Goal: Task Accomplishment & Management: Use online tool/utility

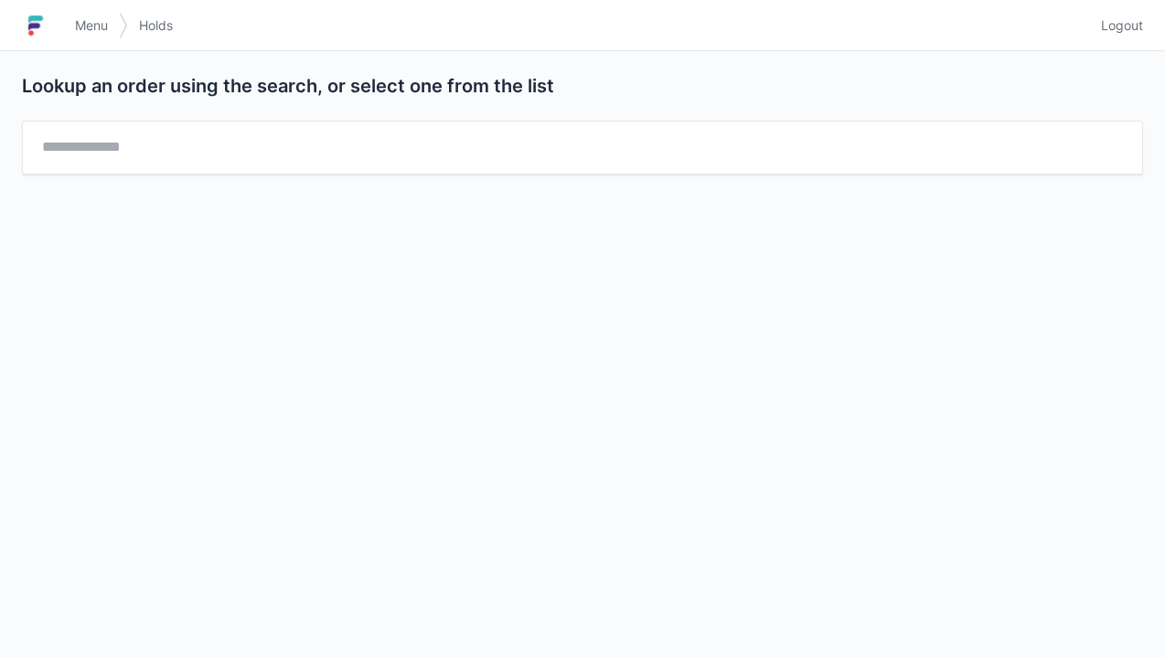
click at [94, 35] on link "Menu" at bounding box center [91, 25] width 55 height 33
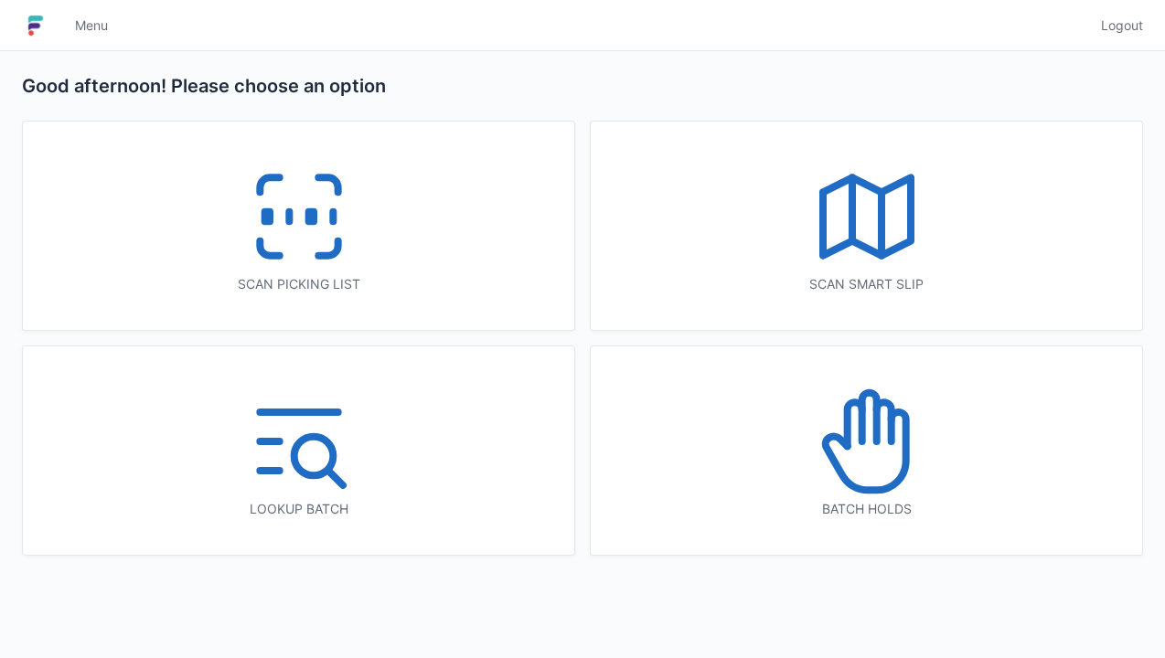
click at [310, 234] on icon at bounding box center [299, 216] width 117 height 117
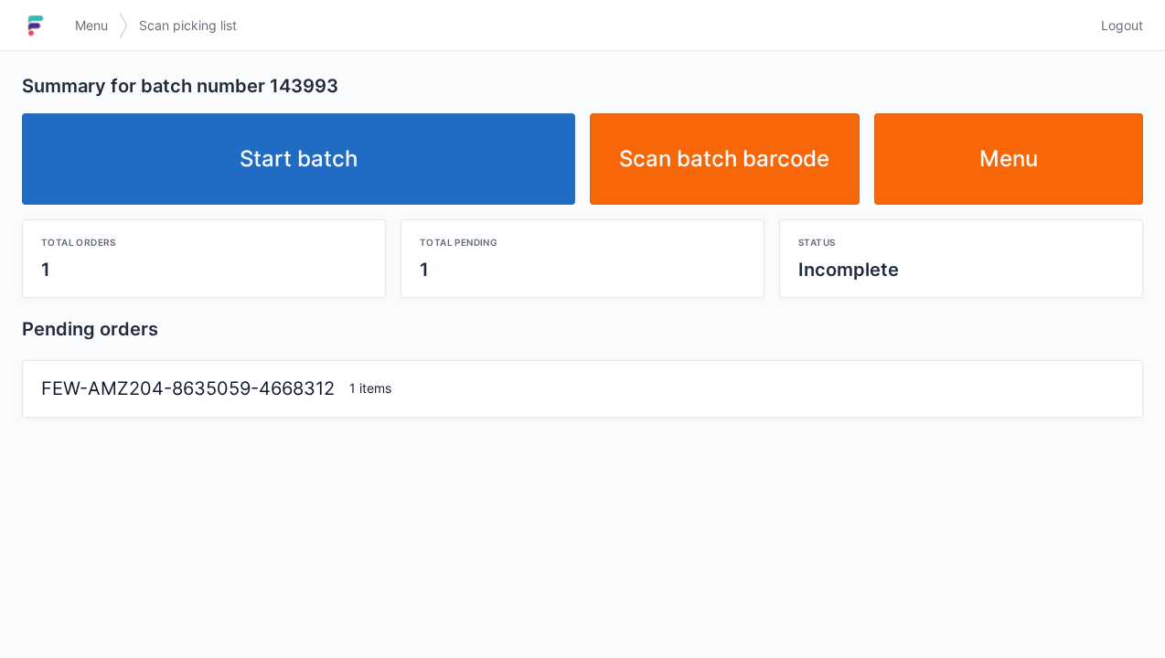
click at [332, 165] on link "Start batch" at bounding box center [298, 158] width 553 height 91
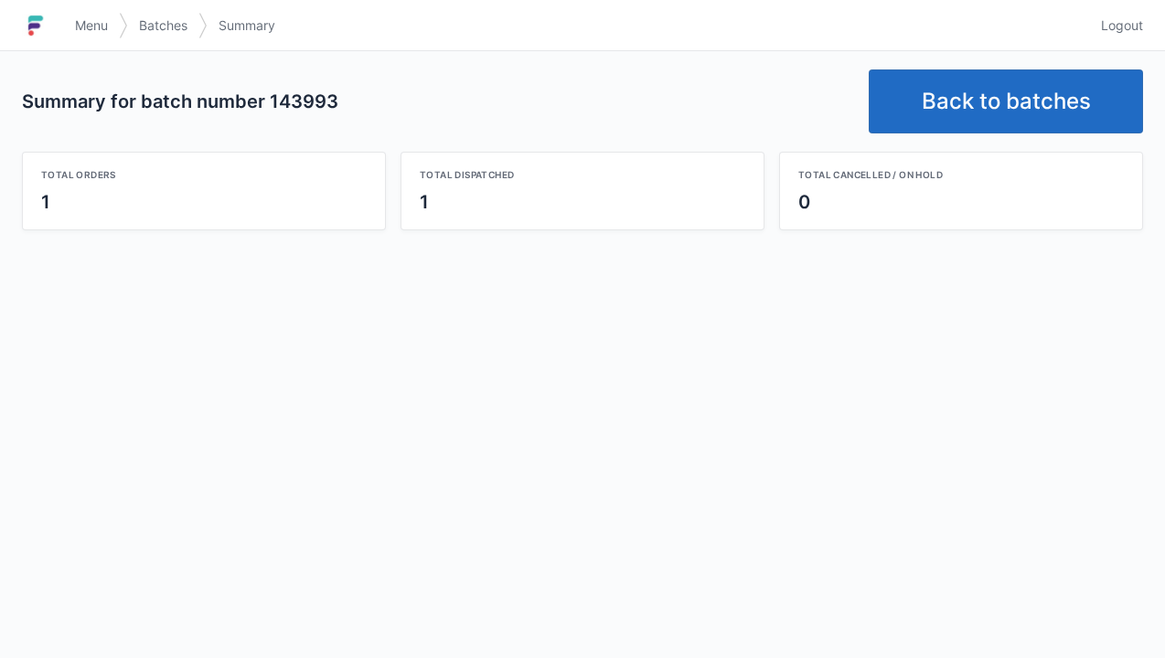
click at [1006, 103] on link "Back to batches" at bounding box center [1006, 102] width 274 height 64
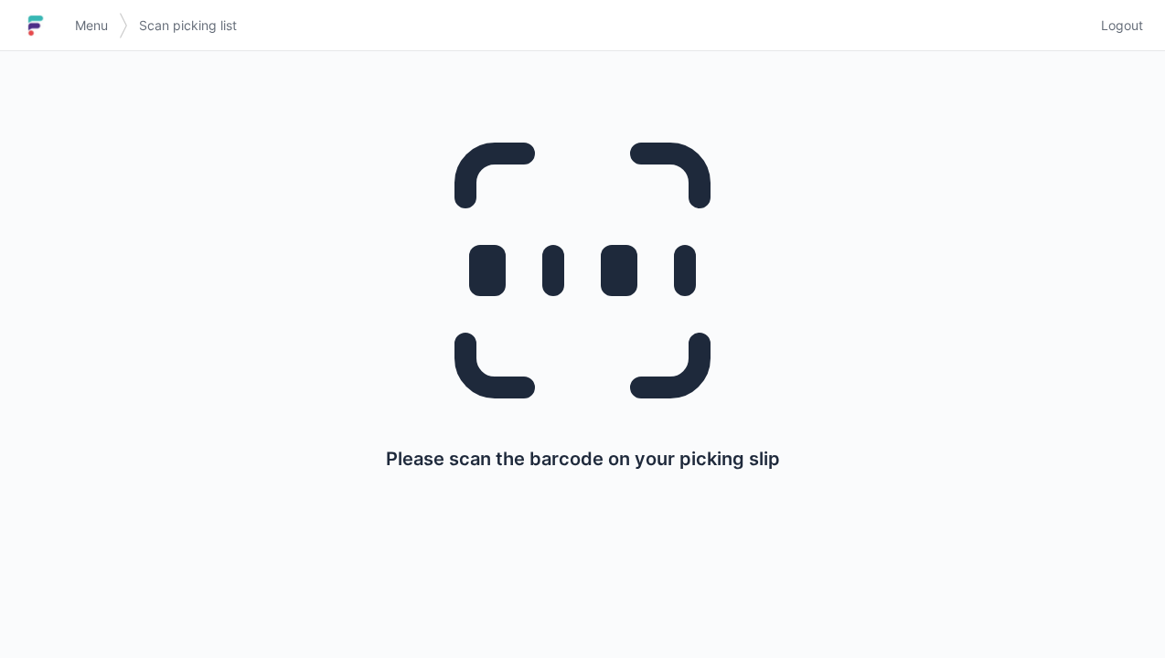
click at [108, 18] on span "Menu" at bounding box center [91, 25] width 33 height 18
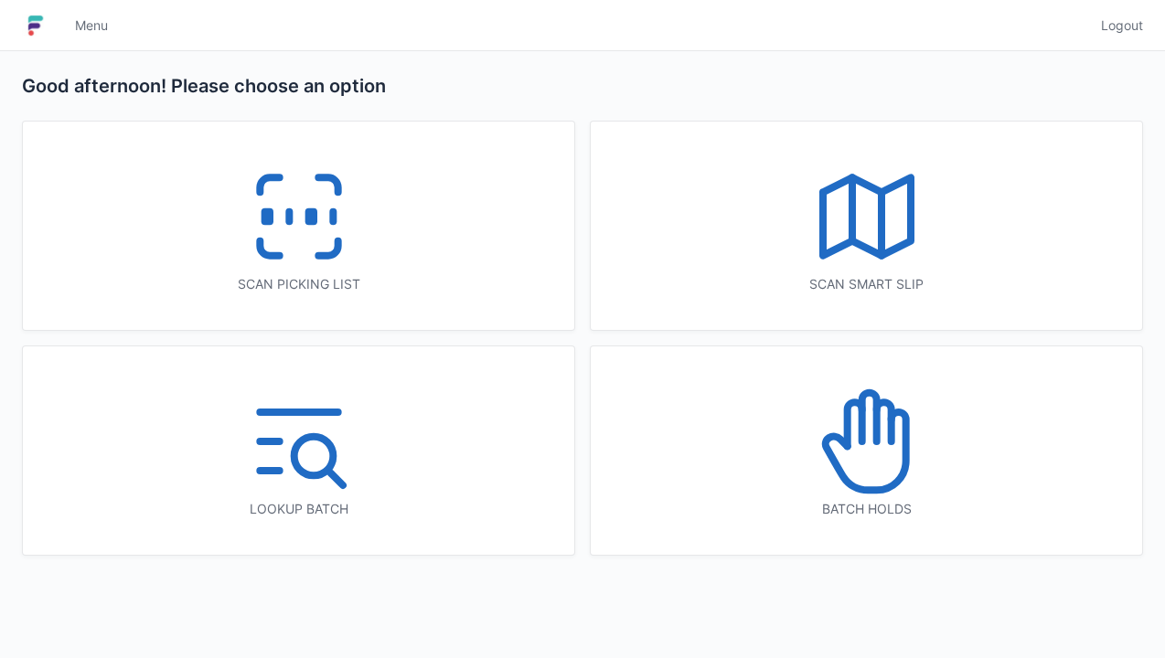
click at [296, 247] on icon at bounding box center [299, 216] width 117 height 117
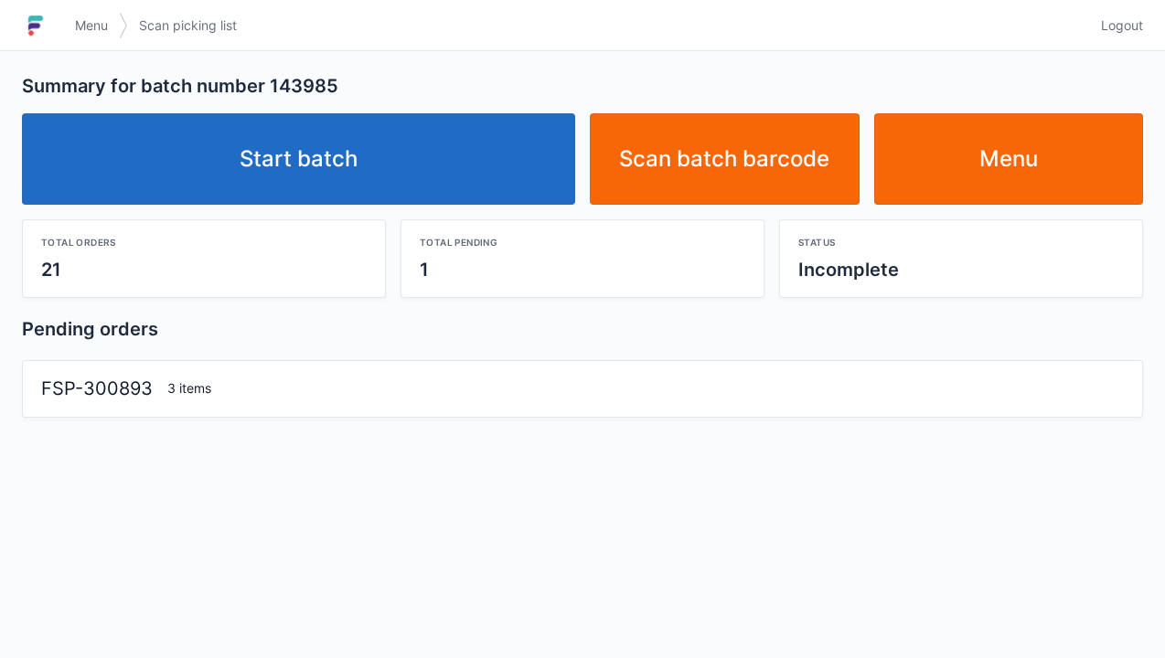
click at [307, 151] on link "Start batch" at bounding box center [298, 158] width 553 height 91
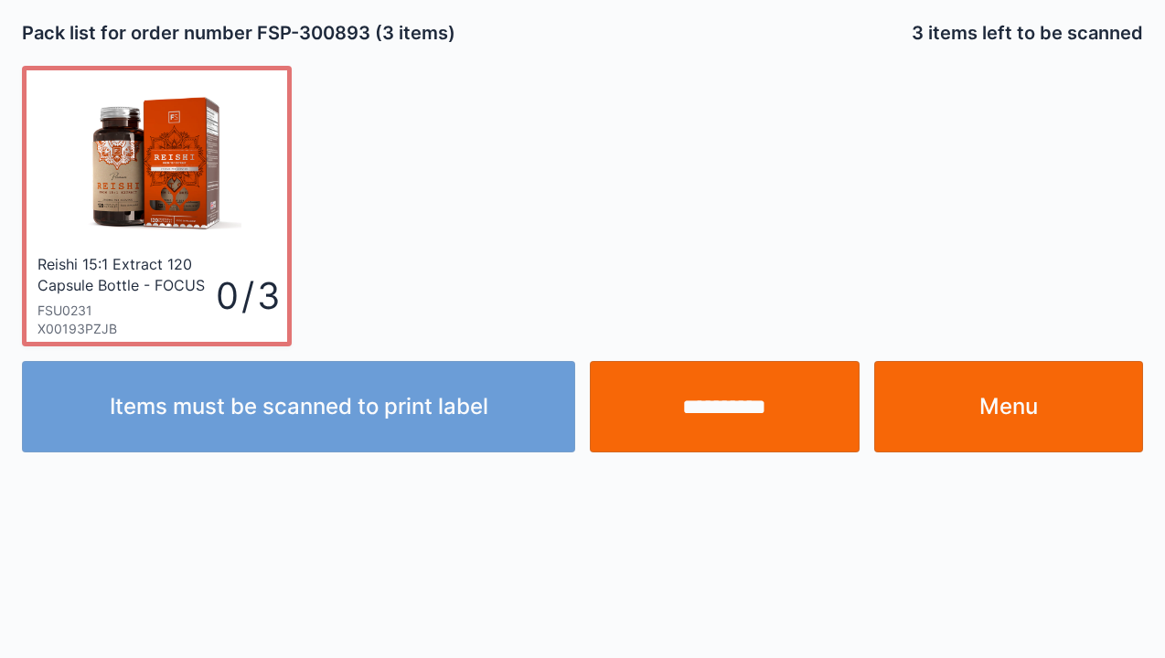
click at [1055, 399] on link "Menu" at bounding box center [1009, 406] width 270 height 91
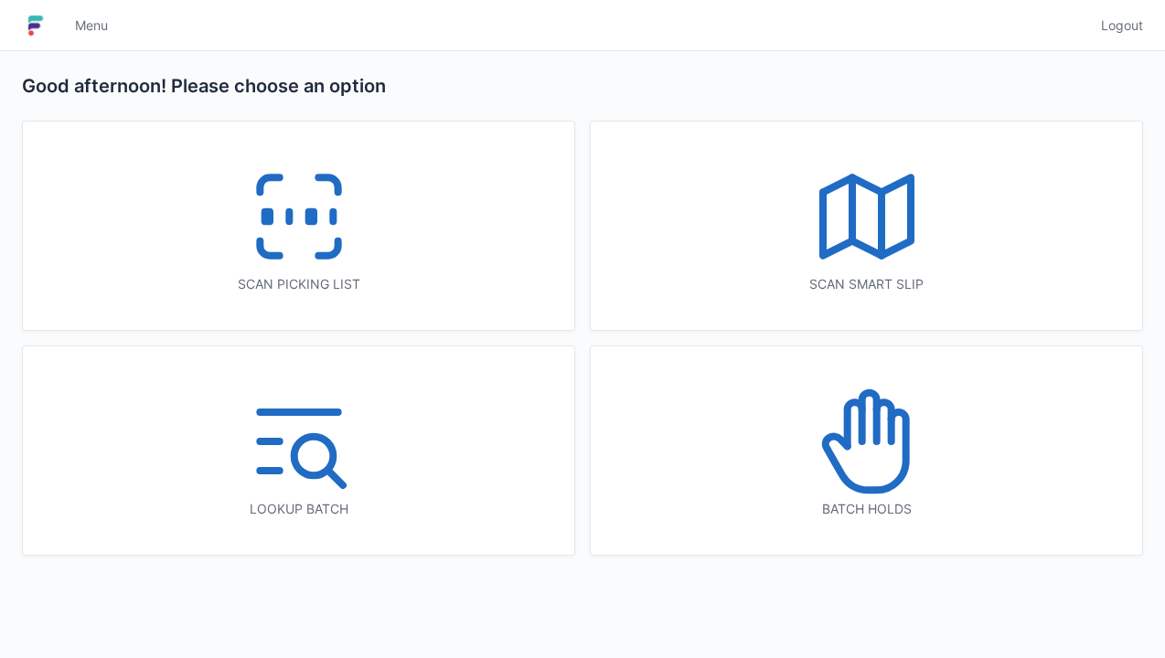
click at [306, 263] on icon at bounding box center [299, 216] width 117 height 117
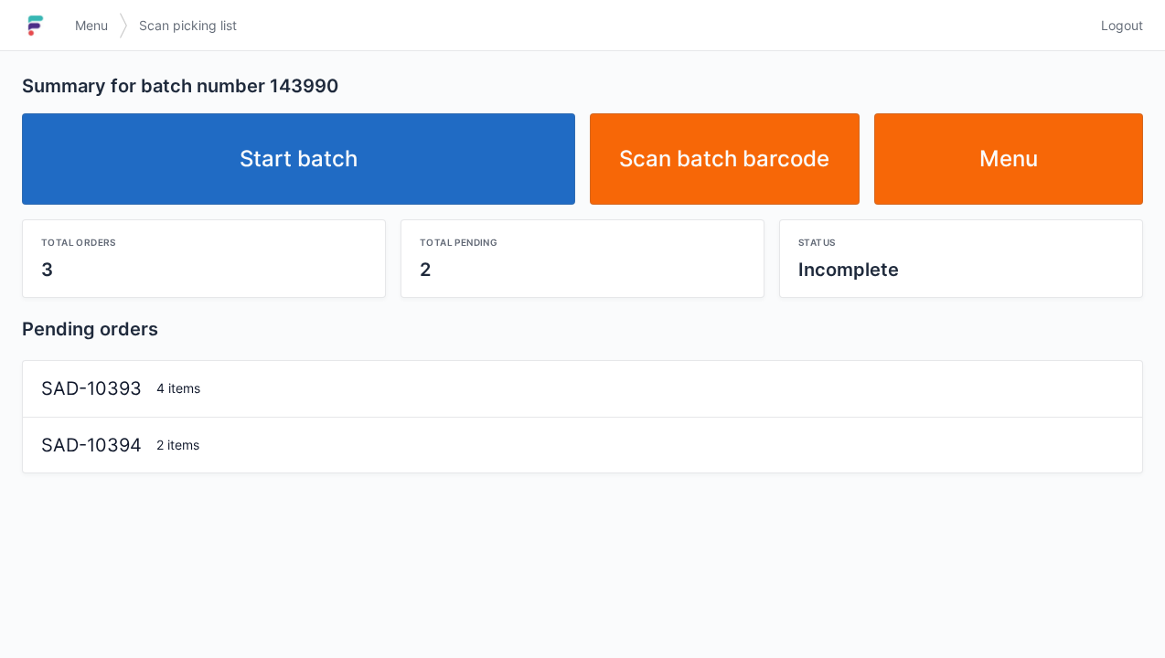
click at [331, 175] on link "Start batch" at bounding box center [298, 158] width 553 height 91
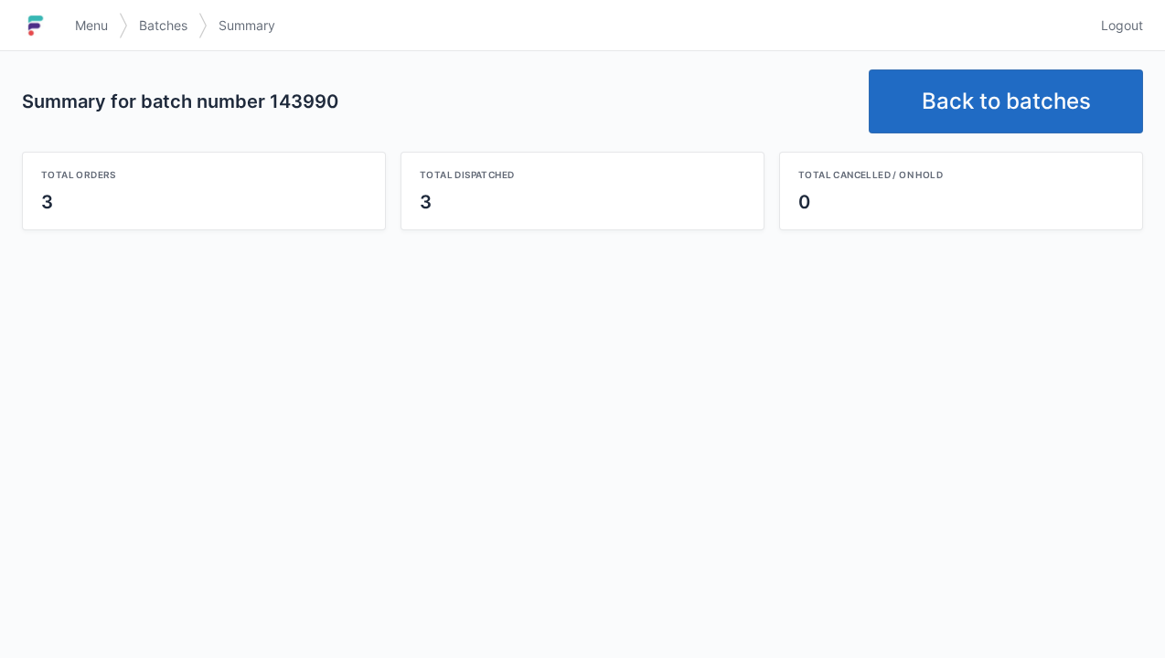
click at [993, 115] on link "Back to batches" at bounding box center [1006, 102] width 274 height 64
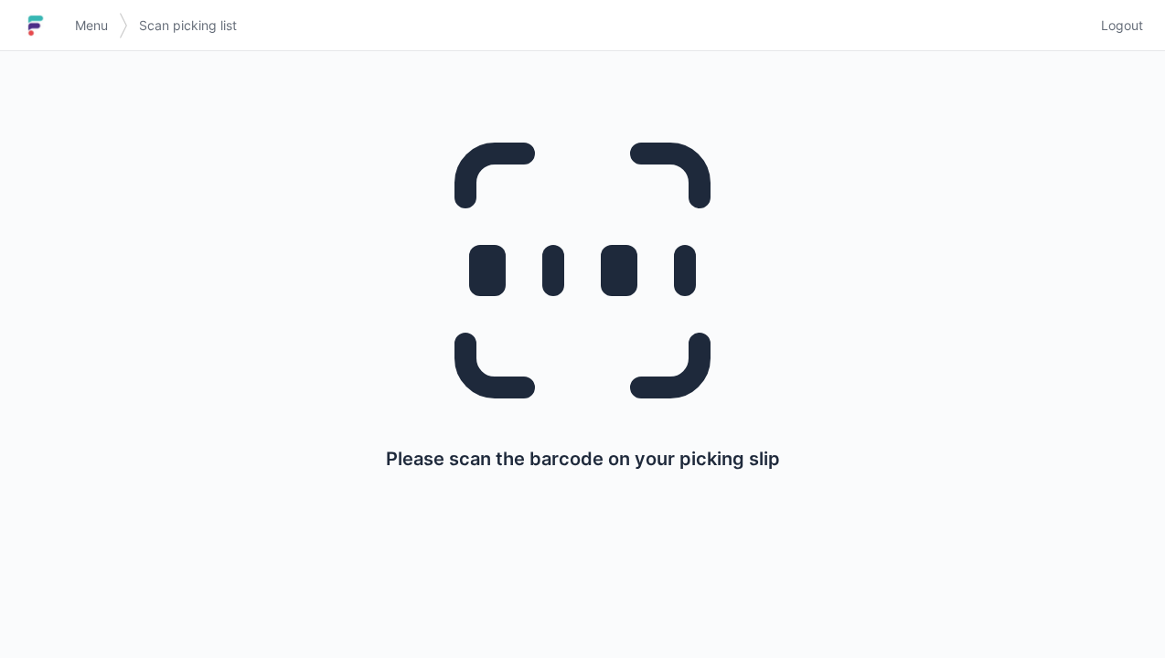
click at [79, 24] on span "Menu" at bounding box center [91, 25] width 33 height 18
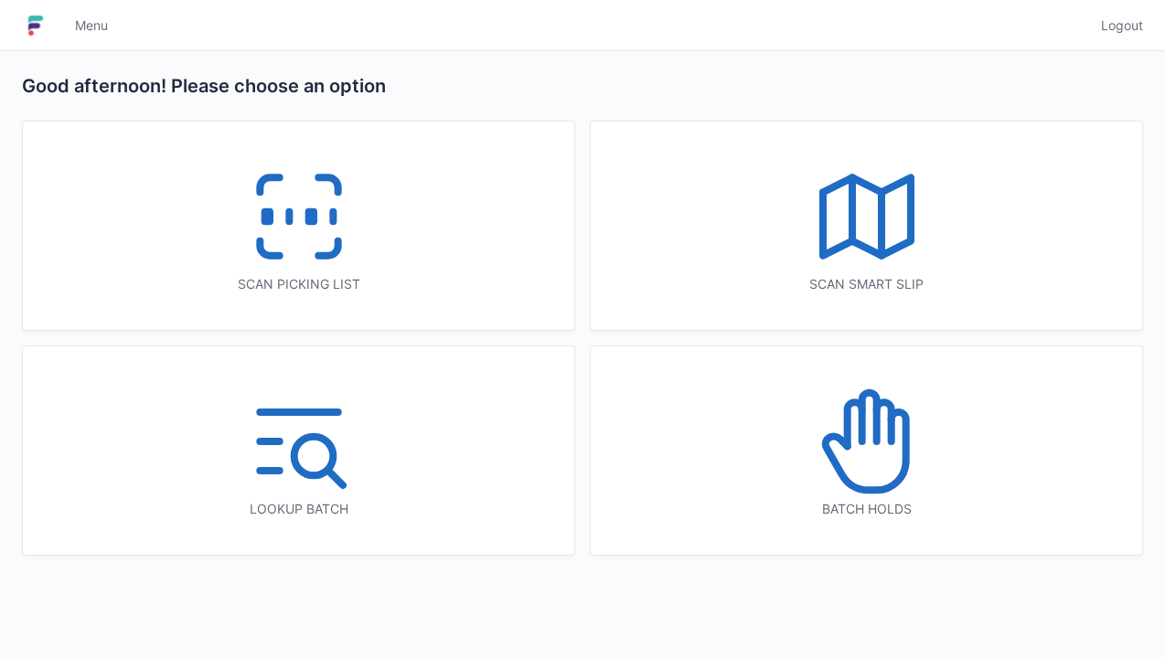
click at [879, 457] on icon at bounding box center [866, 441] width 117 height 117
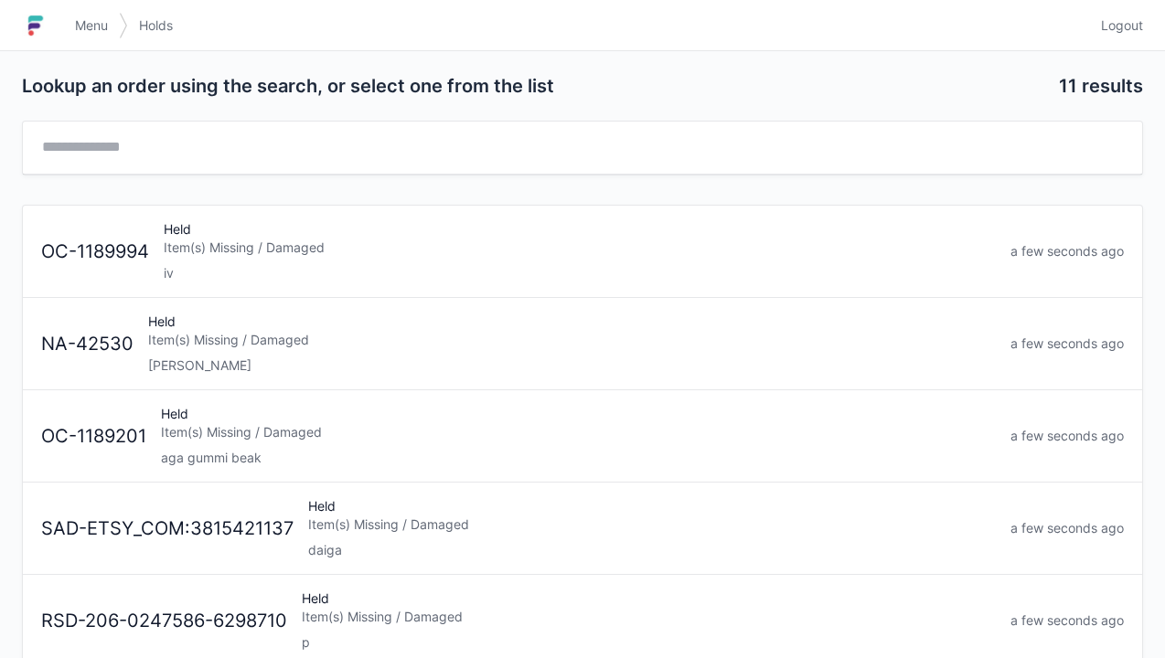
click at [262, 357] on div "Elena" at bounding box center [572, 366] width 848 height 18
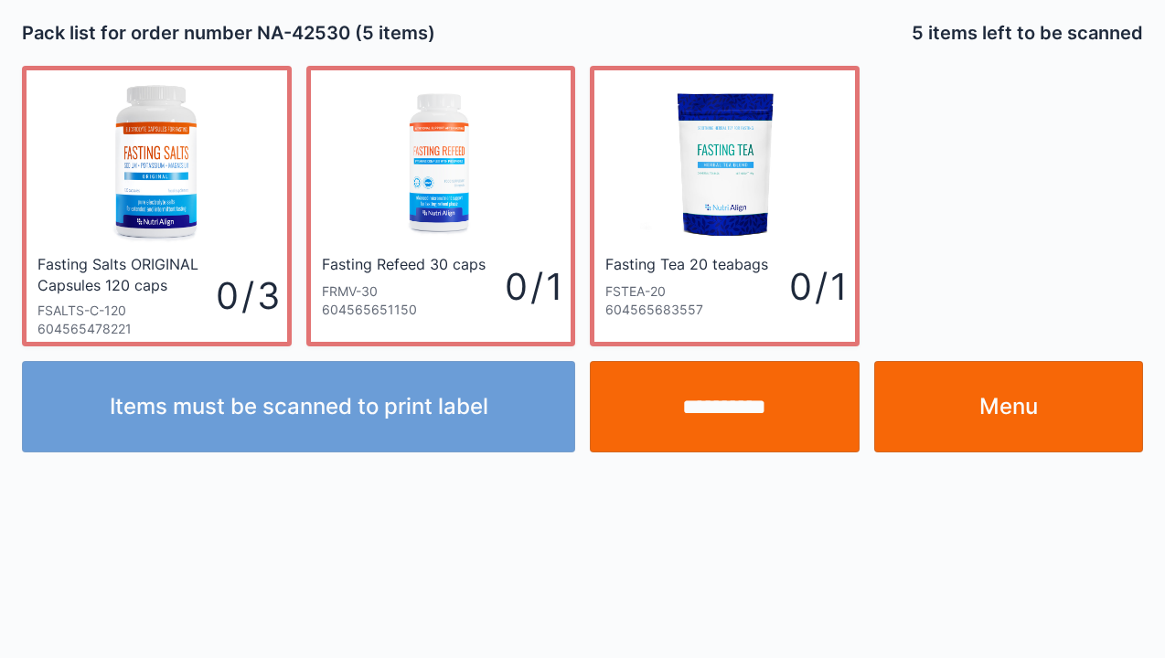
click at [1015, 418] on link "Menu" at bounding box center [1009, 406] width 270 height 91
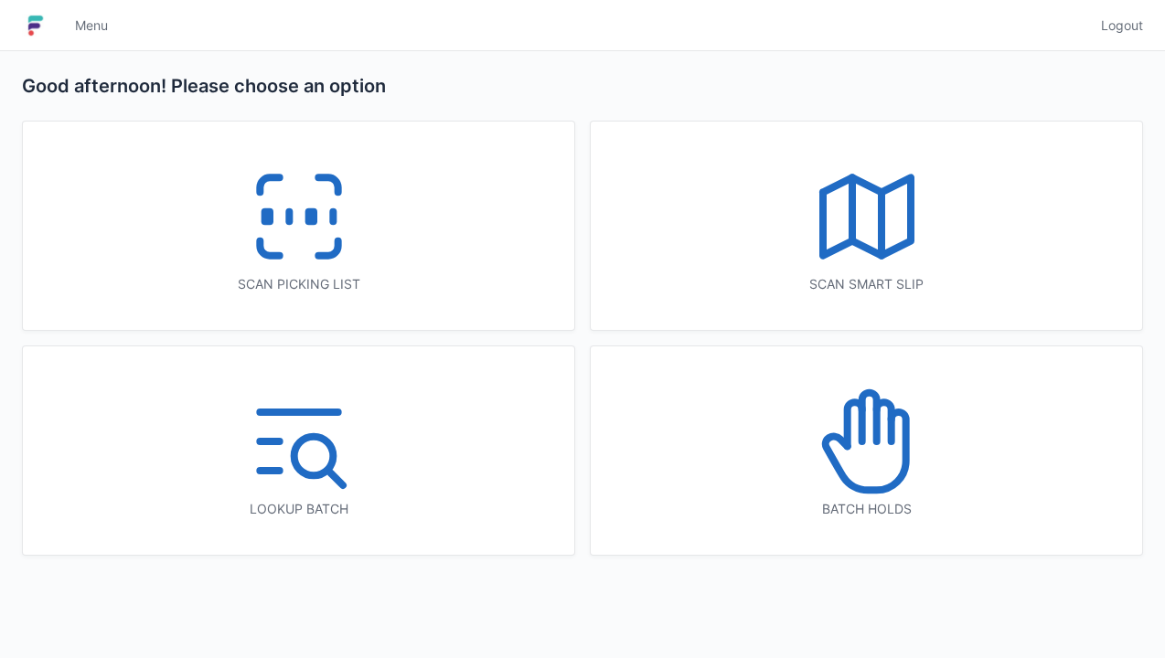
click at [313, 230] on icon at bounding box center [299, 216] width 117 height 117
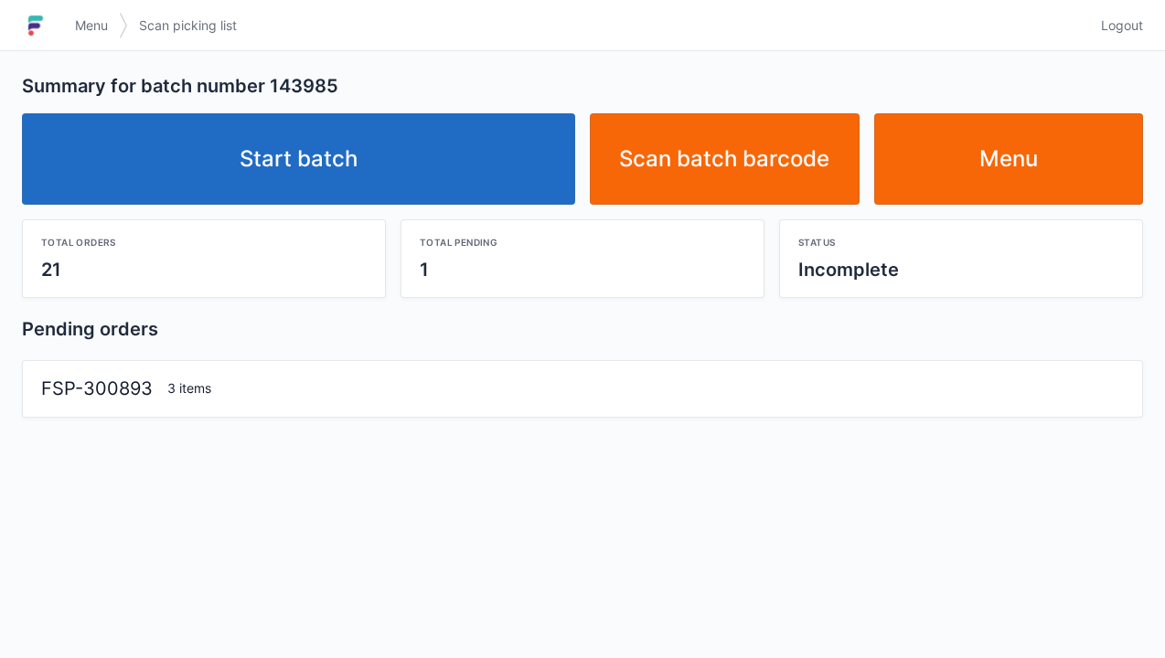
click at [307, 178] on link "Start batch" at bounding box center [298, 158] width 553 height 91
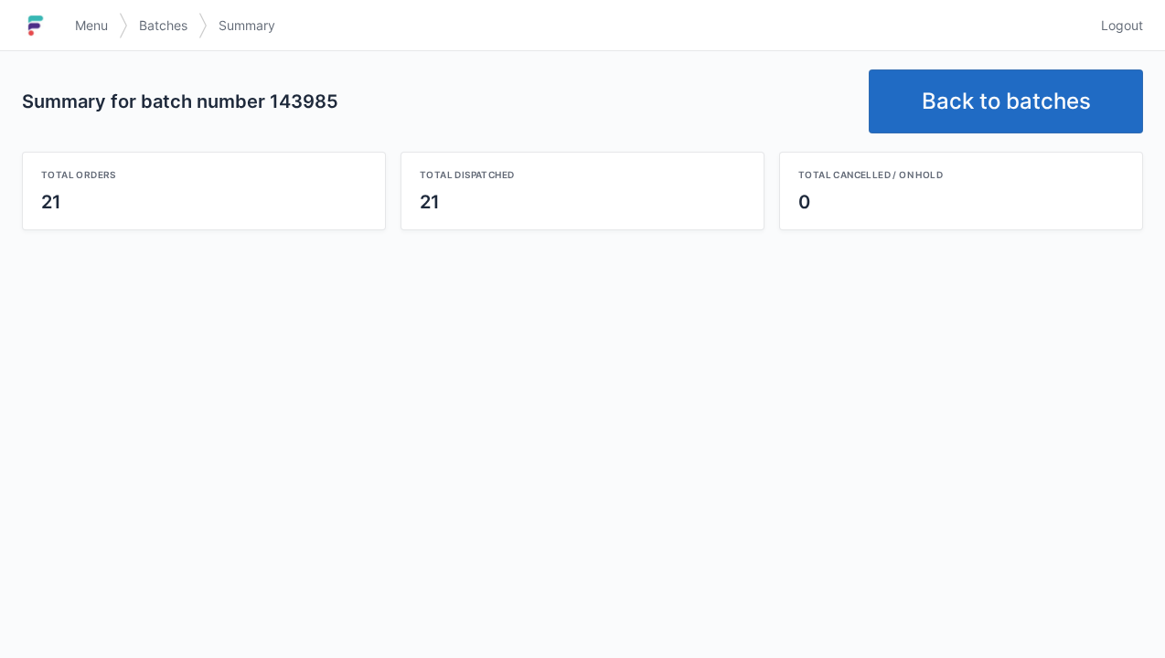
click at [995, 93] on link "Back to batches" at bounding box center [1006, 102] width 274 height 64
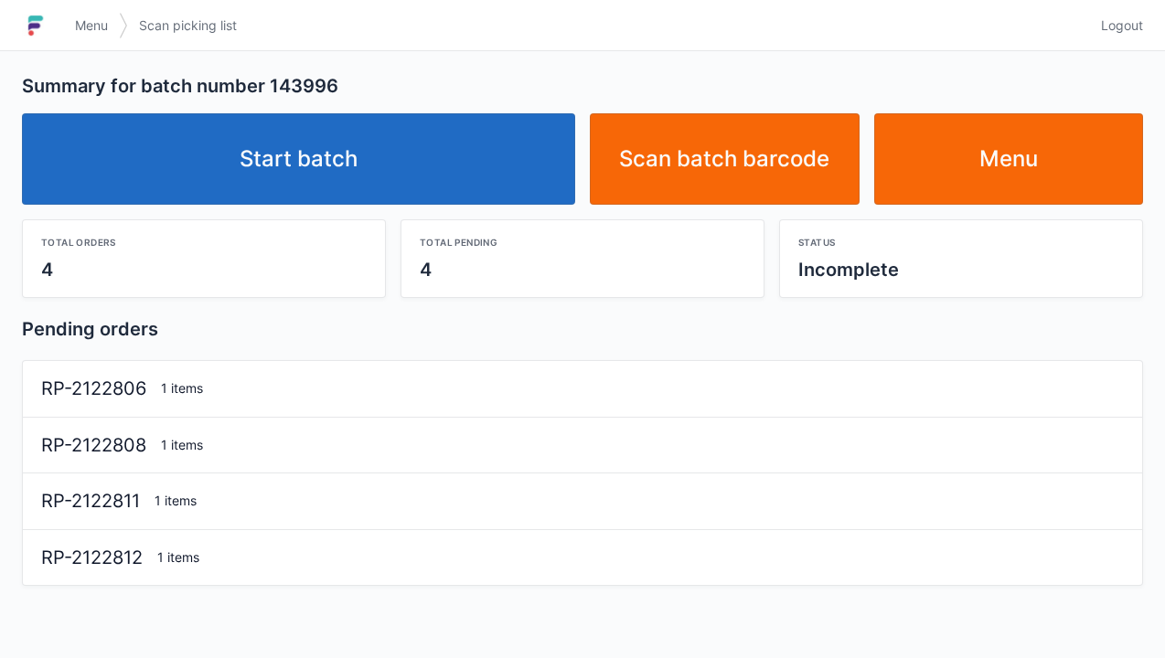
click at [350, 143] on link "Start batch" at bounding box center [298, 158] width 553 height 91
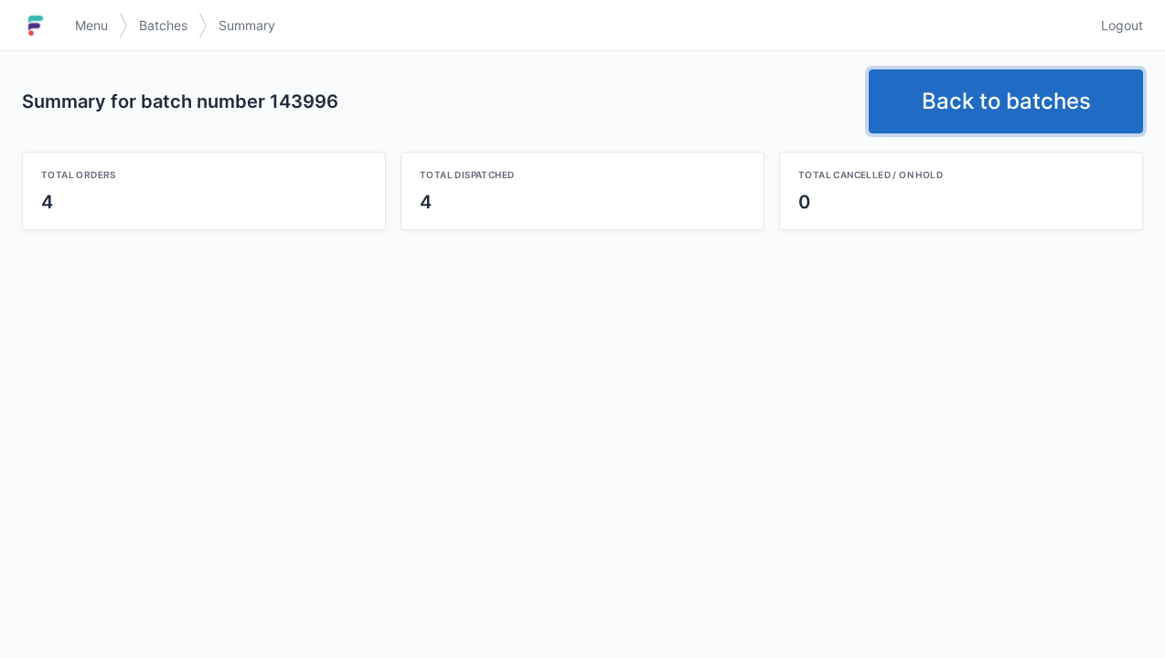
click at [1011, 92] on link "Back to batches" at bounding box center [1006, 102] width 274 height 64
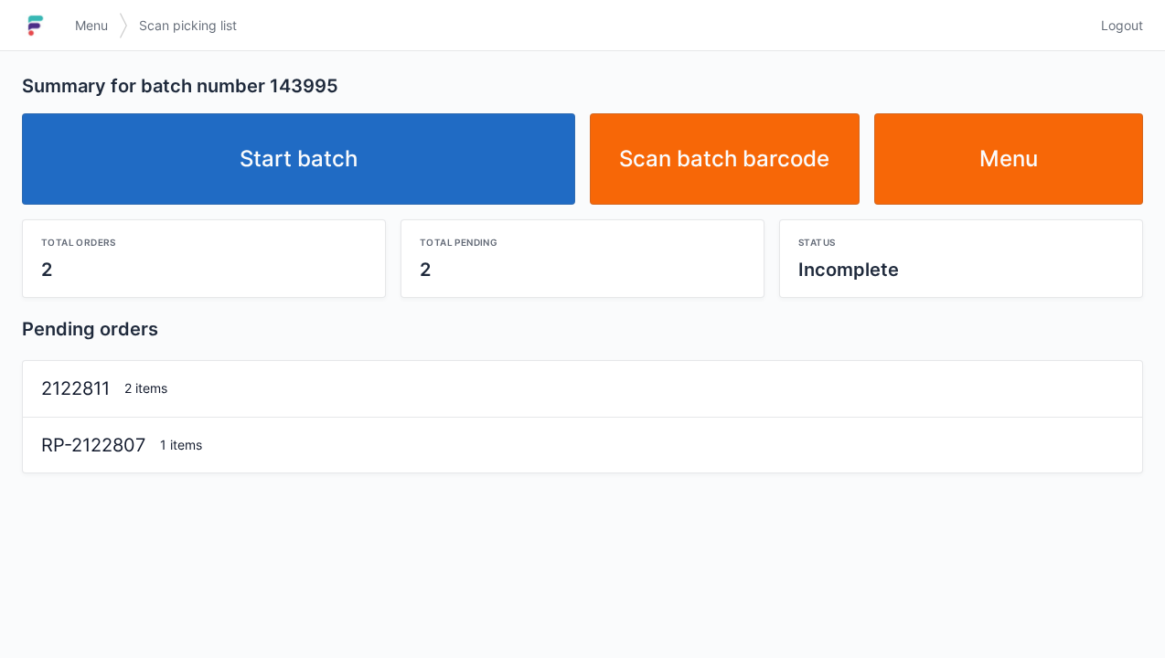
click at [386, 145] on link "Start batch" at bounding box center [298, 158] width 553 height 91
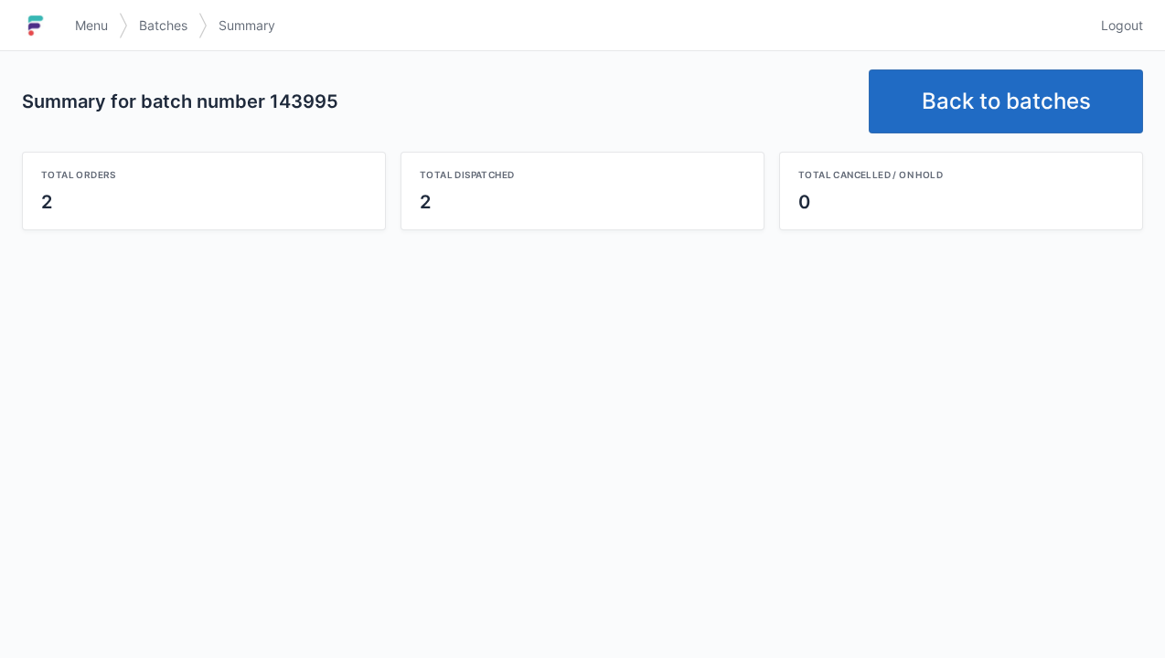
click at [988, 91] on link "Back to batches" at bounding box center [1006, 102] width 274 height 64
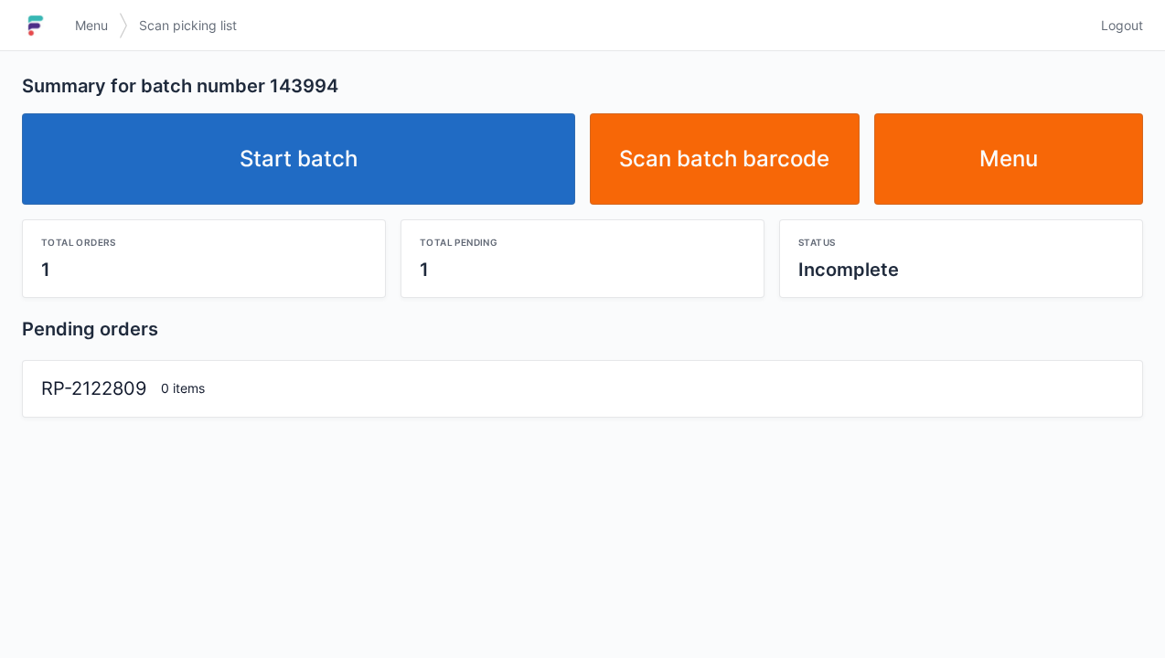
click at [313, 179] on link "Start batch" at bounding box center [298, 158] width 553 height 91
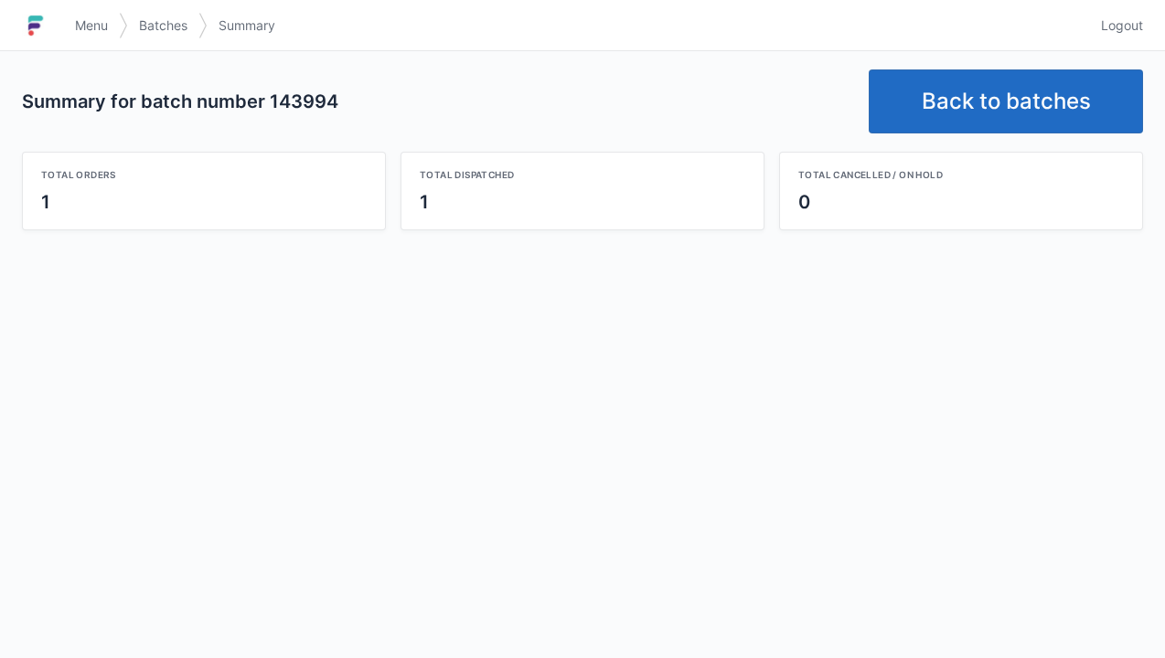
click at [997, 101] on link "Back to batches" at bounding box center [1006, 102] width 274 height 64
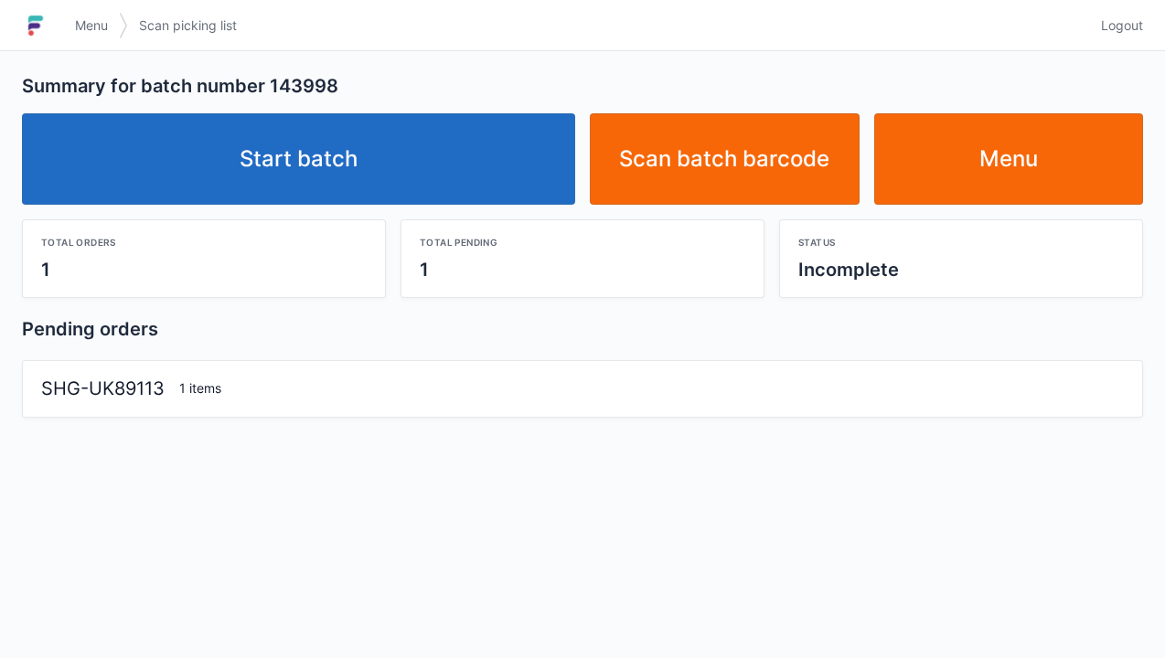
click at [356, 166] on link "Start batch" at bounding box center [298, 158] width 553 height 91
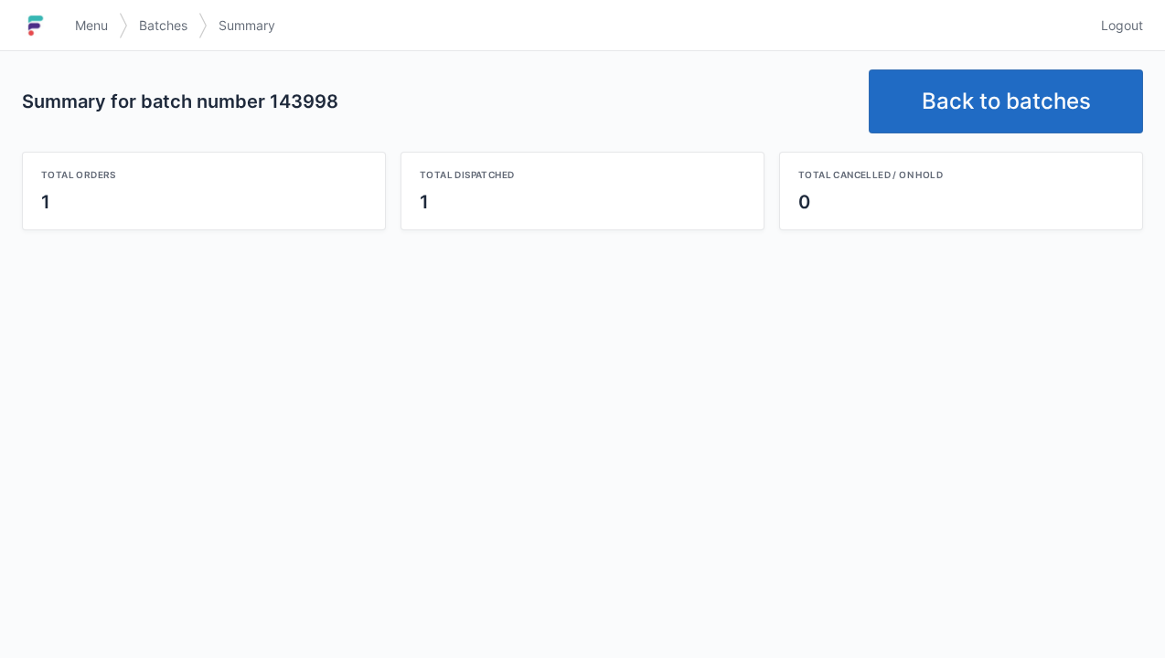
click at [973, 91] on link "Back to batches" at bounding box center [1006, 102] width 274 height 64
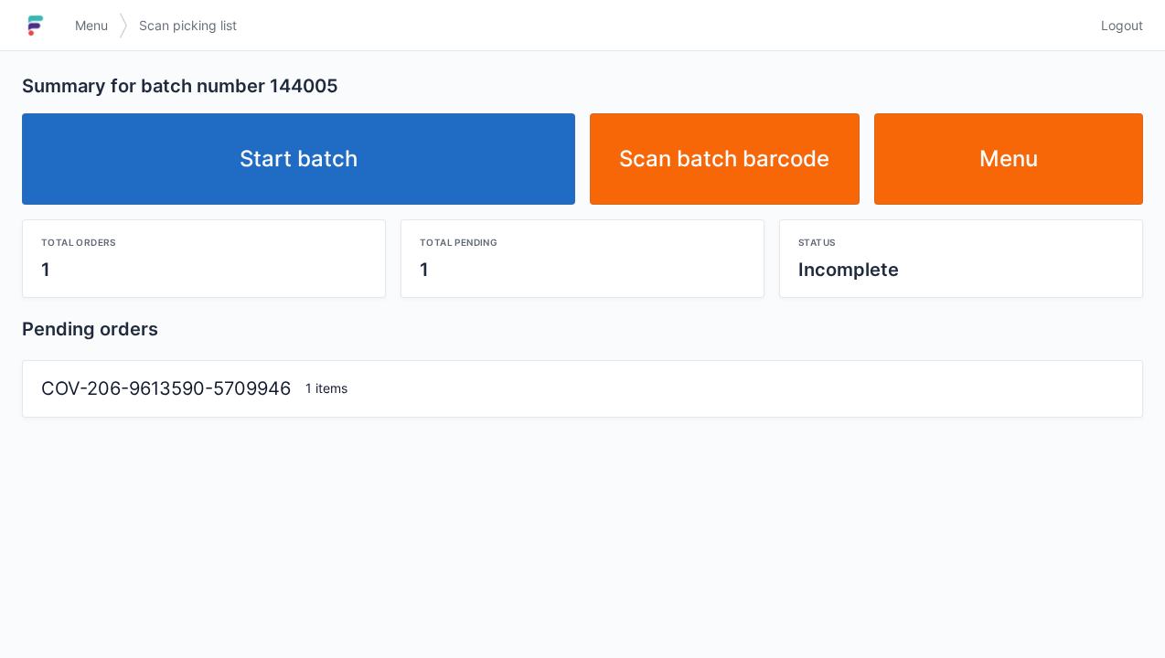
click at [346, 166] on link "Start batch" at bounding box center [298, 158] width 553 height 91
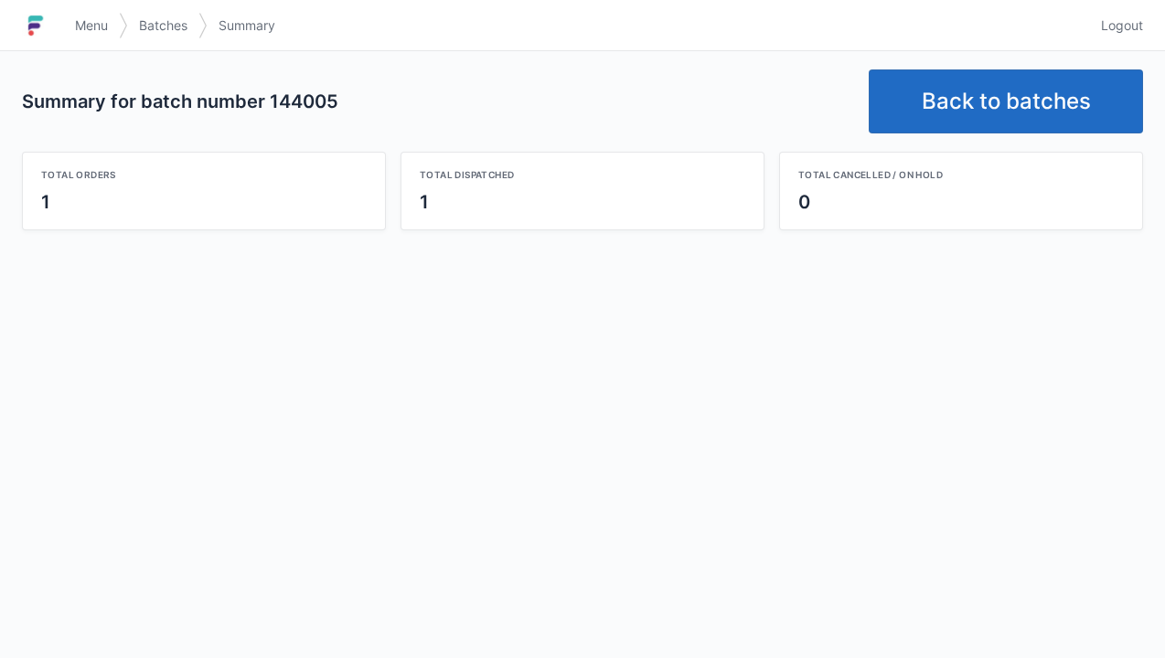
click at [978, 101] on link "Back to batches" at bounding box center [1006, 102] width 274 height 64
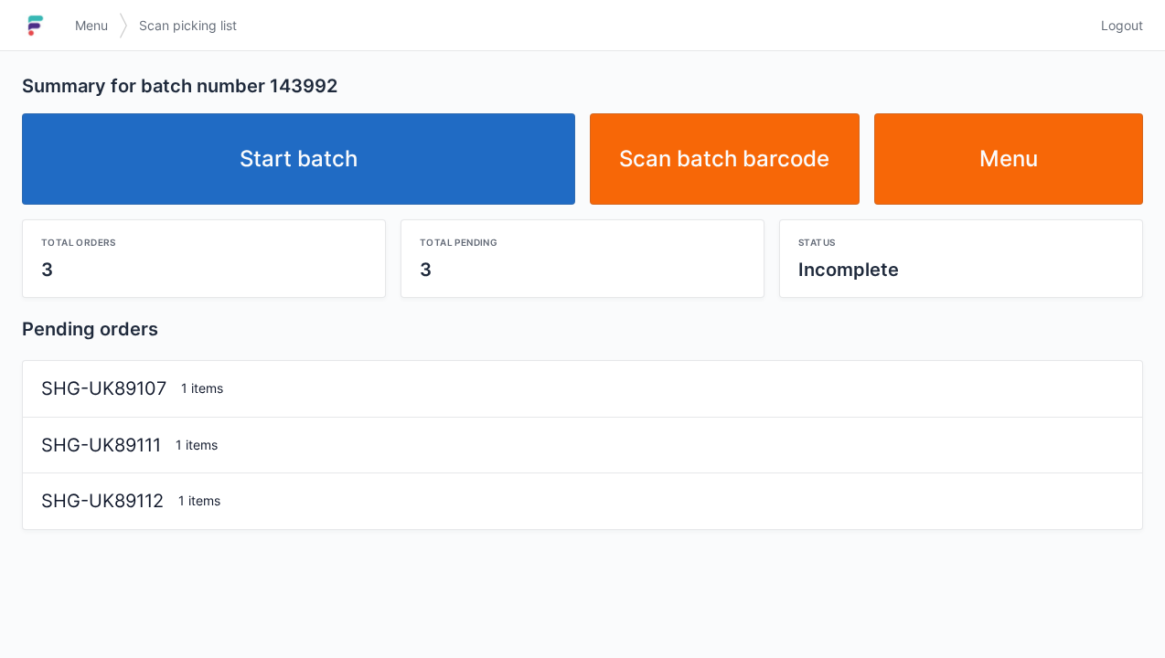
click at [342, 148] on link "Start batch" at bounding box center [298, 158] width 553 height 91
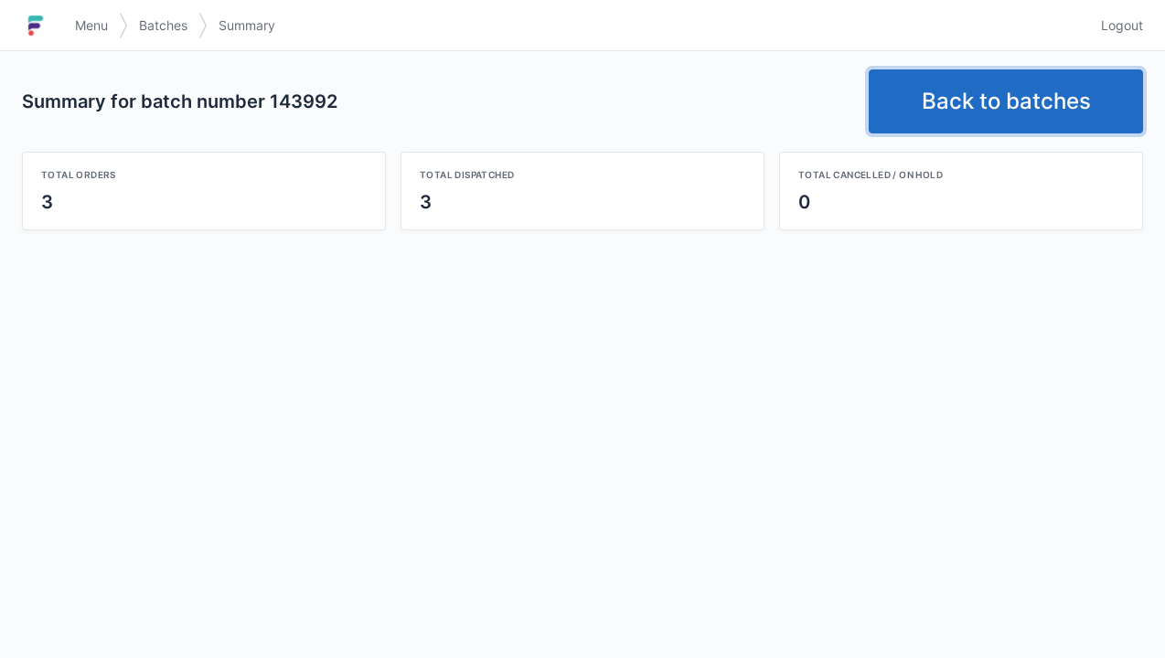
click at [1012, 101] on link "Back to batches" at bounding box center [1006, 102] width 274 height 64
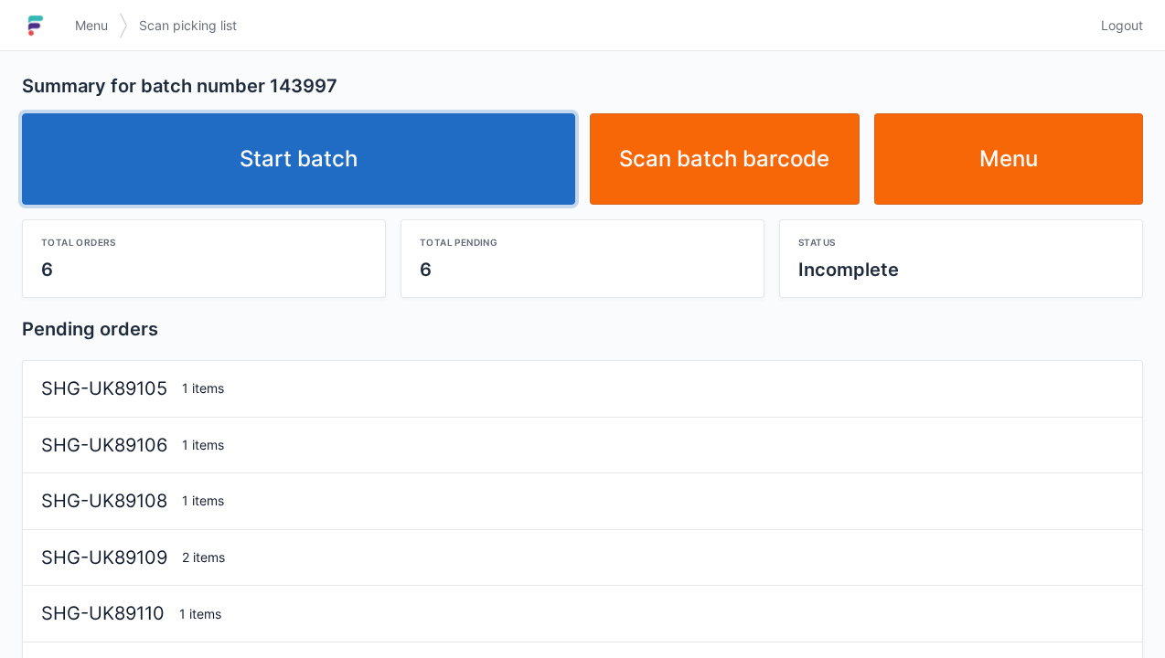
click at [408, 166] on link "Start batch" at bounding box center [298, 158] width 553 height 91
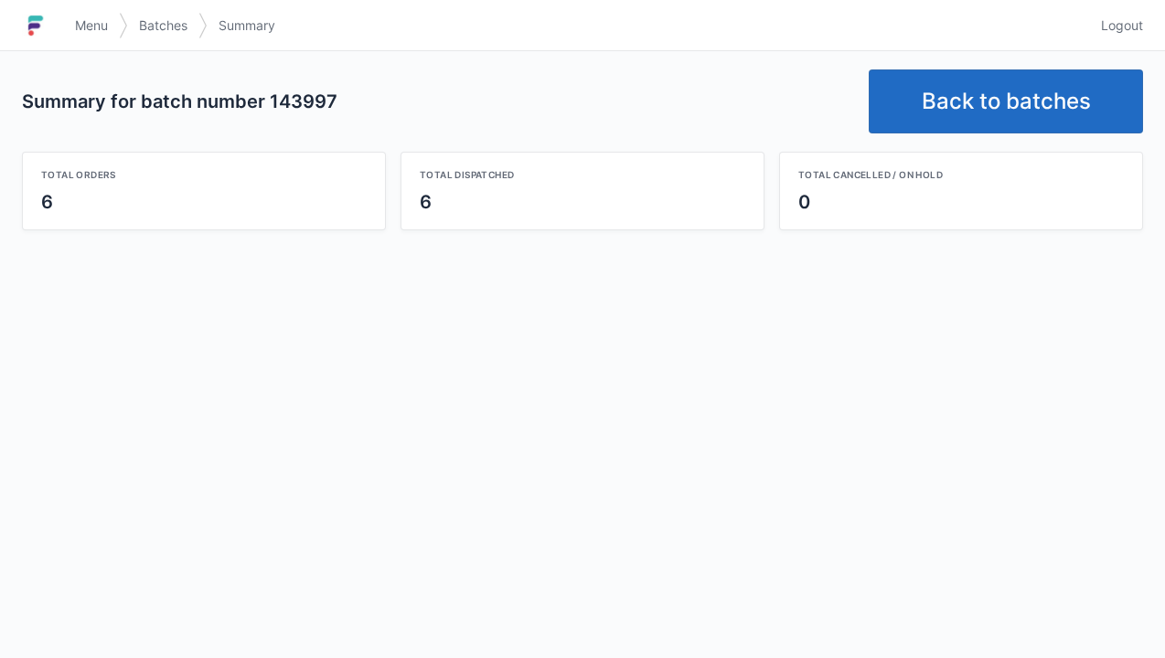
click at [992, 99] on link "Back to batches" at bounding box center [1006, 102] width 274 height 64
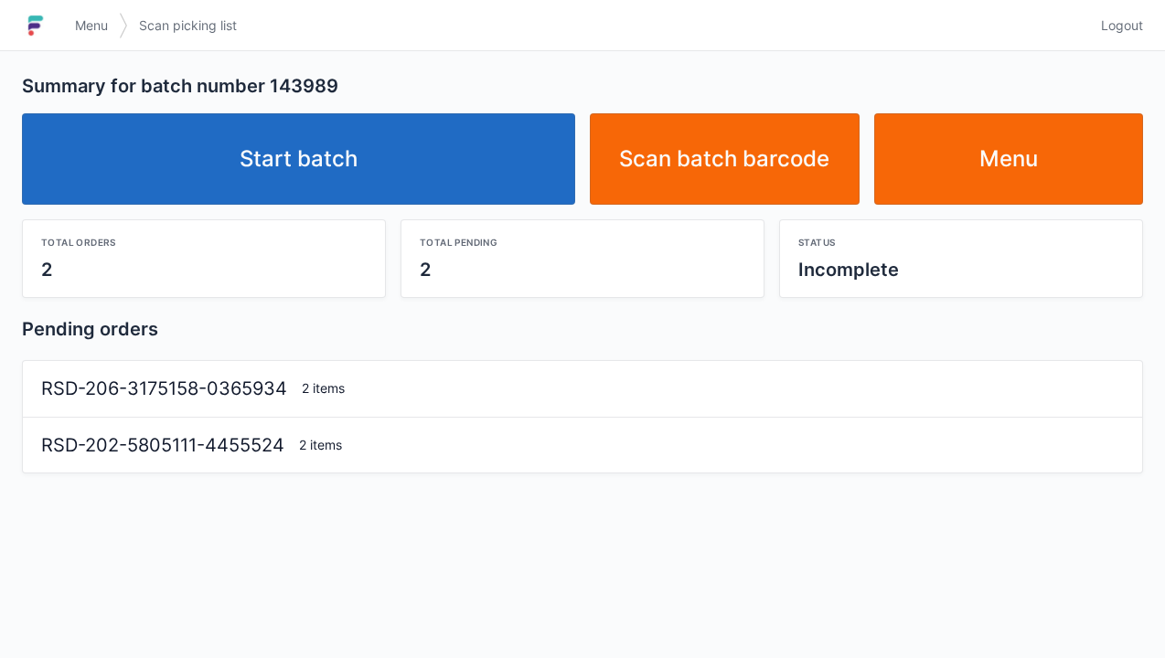
click at [368, 157] on link "Start batch" at bounding box center [298, 158] width 553 height 91
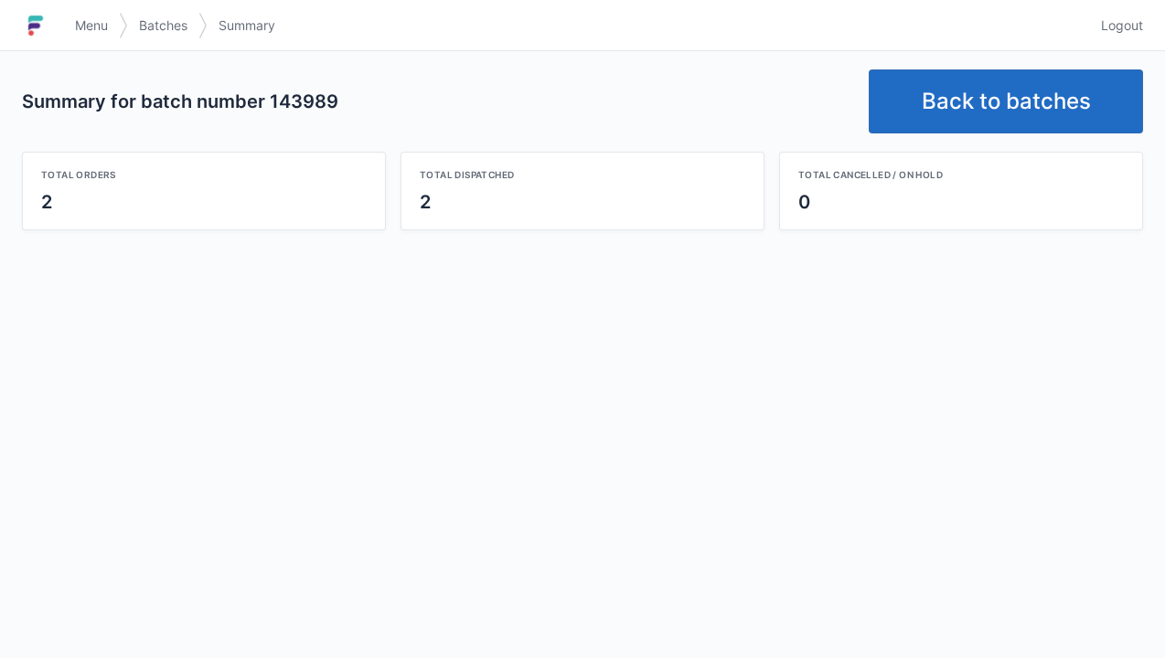
click at [1010, 91] on link "Back to batches" at bounding box center [1006, 102] width 274 height 64
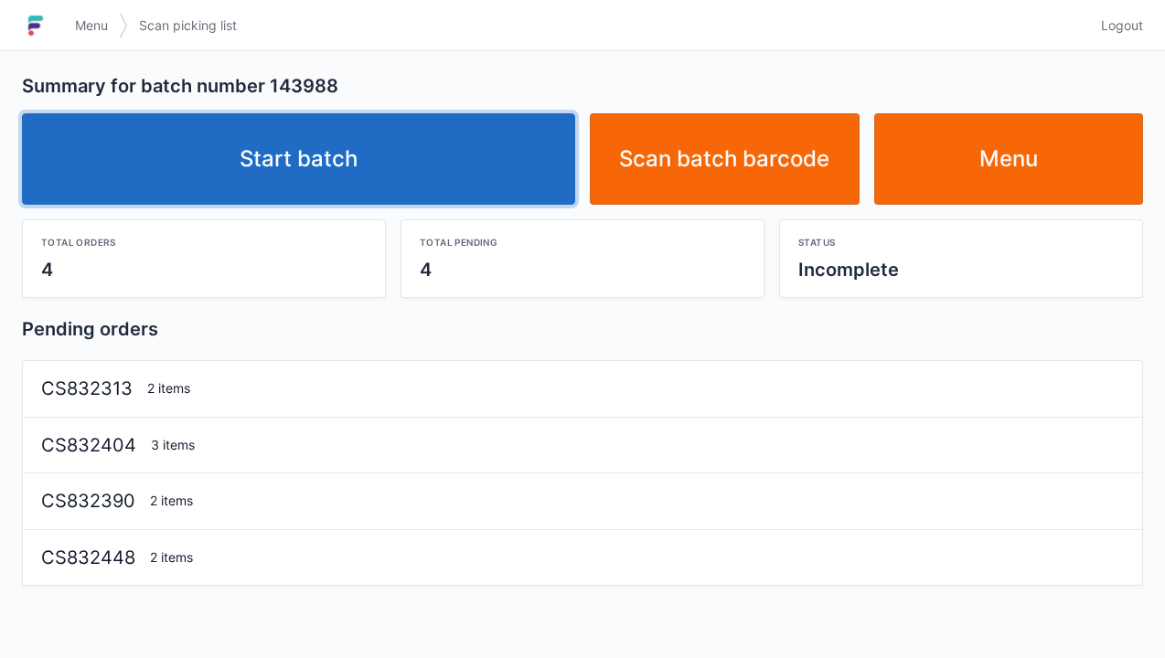
click at [304, 166] on link "Start batch" at bounding box center [298, 158] width 553 height 91
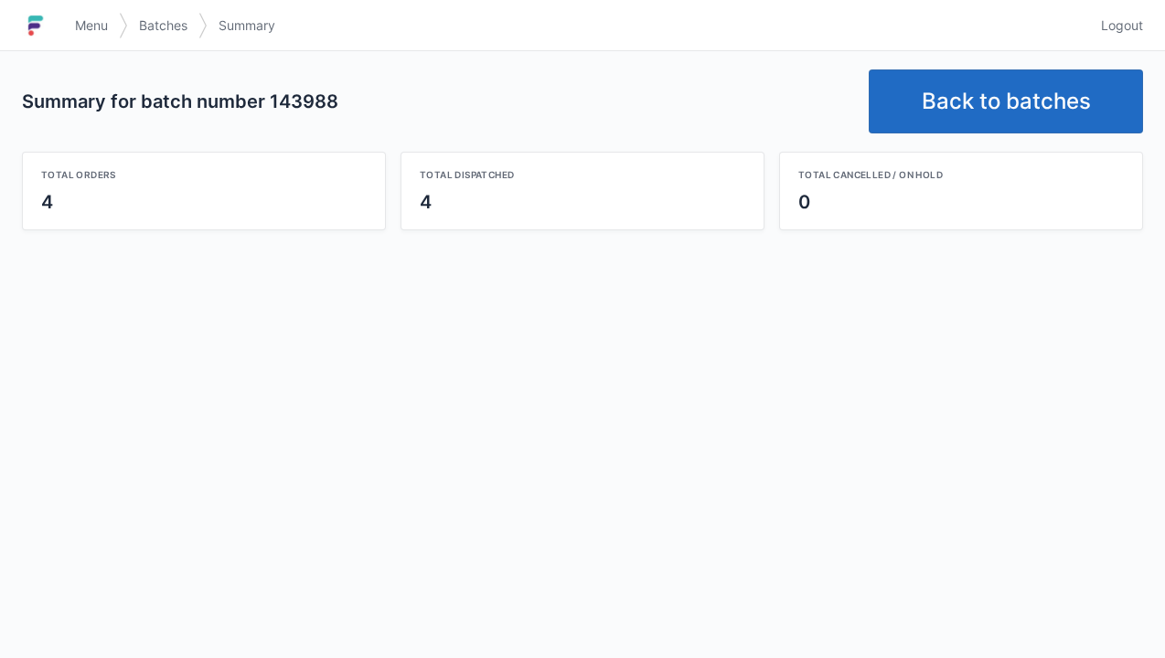
click at [997, 102] on link "Back to batches" at bounding box center [1006, 102] width 274 height 64
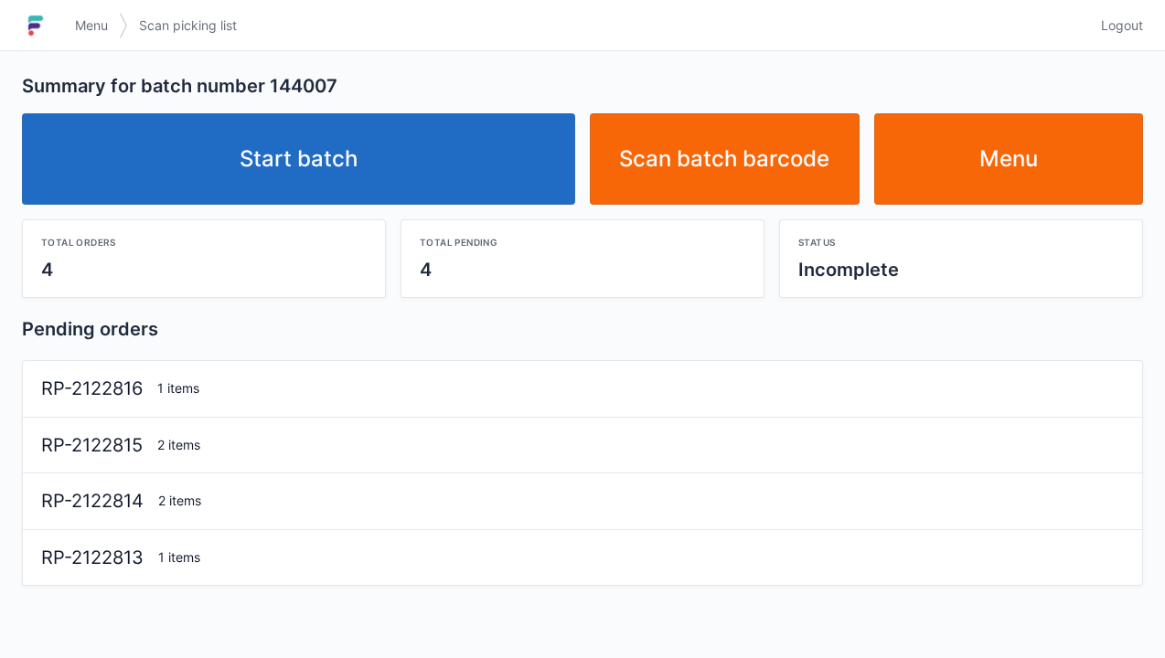
click at [317, 195] on link "Start batch" at bounding box center [298, 158] width 553 height 91
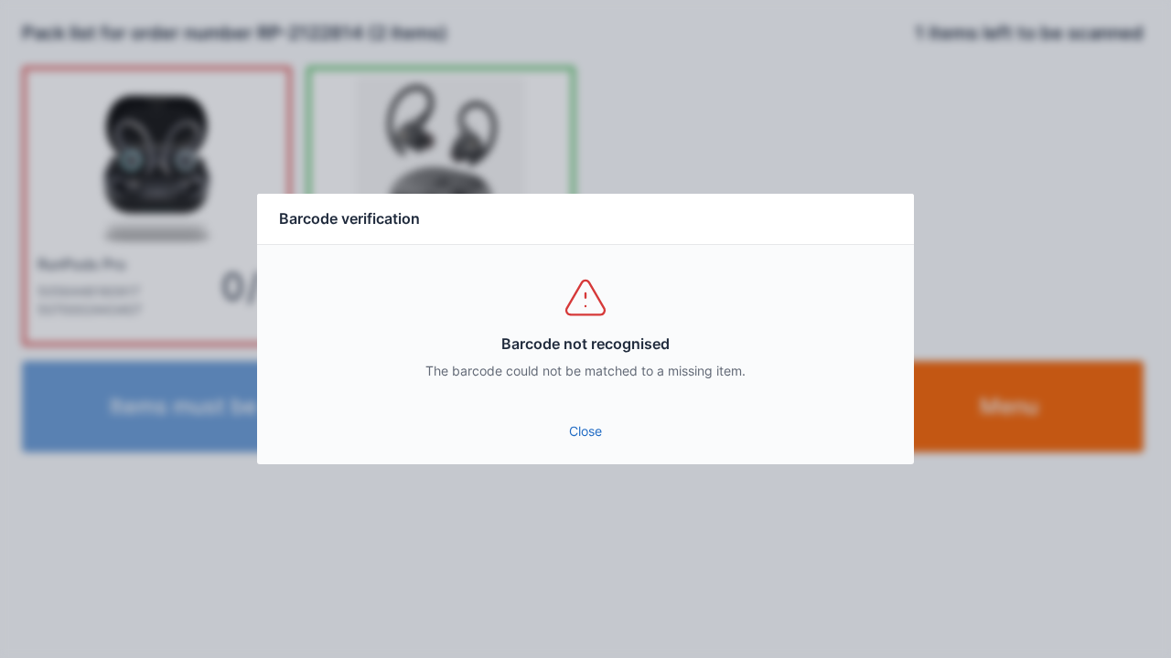
click at [582, 444] on link "Close" at bounding box center [585, 431] width 627 height 33
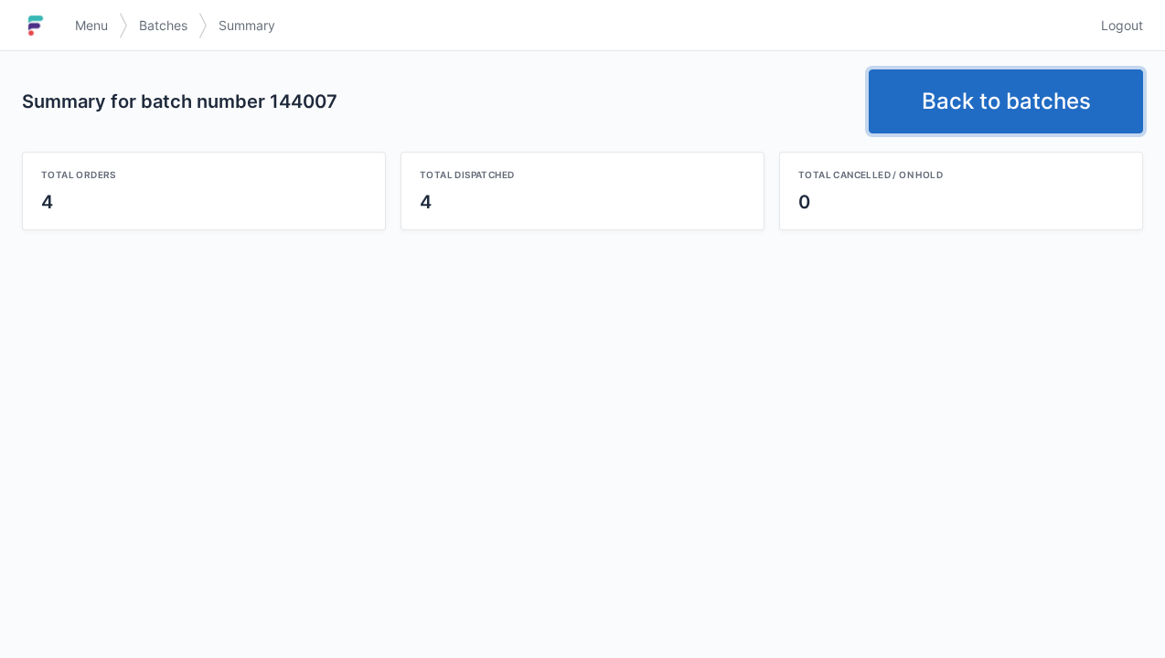
click at [1000, 95] on link "Back to batches" at bounding box center [1006, 102] width 274 height 64
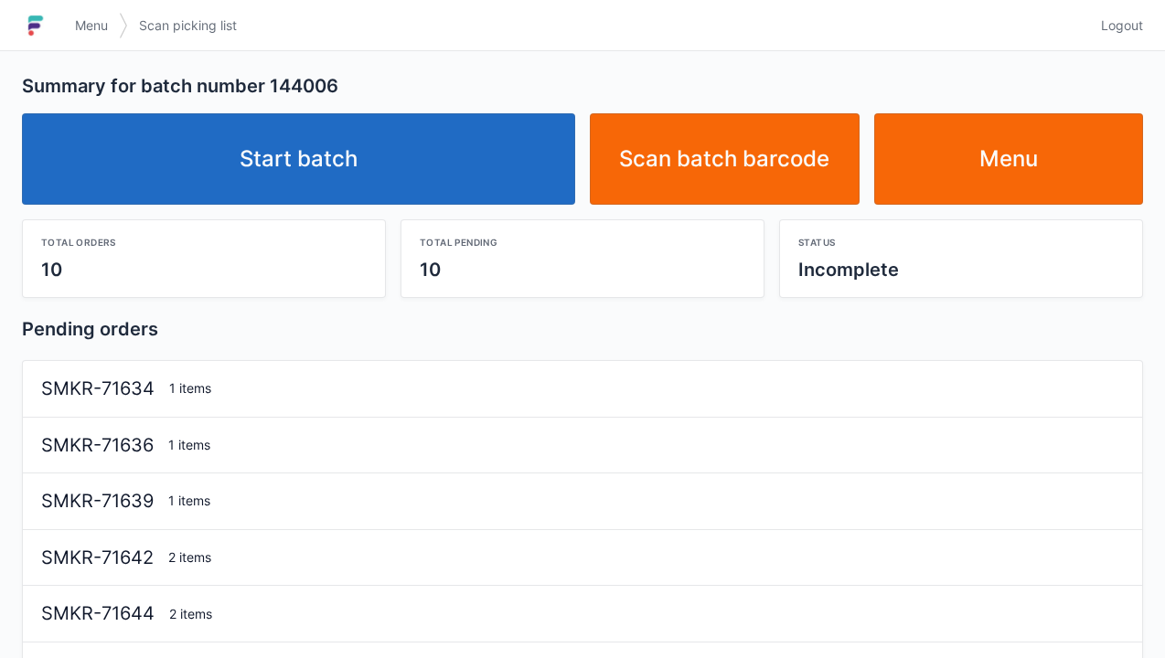
click at [363, 180] on link "Start batch" at bounding box center [298, 158] width 553 height 91
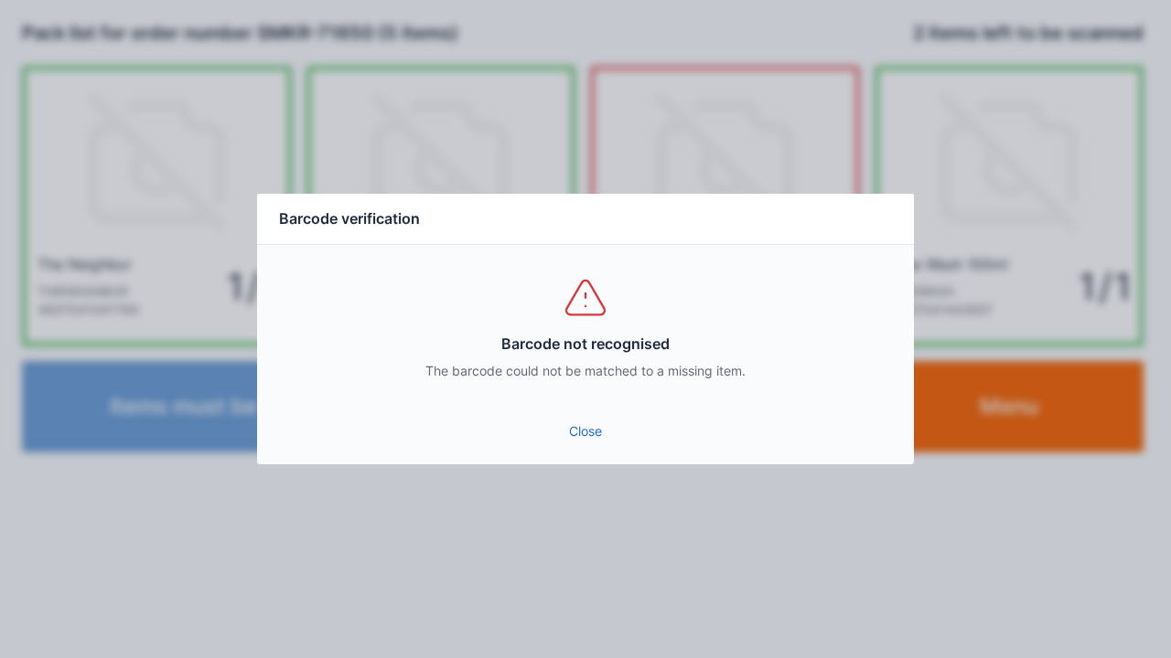
click at [587, 435] on link "Close" at bounding box center [585, 431] width 627 height 33
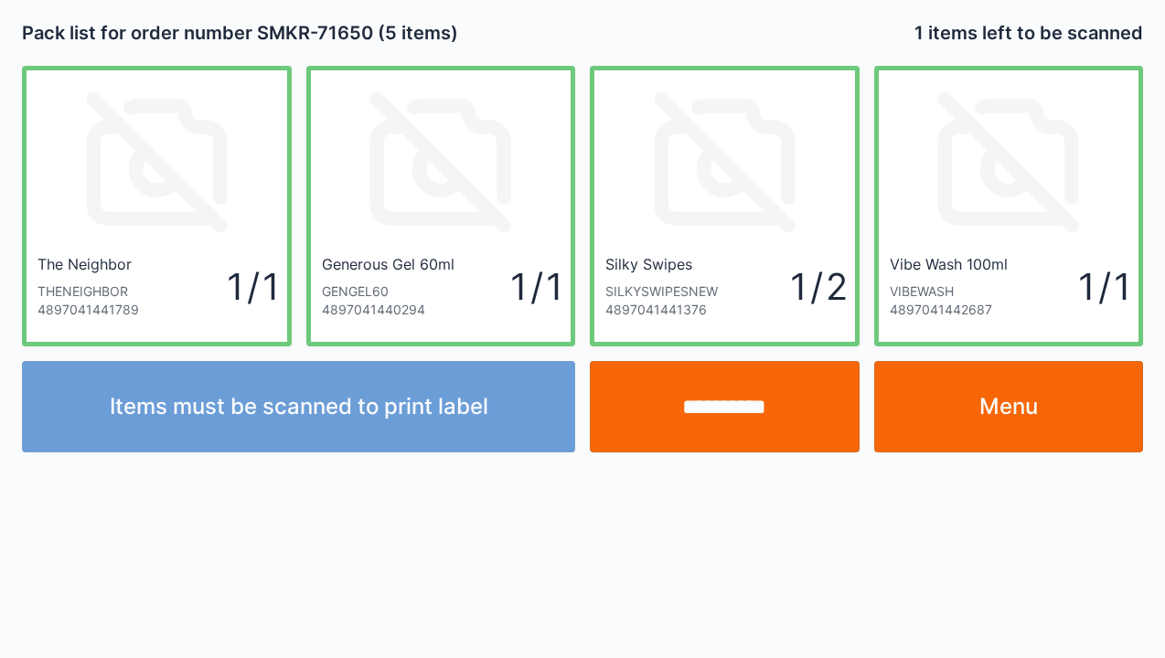
click at [725, 435] on input "**********" at bounding box center [725, 406] width 270 height 91
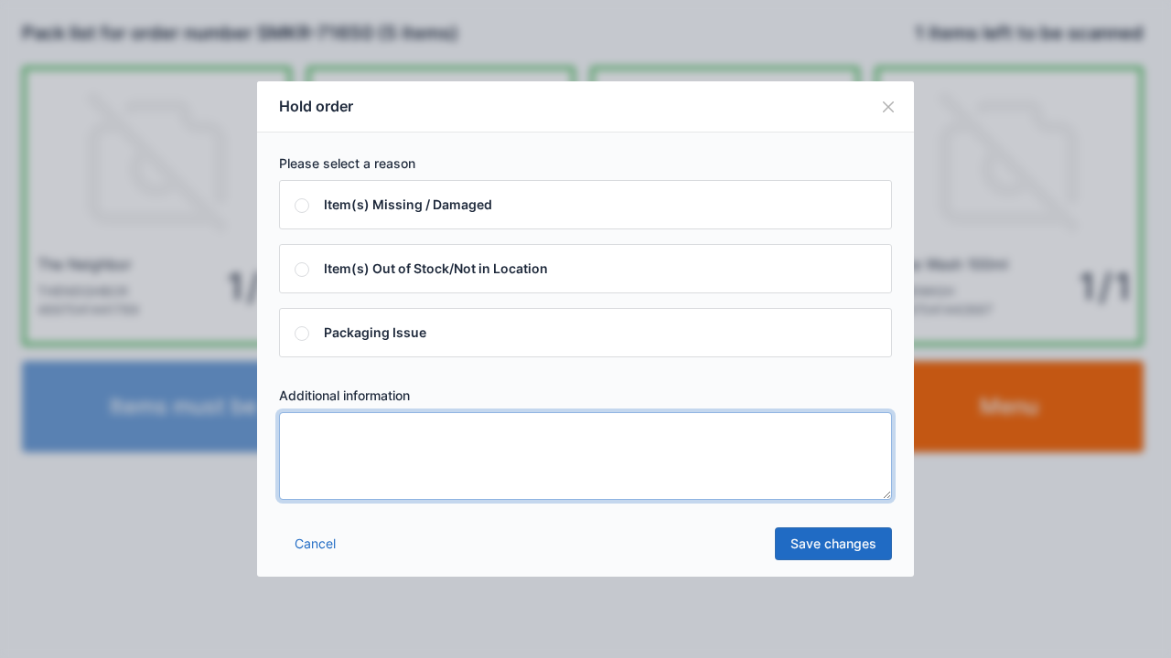
click at [307, 446] on textarea at bounding box center [585, 456] width 613 height 88
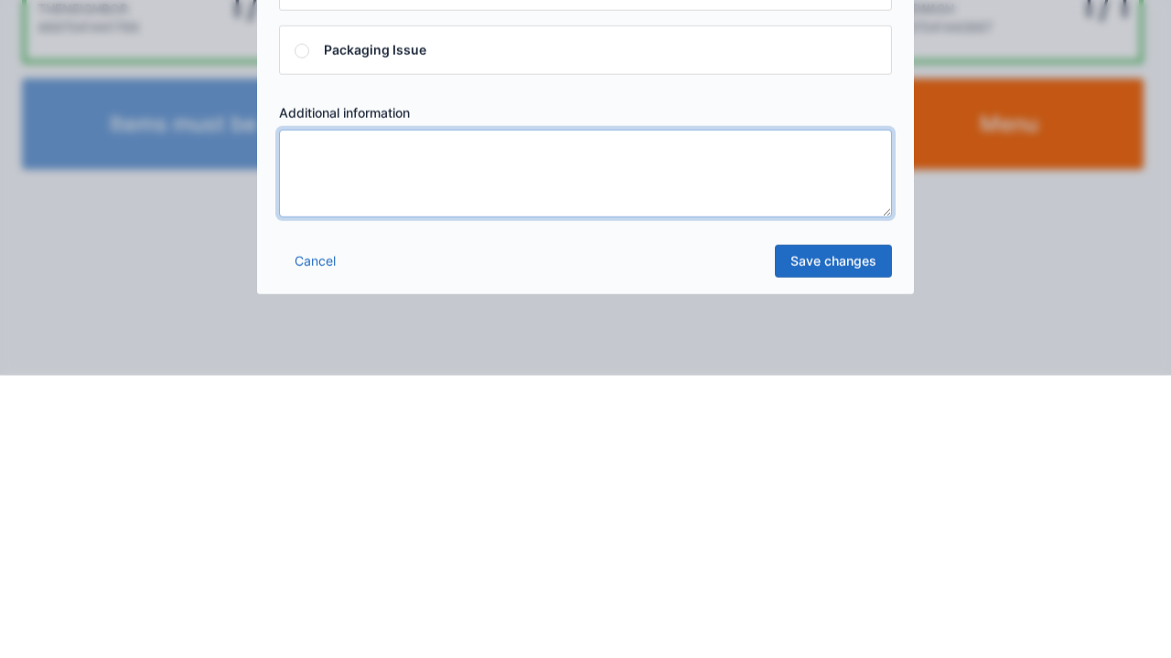
type textarea "*"
type textarea "*****"
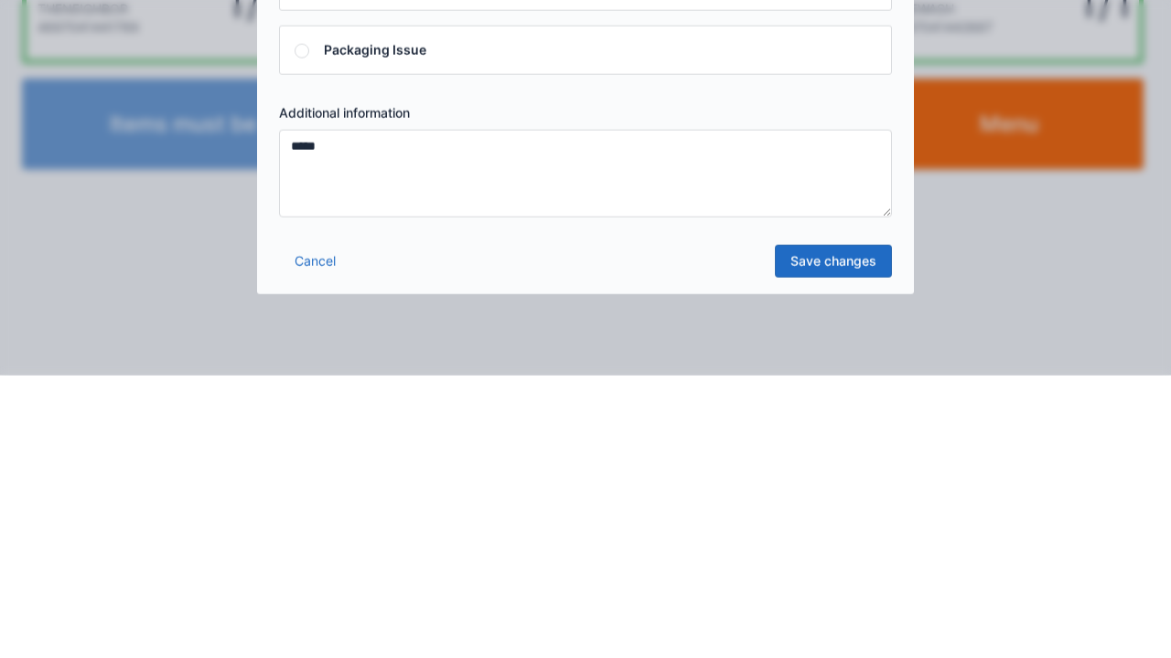
click at [829, 547] on link "Save changes" at bounding box center [833, 544] width 117 height 33
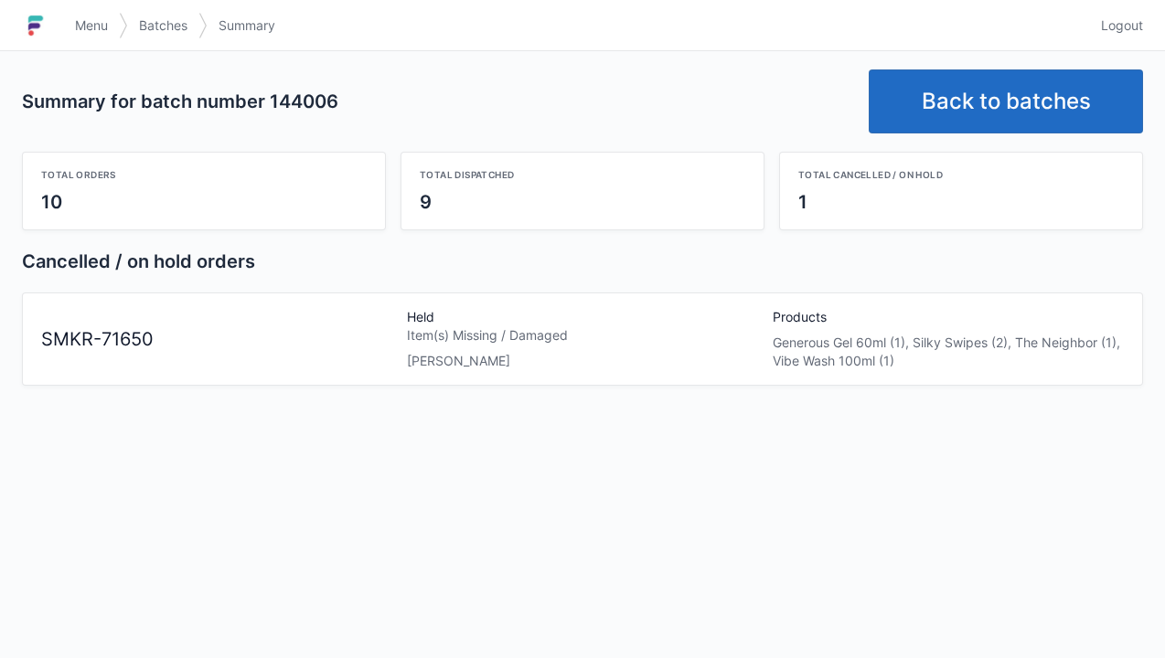
click at [85, 11] on link "Menu" at bounding box center [91, 25] width 55 height 33
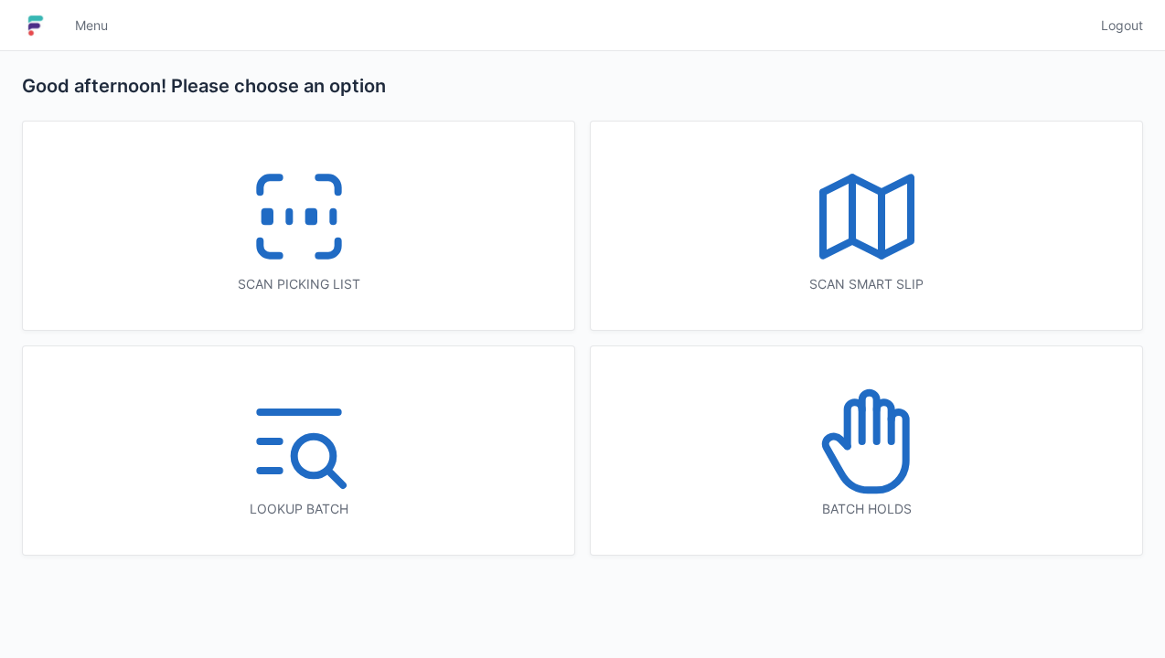
click at [862, 459] on icon at bounding box center [866, 441] width 117 height 117
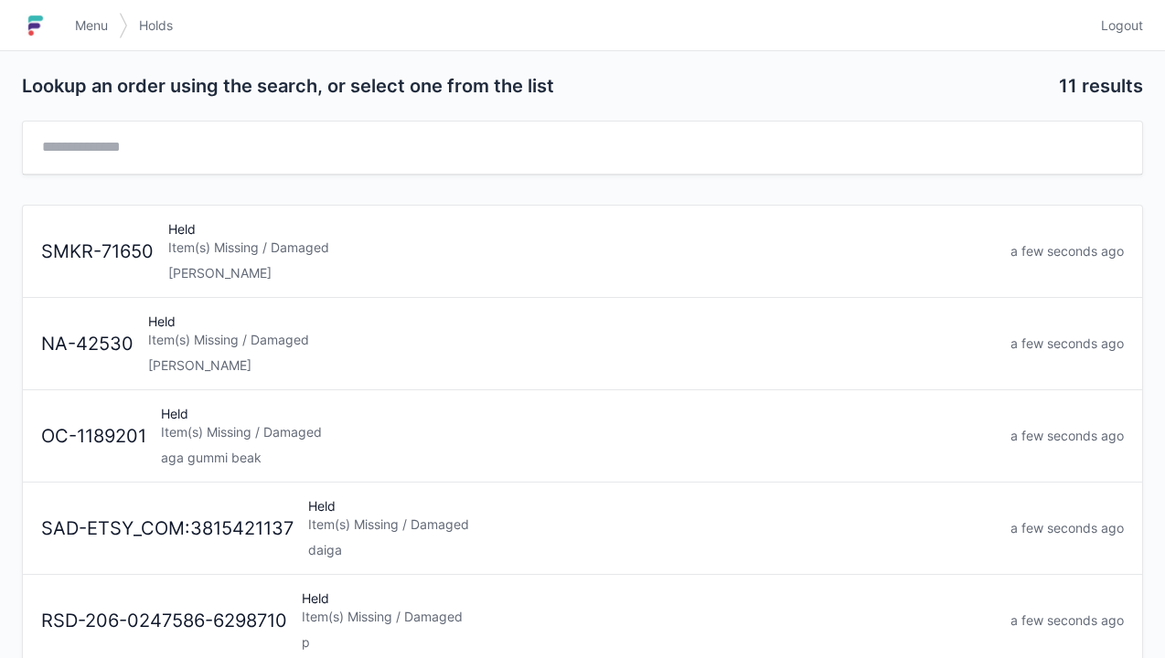
click at [194, 247] on div "Item(s) Missing / Damaged" at bounding box center [582, 248] width 828 height 18
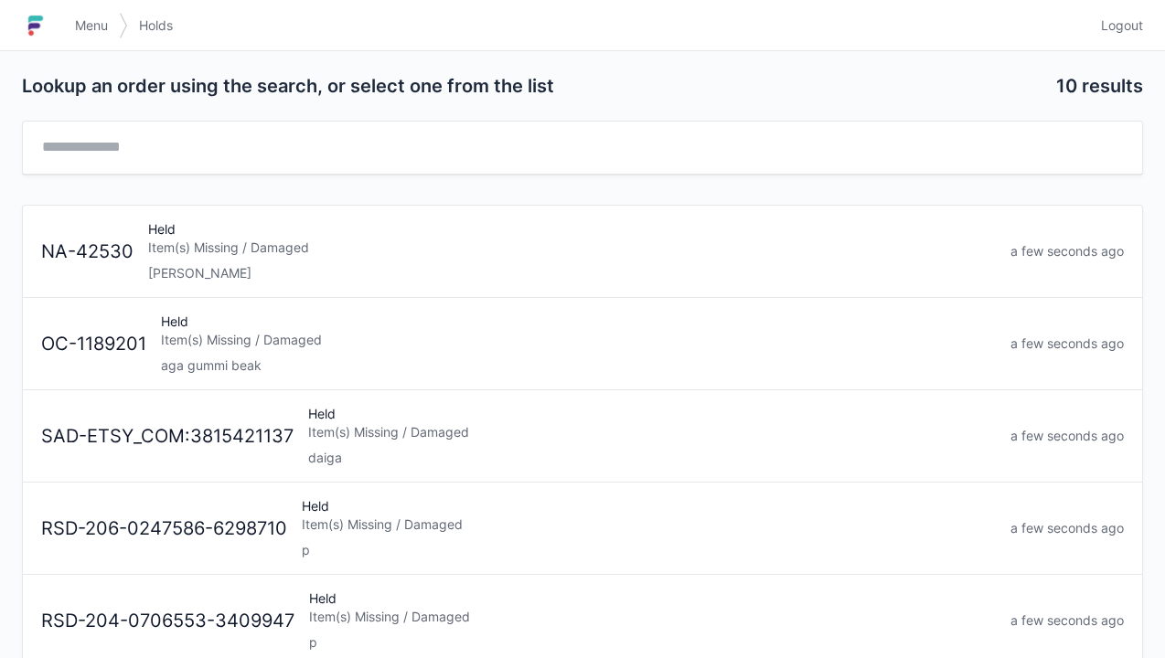
click at [109, 26] on link "Menu" at bounding box center [91, 25] width 55 height 33
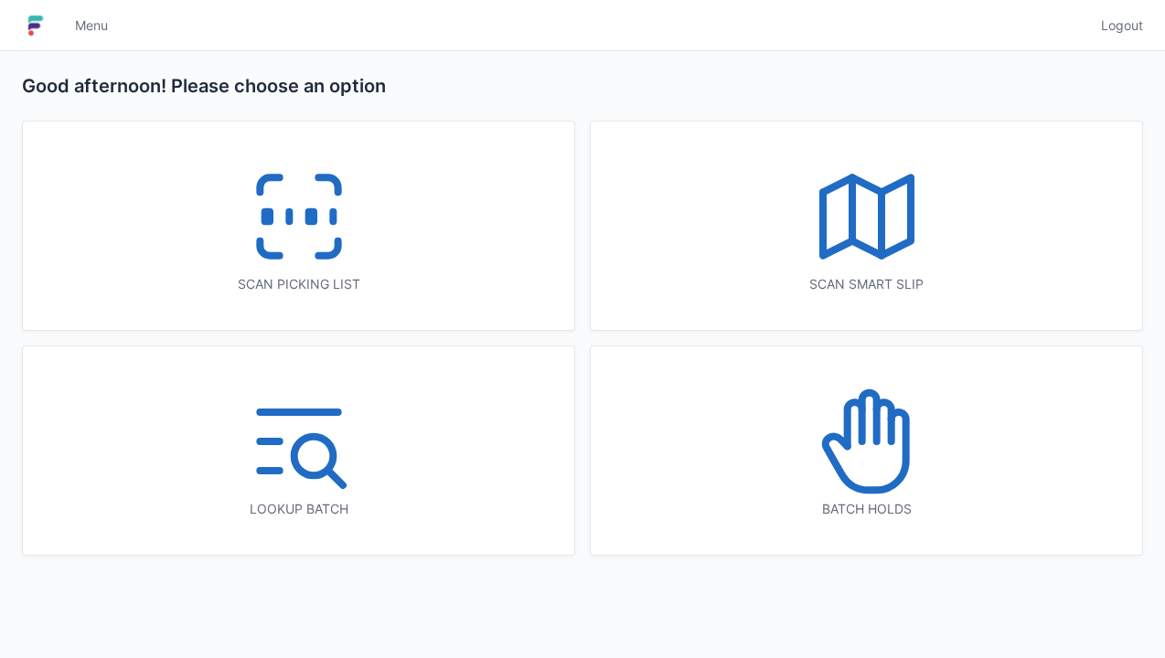
click at [294, 266] on icon at bounding box center [299, 216] width 117 height 117
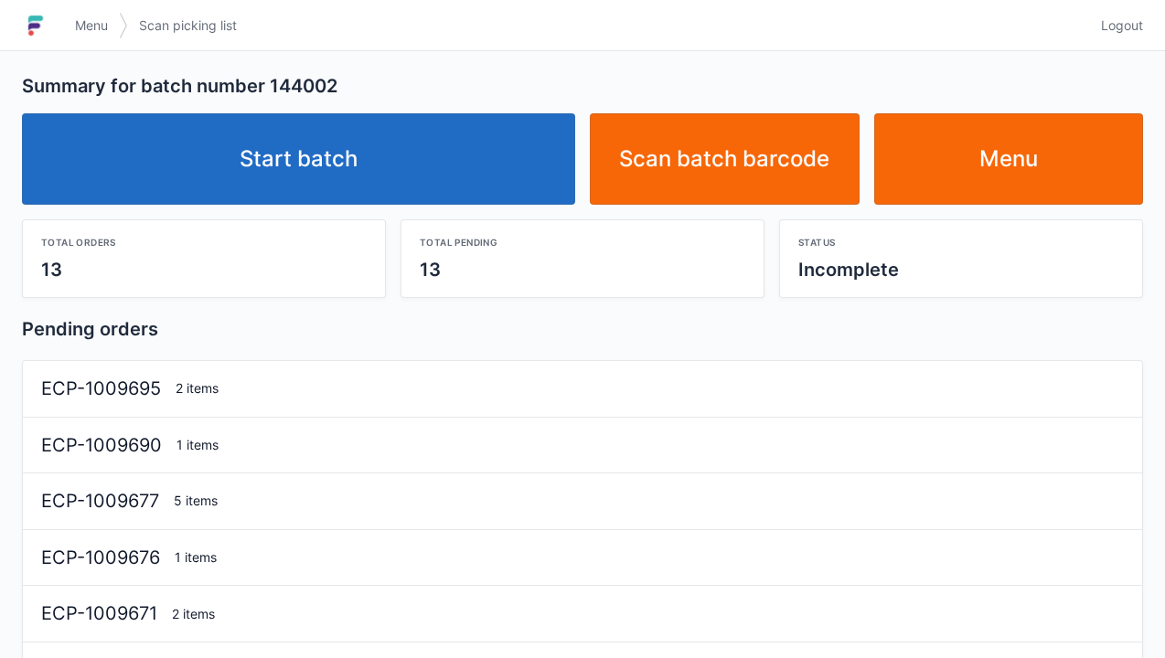
click at [320, 203] on link "Start batch" at bounding box center [298, 158] width 553 height 91
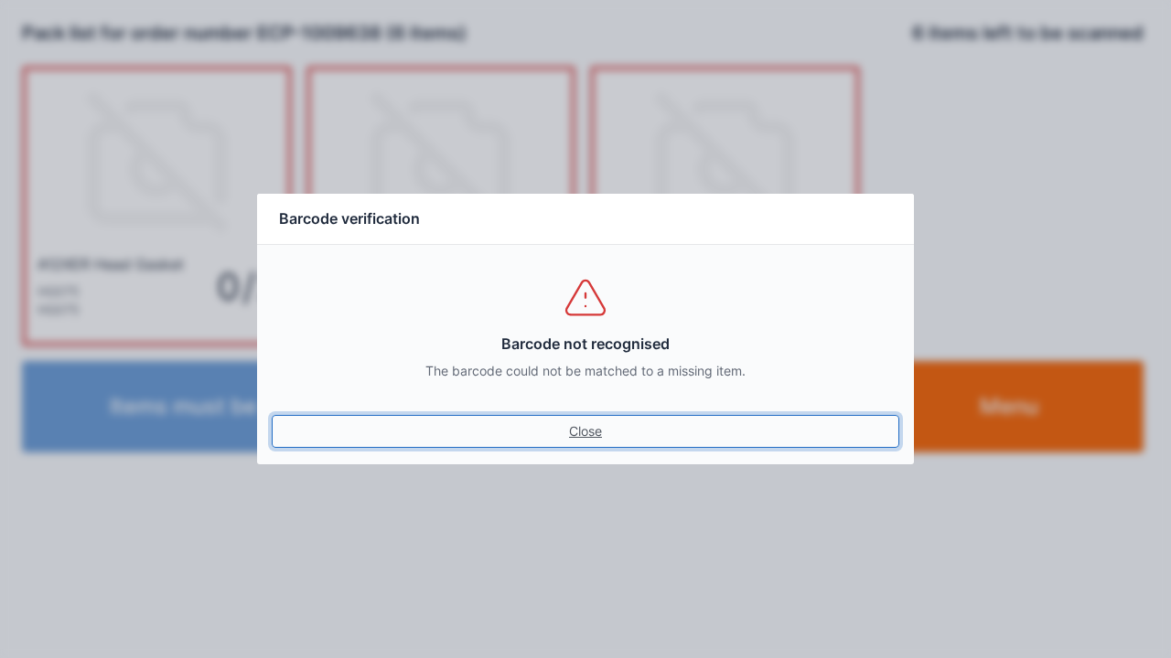
click at [587, 444] on link "Close" at bounding box center [585, 431] width 627 height 33
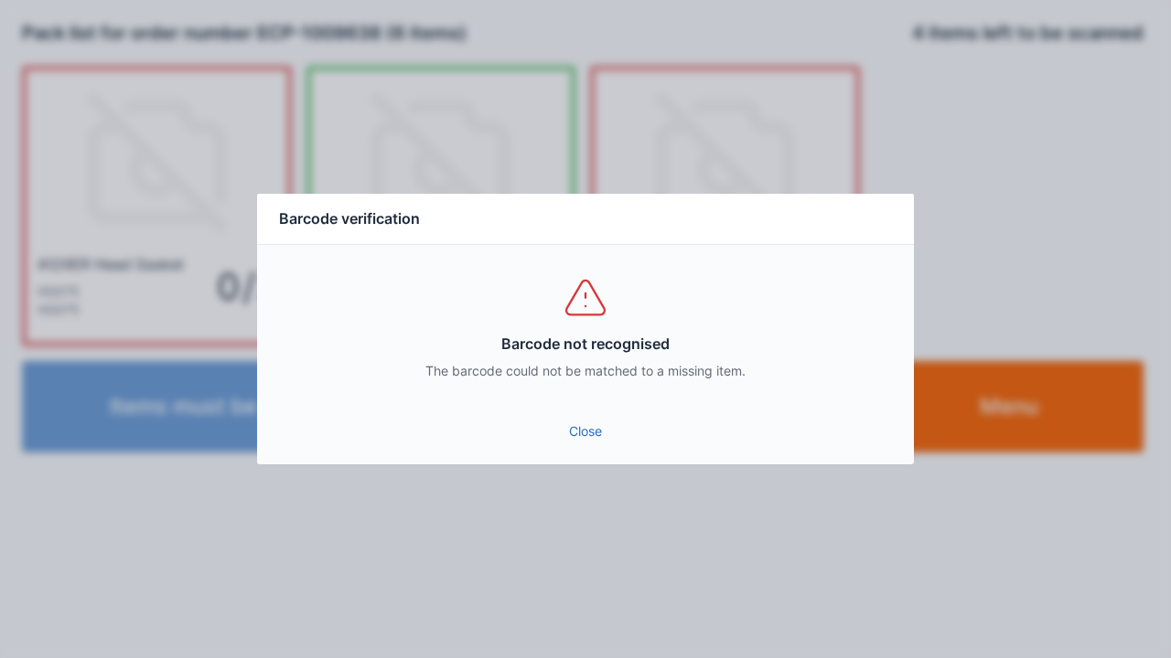
click at [581, 444] on link "Close" at bounding box center [585, 431] width 627 height 33
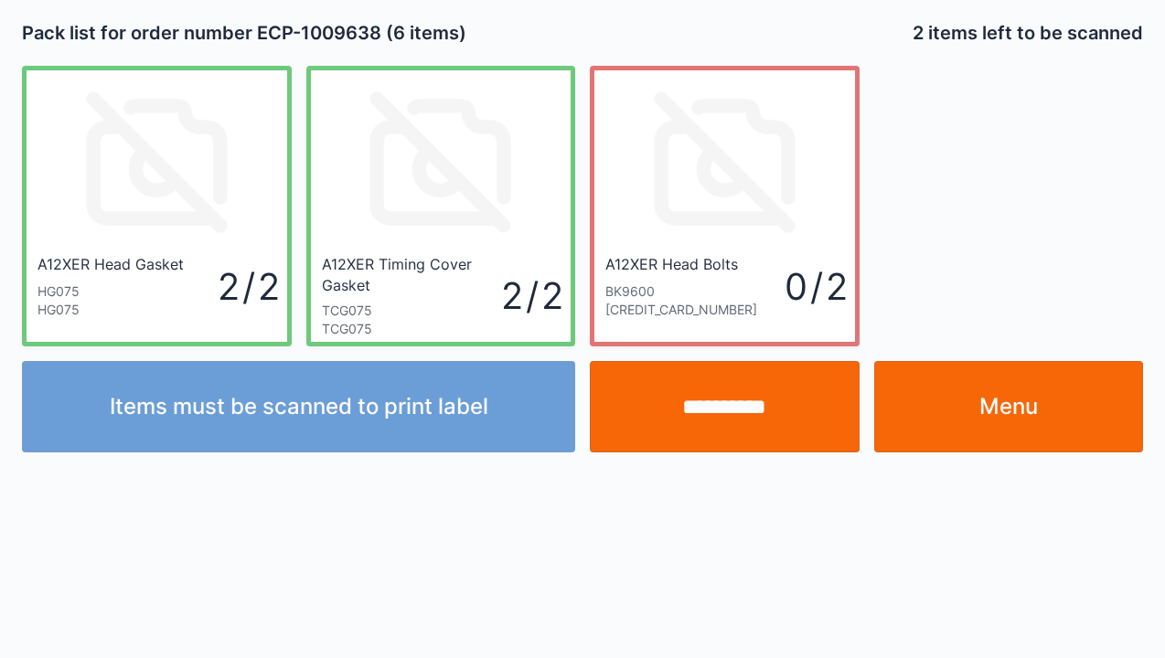
click at [702, 412] on input "**********" at bounding box center [725, 406] width 270 height 91
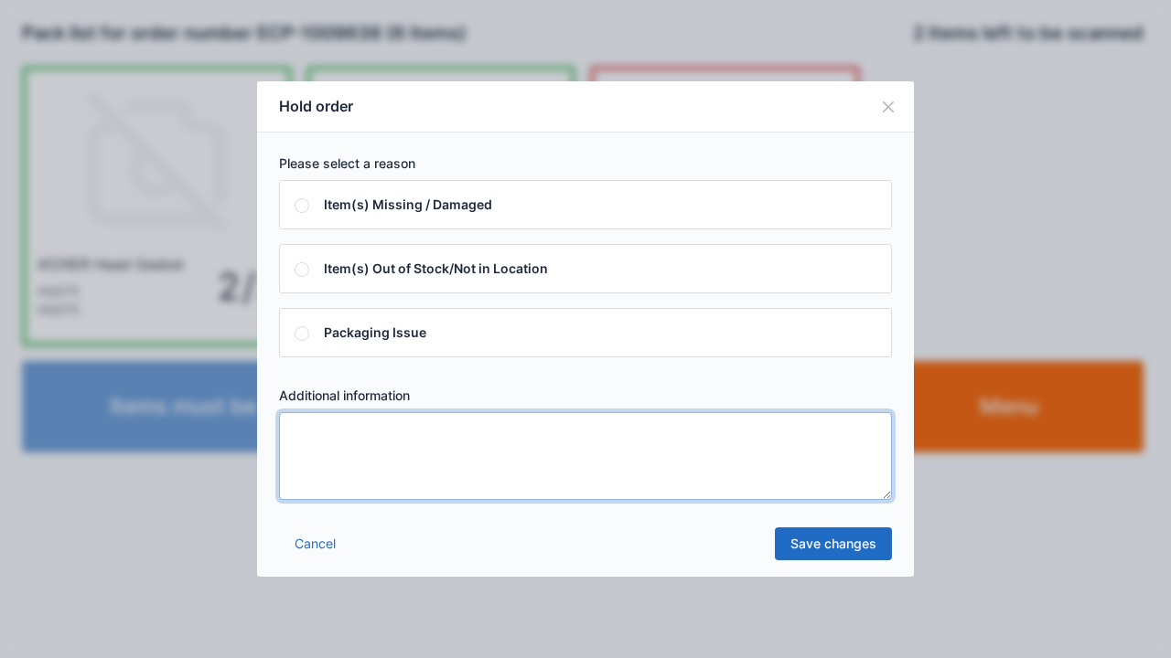
click at [300, 436] on textarea at bounding box center [585, 456] width 613 height 88
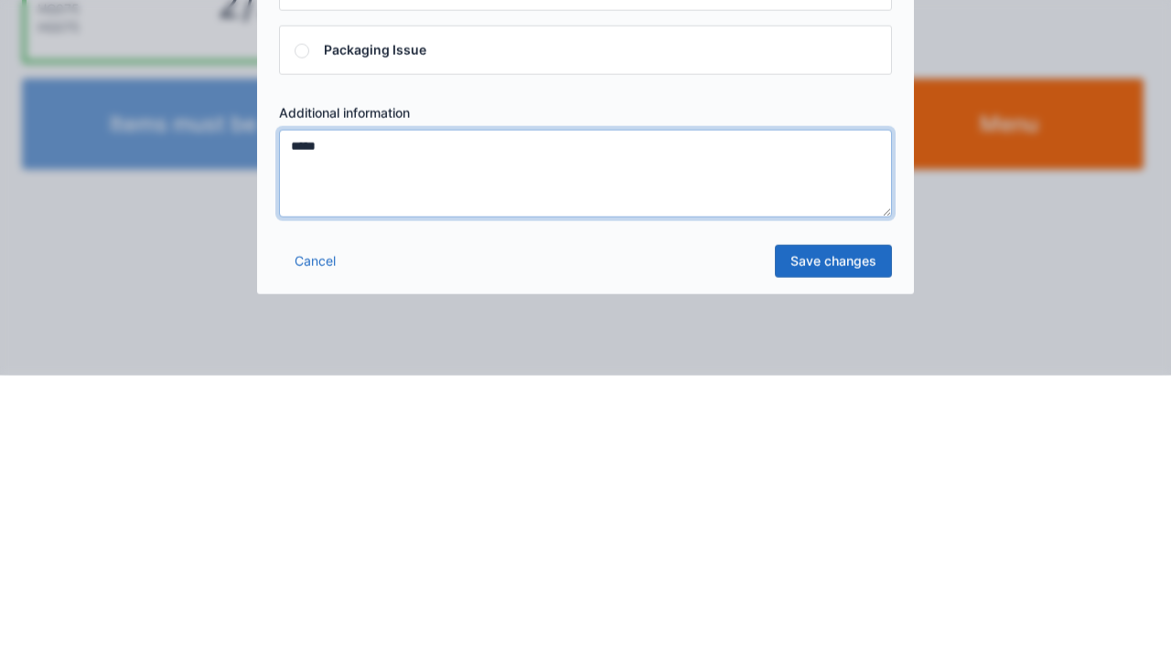
type textarea "*****"
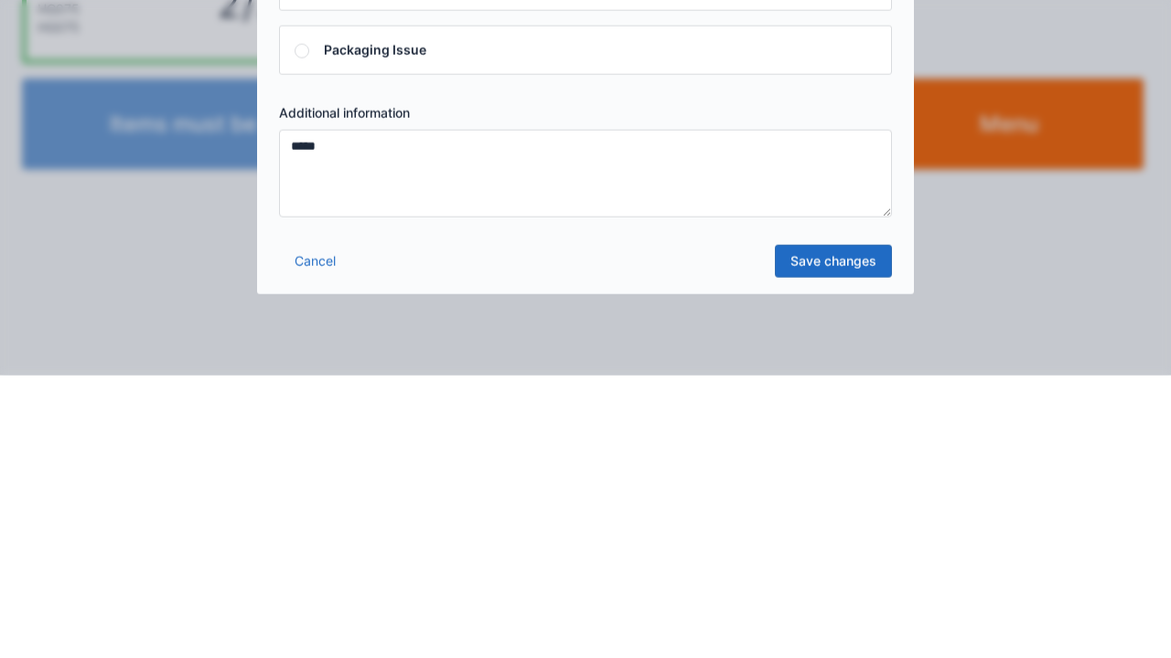
click at [825, 552] on link "Save changes" at bounding box center [833, 544] width 117 height 33
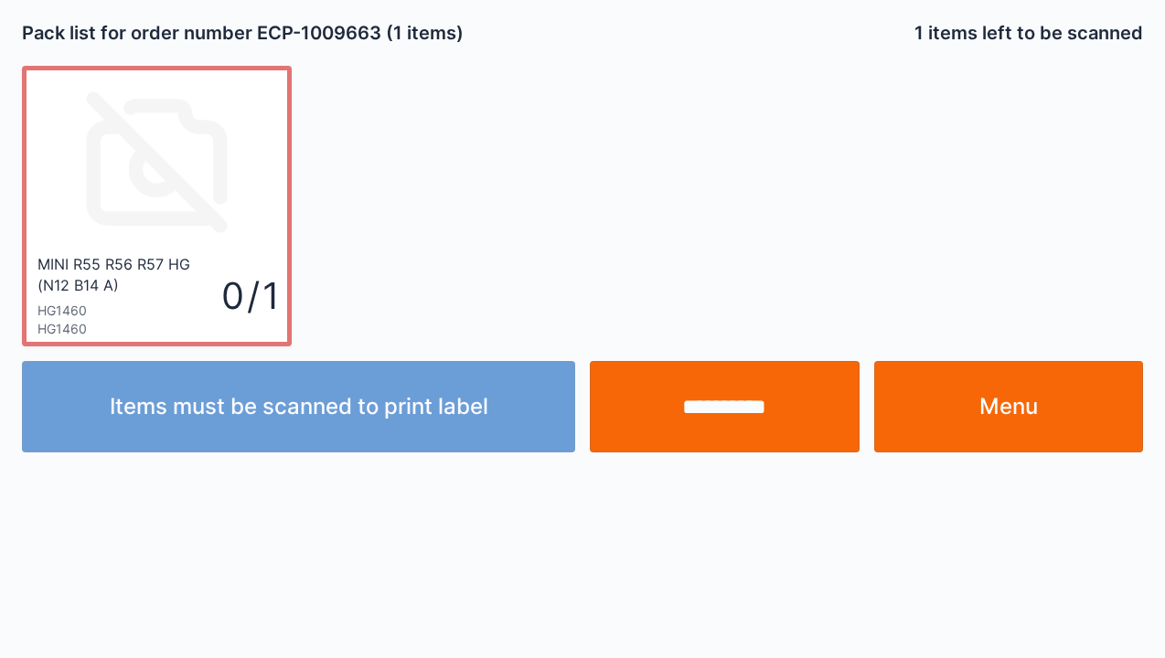
click at [737, 388] on input "**********" at bounding box center [725, 406] width 270 height 91
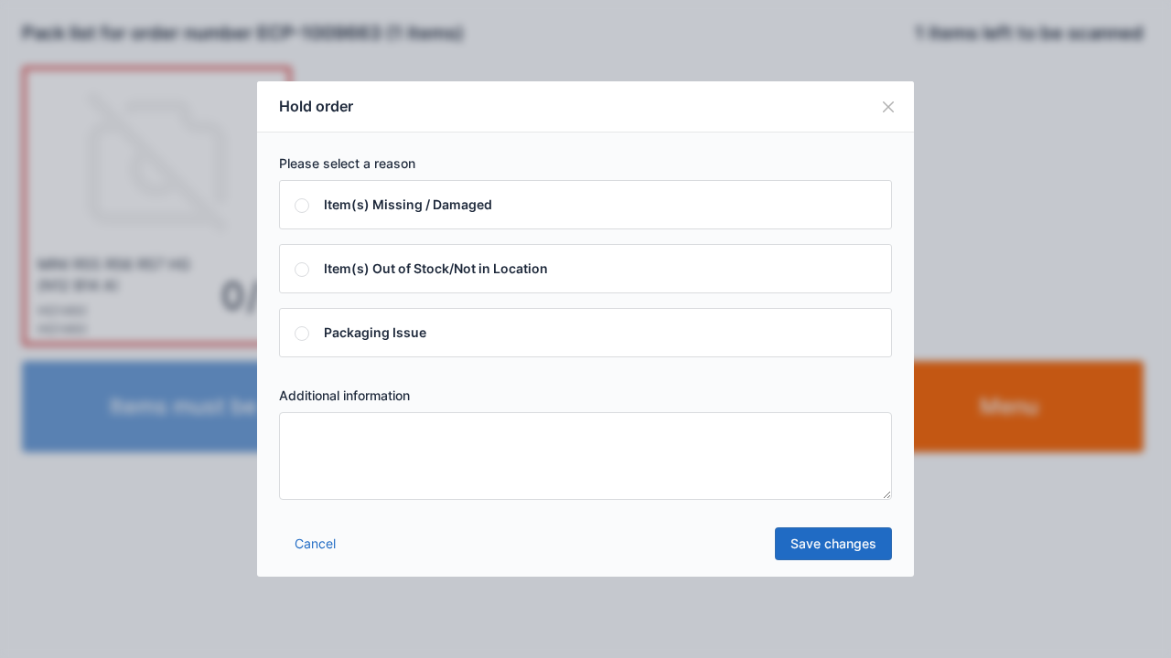
click at [312, 436] on textarea at bounding box center [585, 456] width 613 height 88
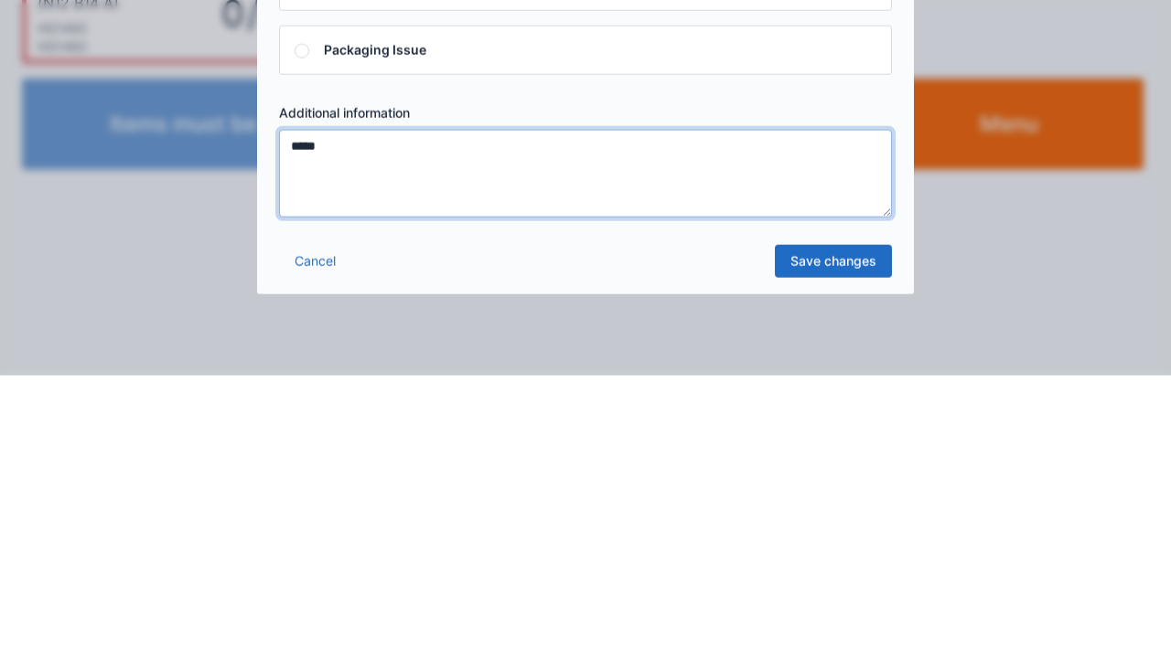
type textarea "*****"
click at [849, 546] on link "Save changes" at bounding box center [833, 544] width 117 height 33
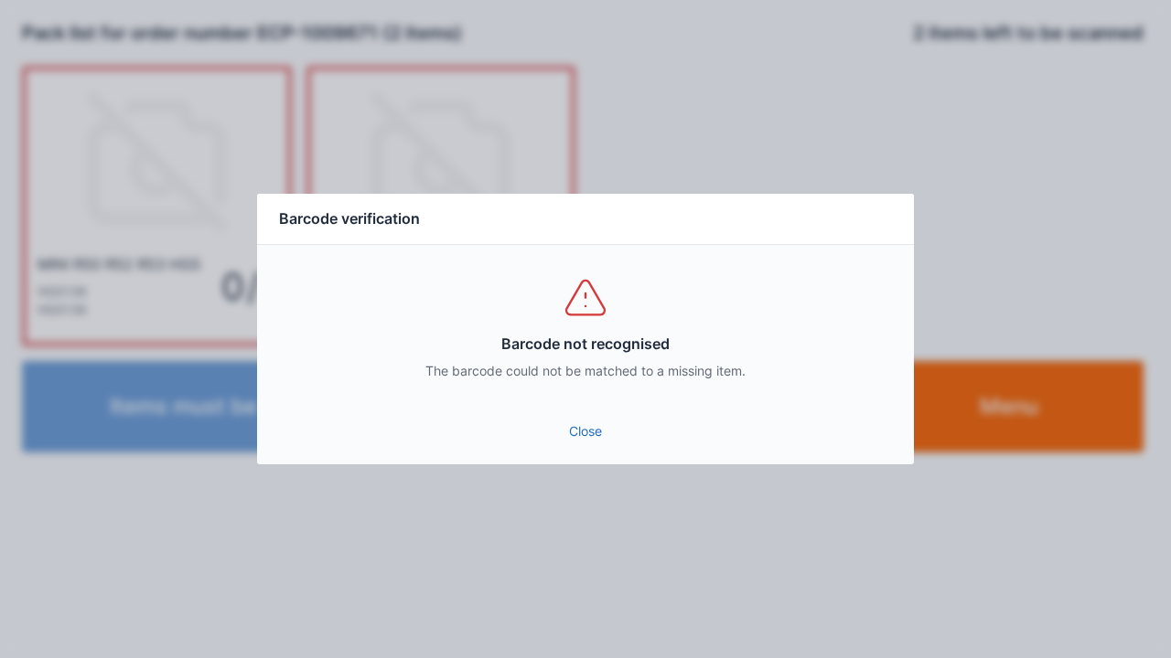
click at [574, 444] on link "Close" at bounding box center [585, 431] width 627 height 33
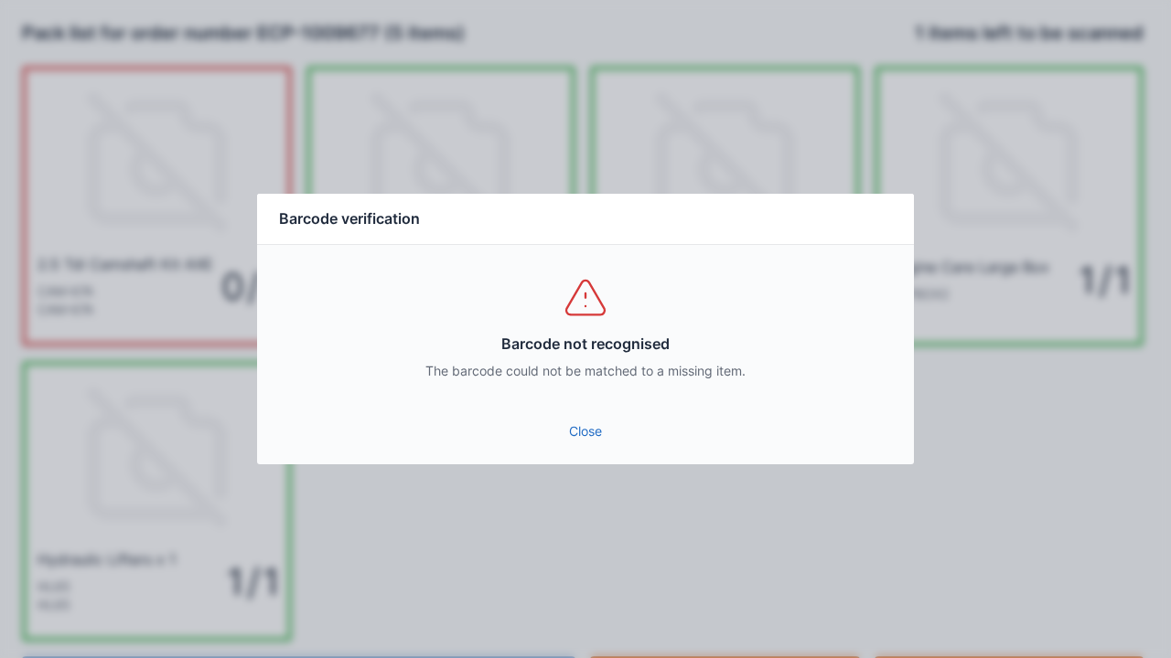
click at [591, 434] on link "Close" at bounding box center [585, 431] width 627 height 33
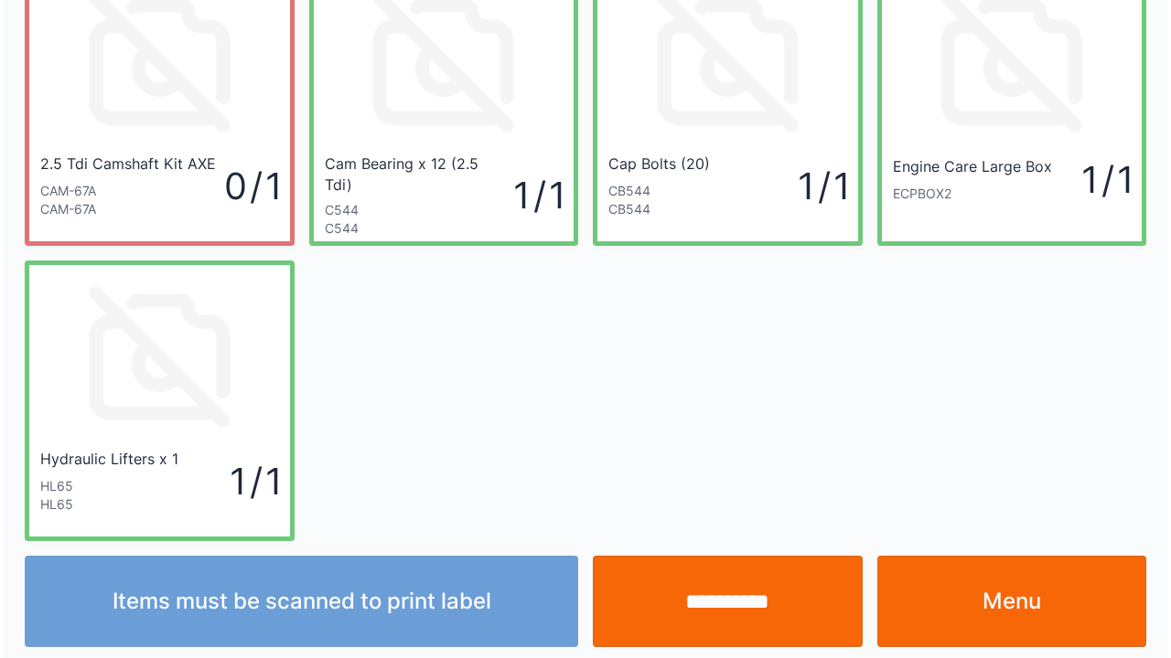
scroll to position [106, 0]
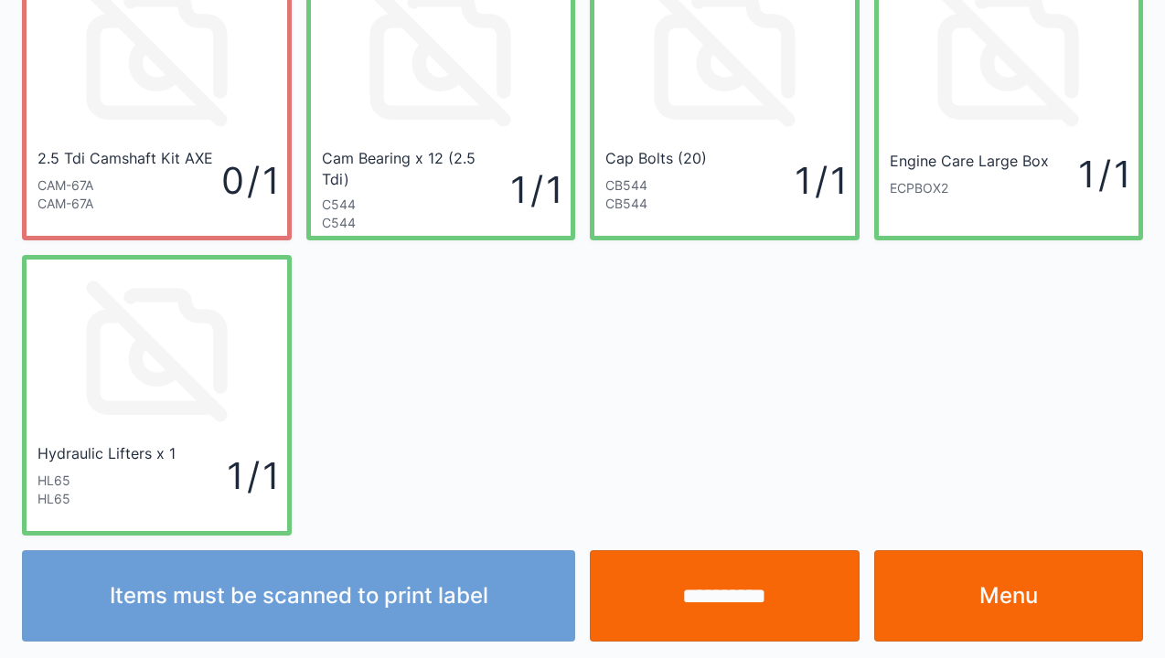
click at [744, 623] on input "**********" at bounding box center [725, 596] width 270 height 91
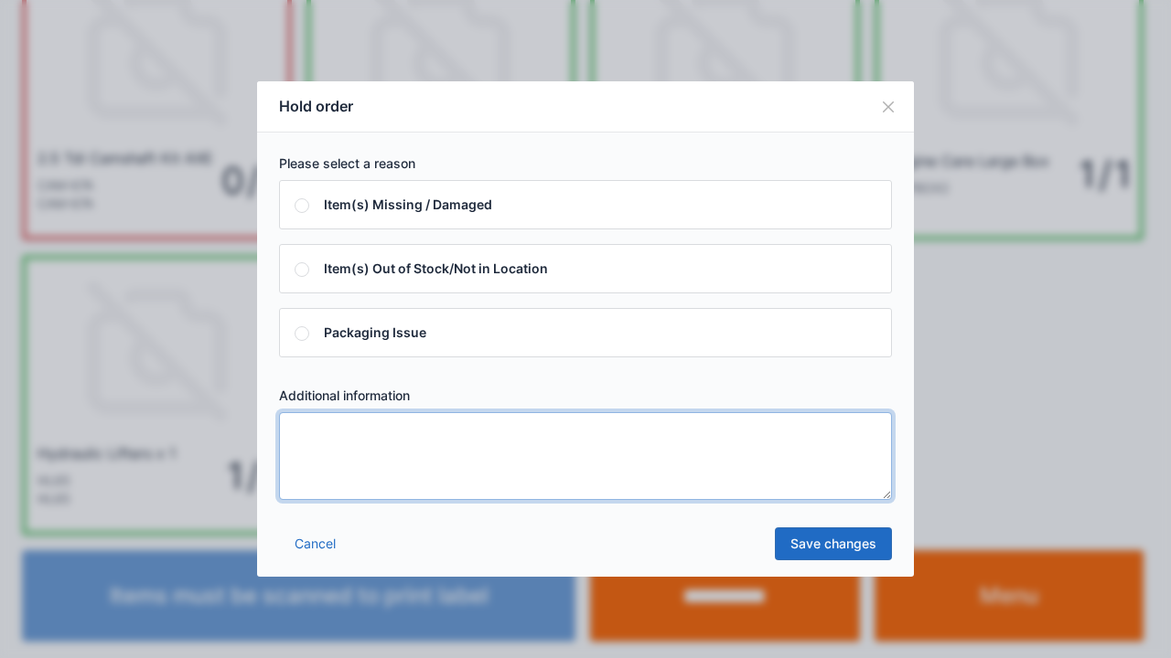
click at [313, 452] on textarea at bounding box center [585, 456] width 613 height 88
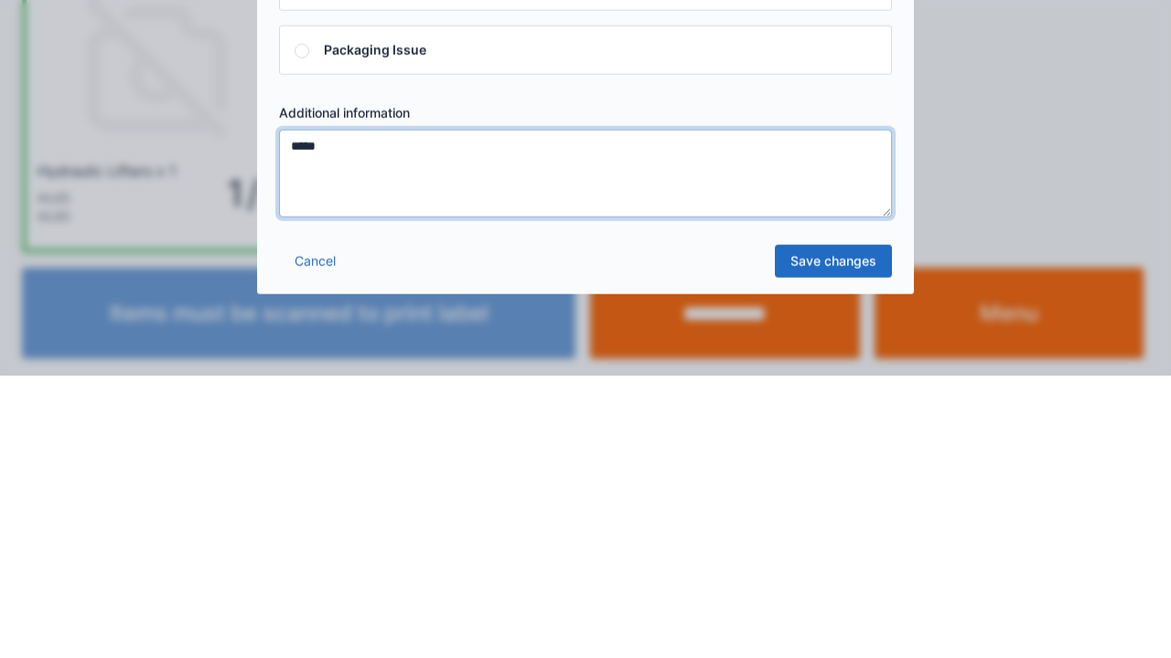
type textarea "*****"
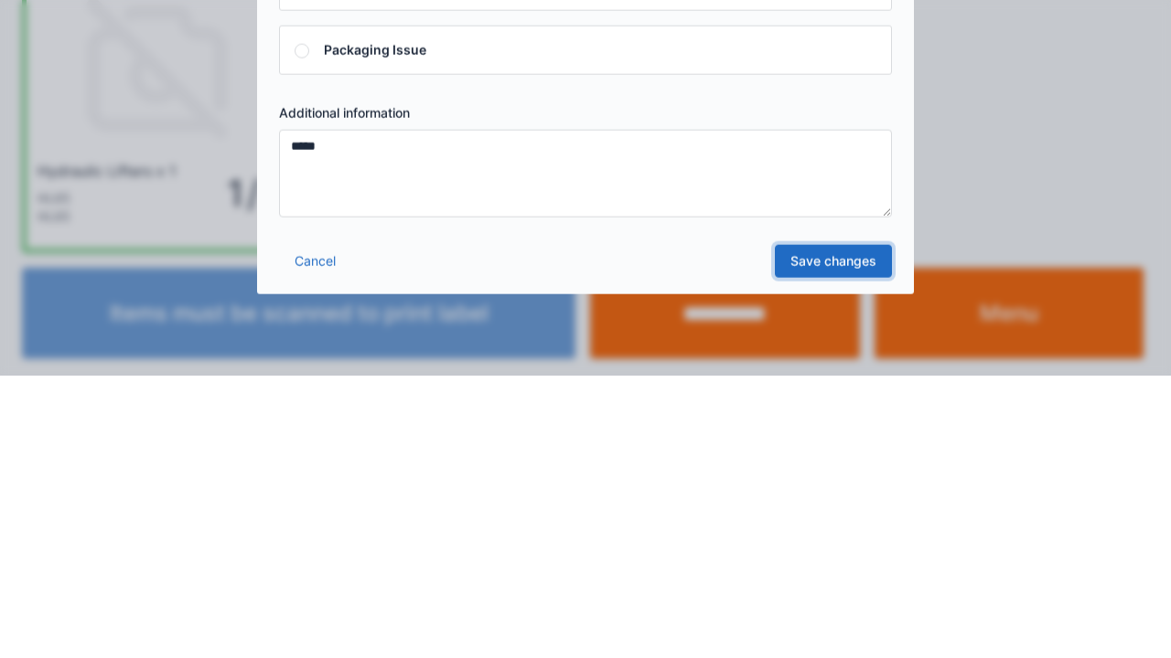
click at [837, 556] on link "Save changes" at bounding box center [833, 544] width 117 height 33
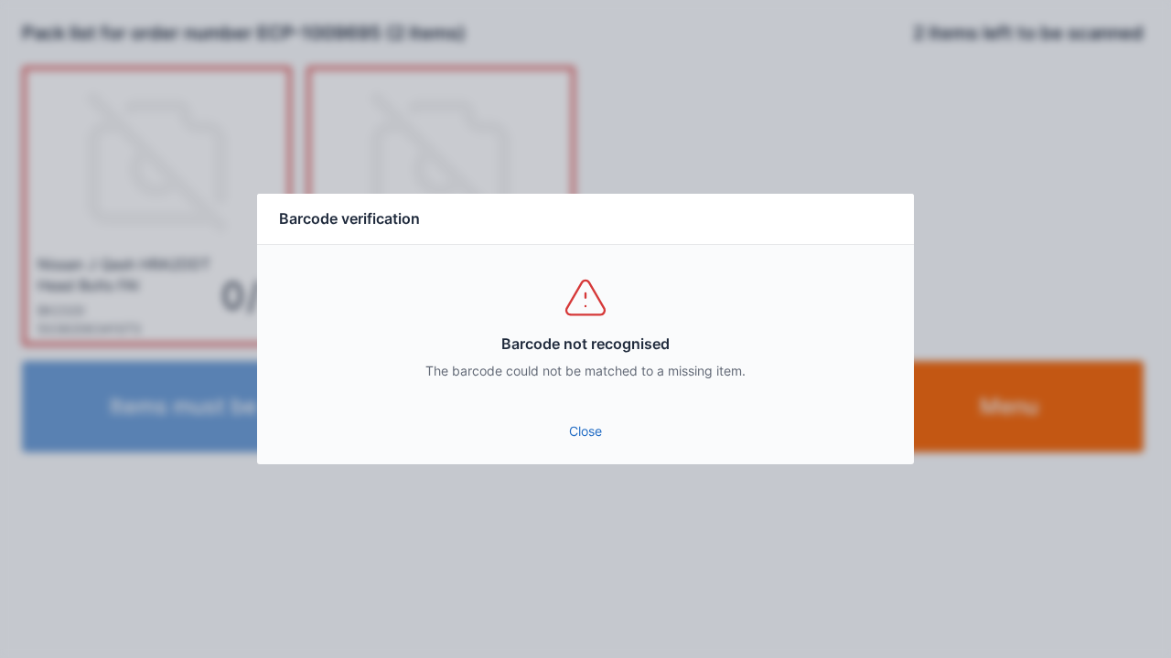
click at [580, 434] on link "Close" at bounding box center [585, 431] width 627 height 33
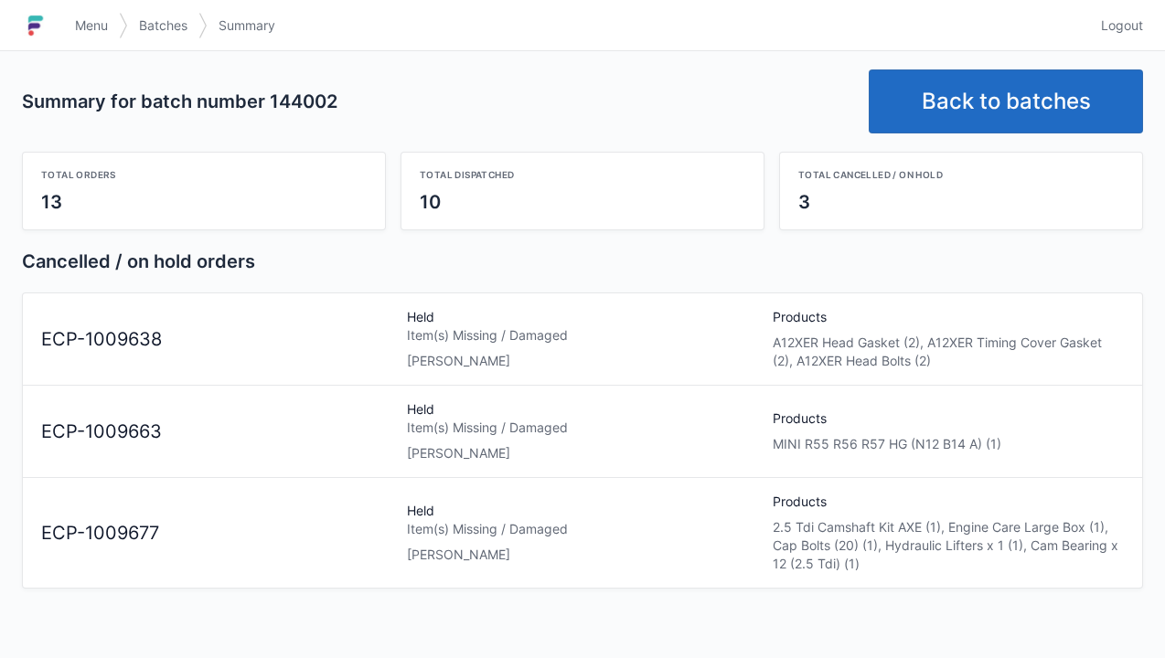
click at [992, 98] on link "Back to batches" at bounding box center [1006, 102] width 274 height 64
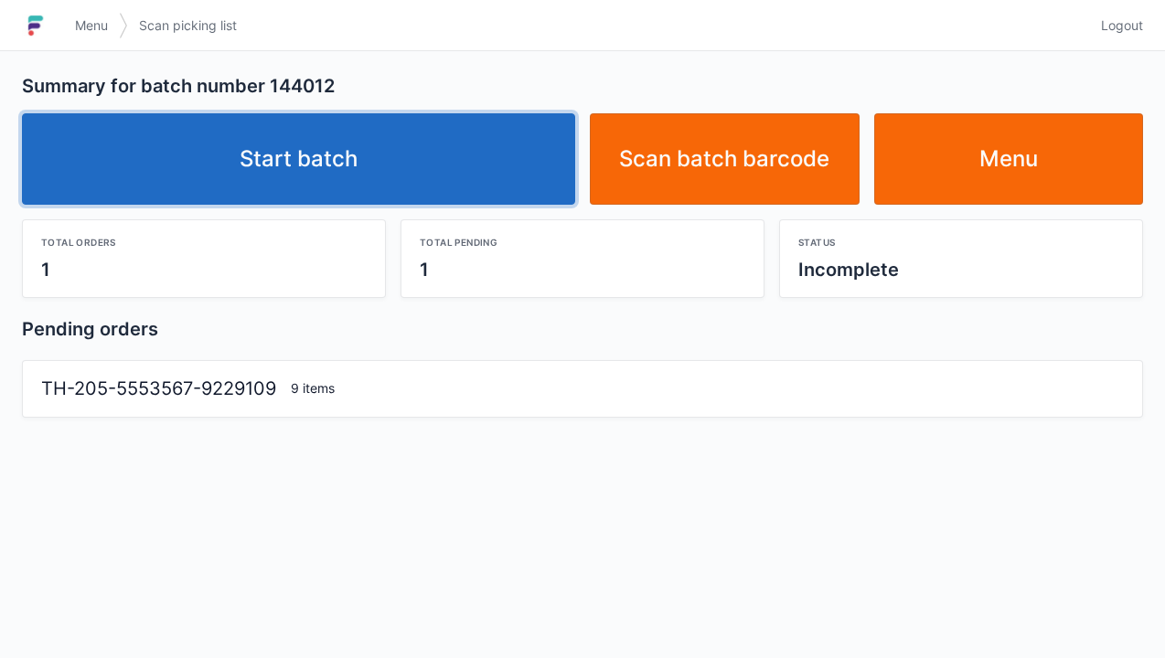
click at [315, 166] on link "Start batch" at bounding box center [298, 158] width 553 height 91
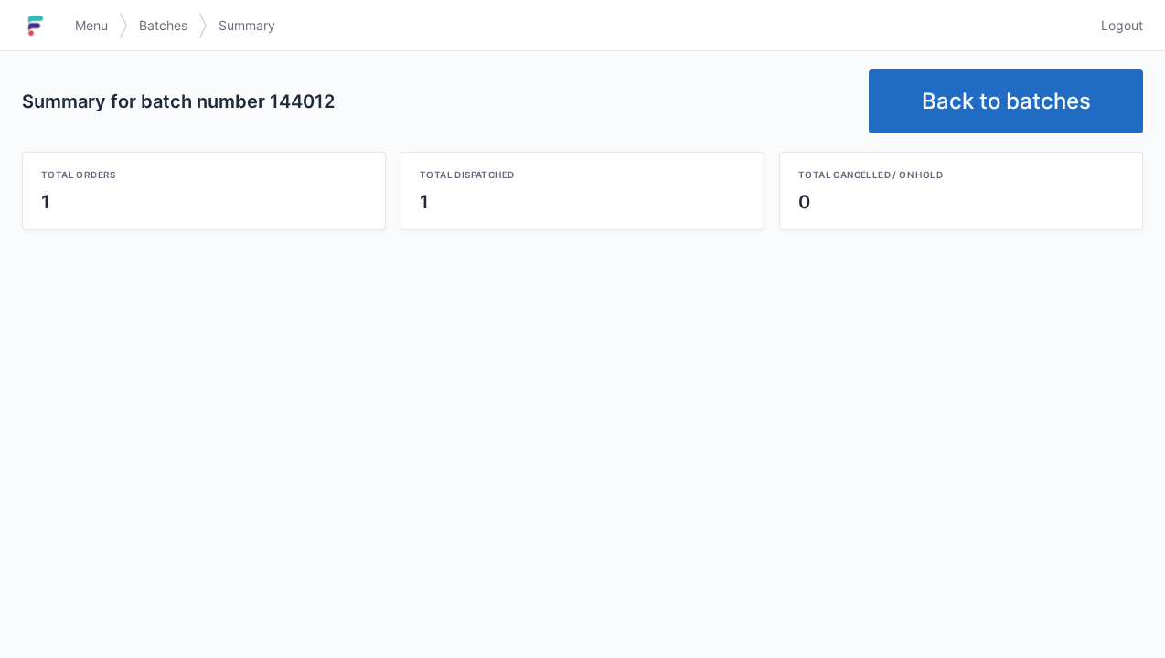
click at [984, 93] on link "Back to batches" at bounding box center [1006, 102] width 274 height 64
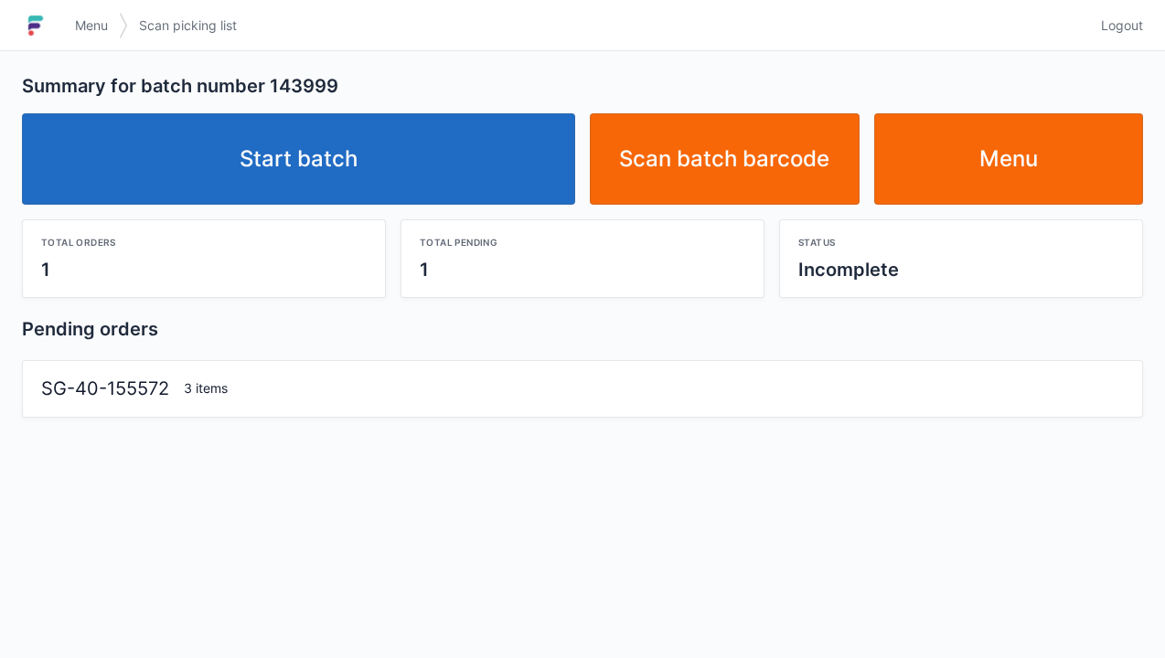
click at [337, 181] on link "Start batch" at bounding box center [298, 158] width 553 height 91
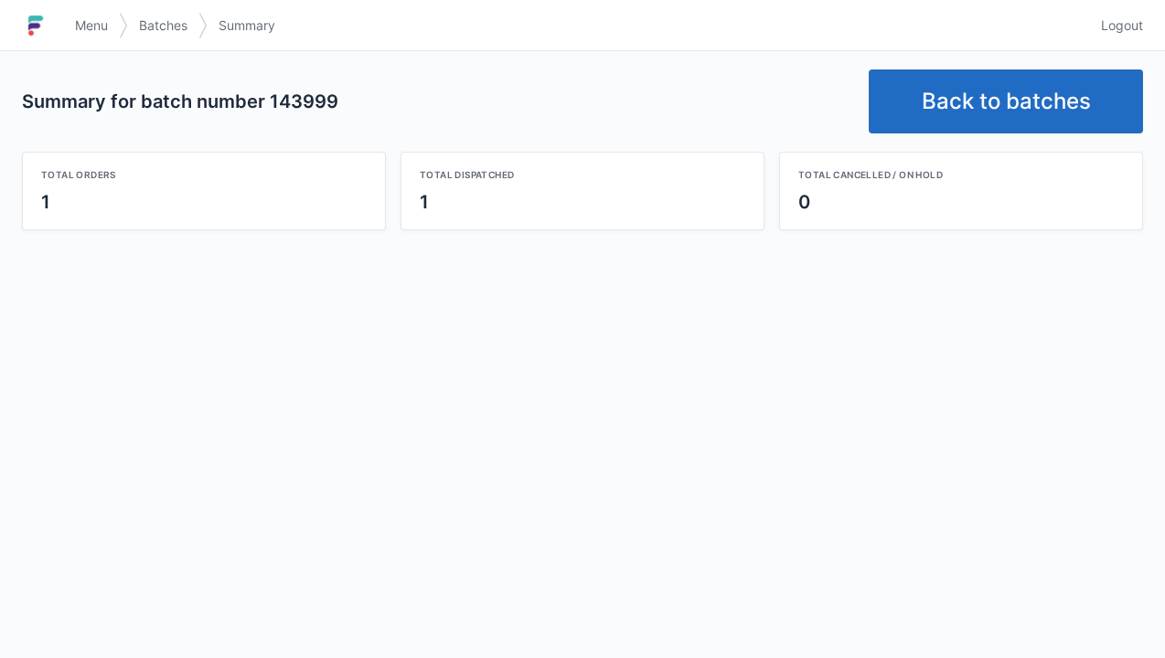
click at [993, 107] on link "Back to batches" at bounding box center [1006, 102] width 274 height 64
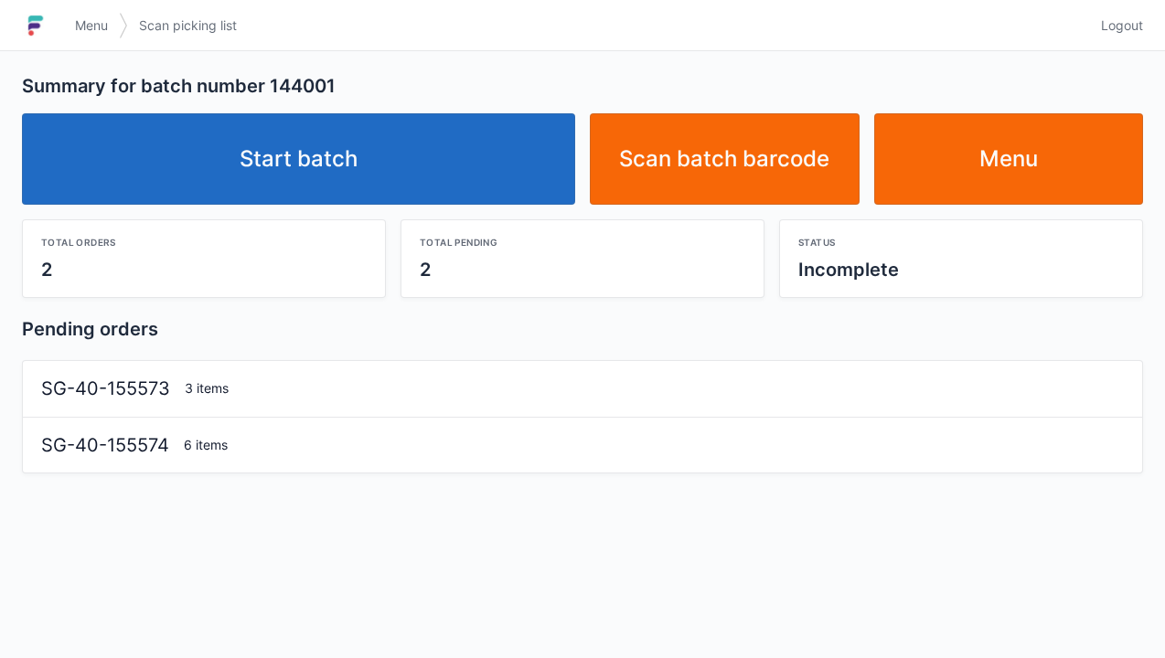
click at [269, 187] on link "Start batch" at bounding box center [298, 158] width 553 height 91
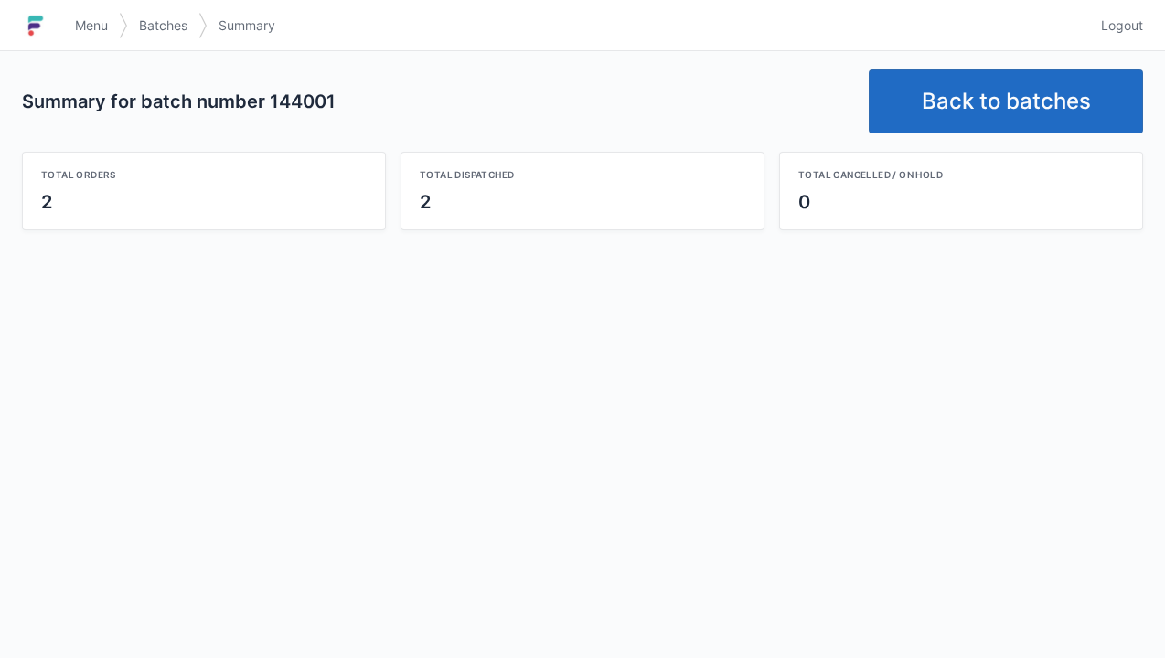
click at [997, 96] on link "Back to batches" at bounding box center [1006, 102] width 274 height 64
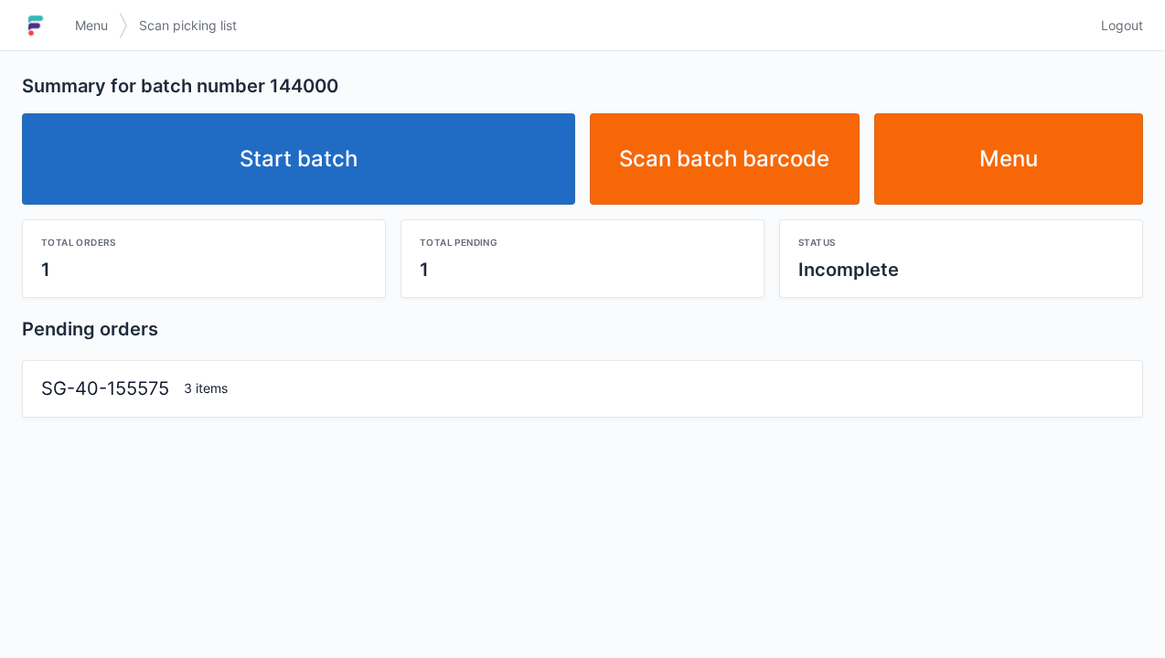
click at [302, 170] on link "Start batch" at bounding box center [298, 158] width 553 height 91
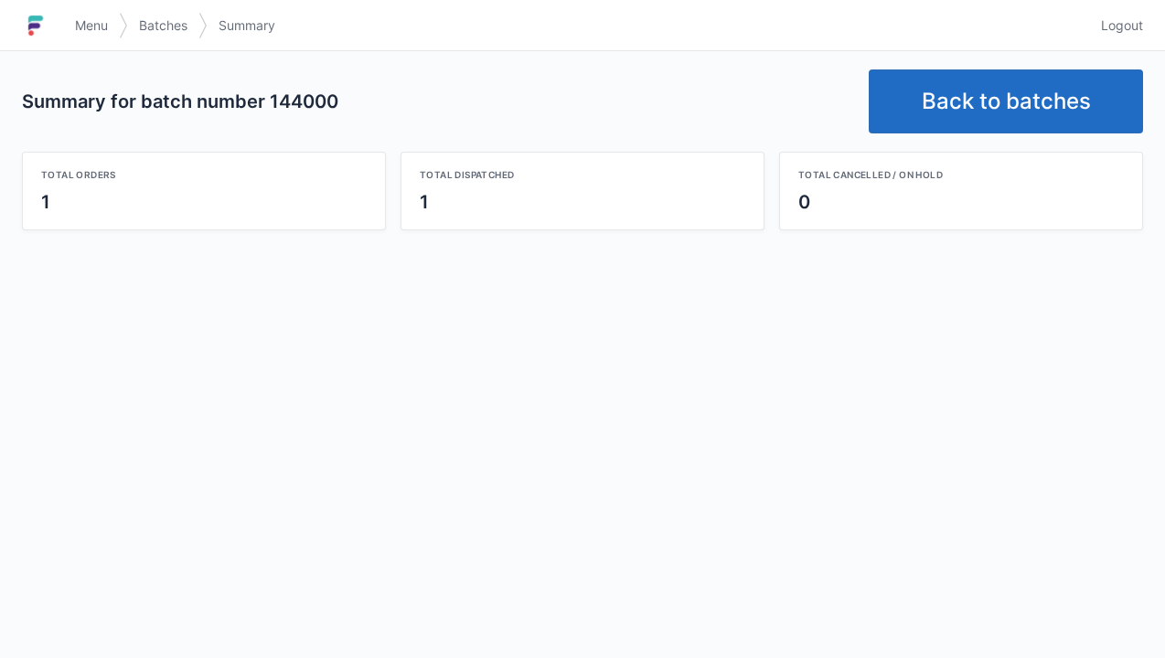
click at [1021, 102] on link "Back to batches" at bounding box center [1006, 102] width 274 height 64
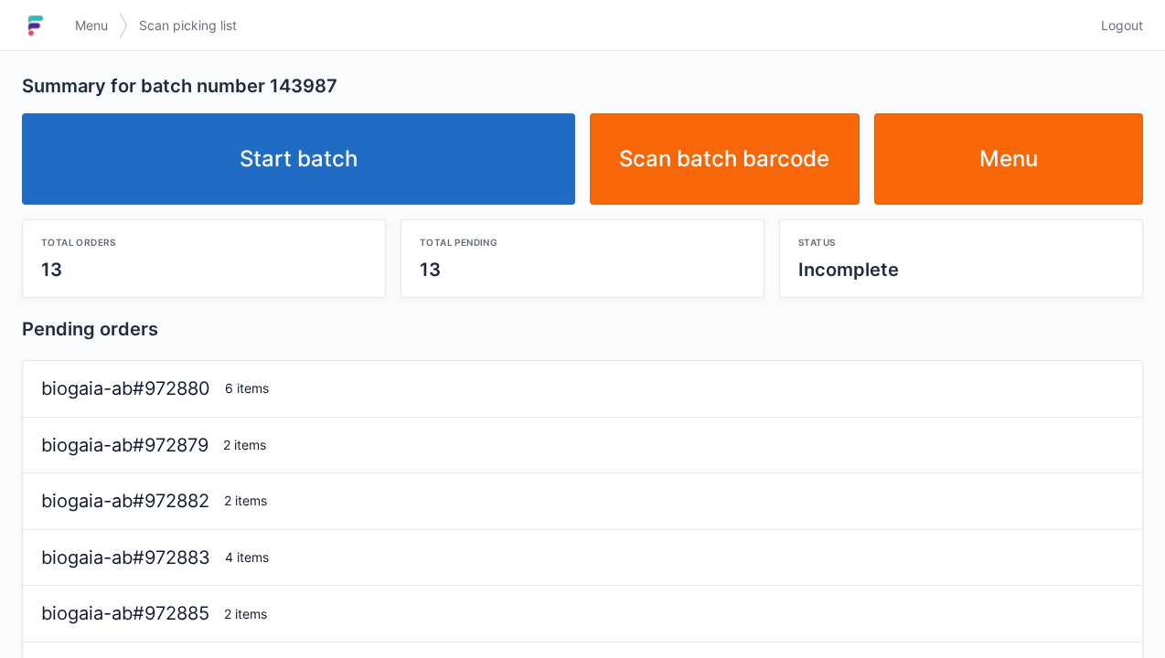
click at [364, 156] on link "Start batch" at bounding box center [298, 158] width 553 height 91
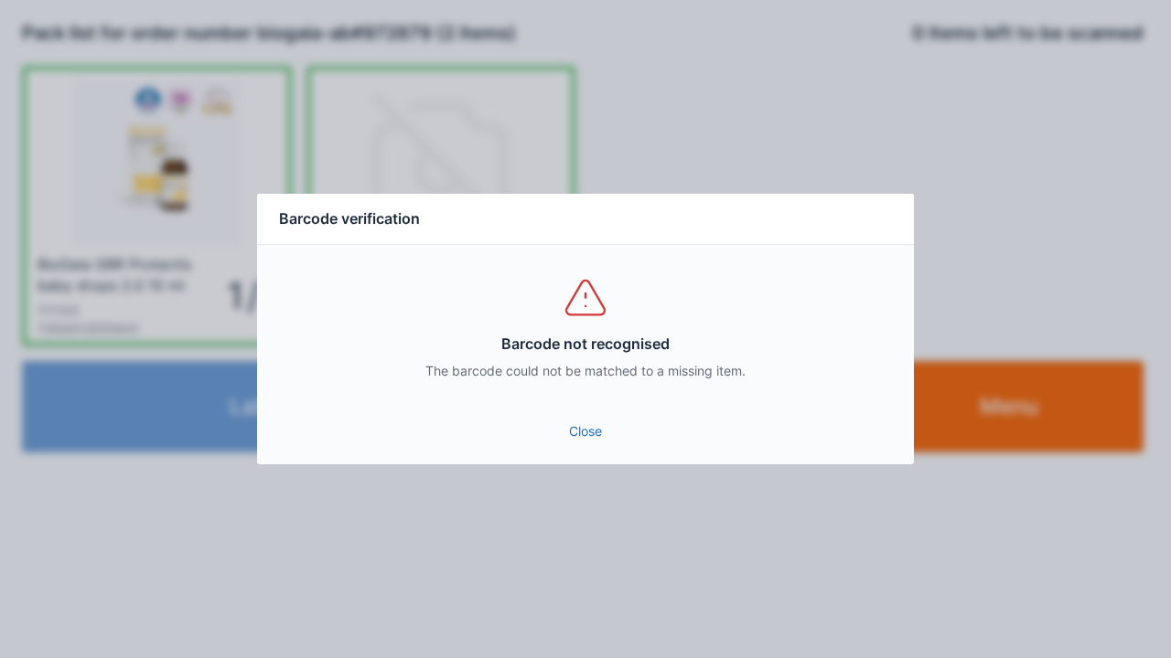
click at [565, 437] on link "Close" at bounding box center [585, 431] width 627 height 33
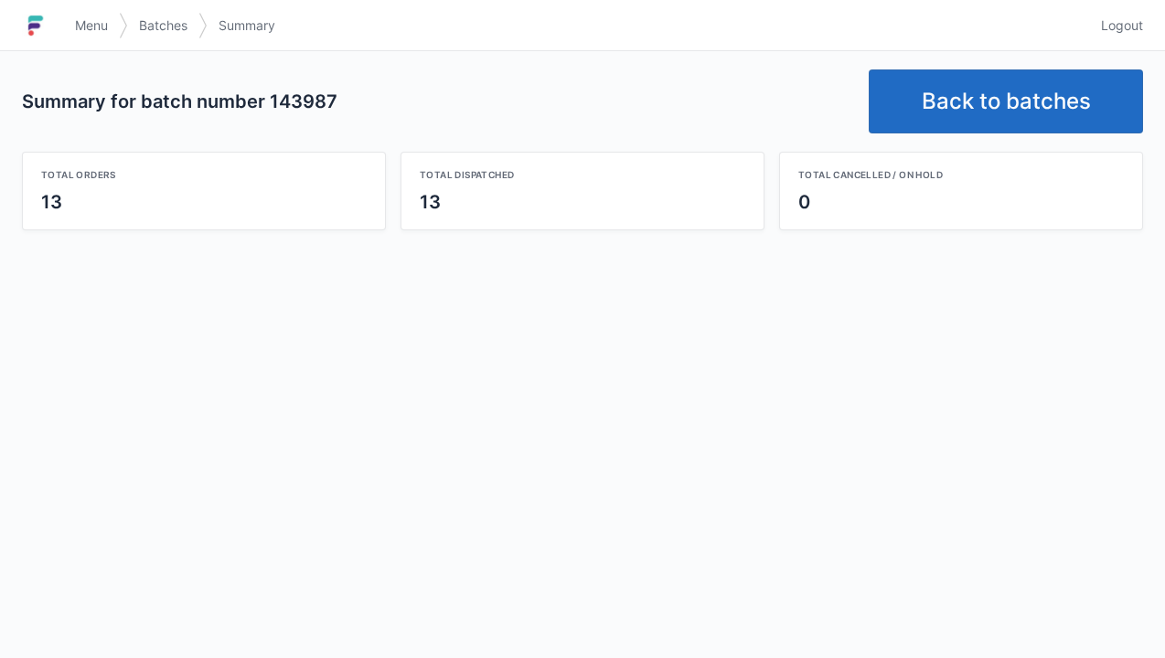
click at [974, 99] on link "Back to batches" at bounding box center [1006, 102] width 274 height 64
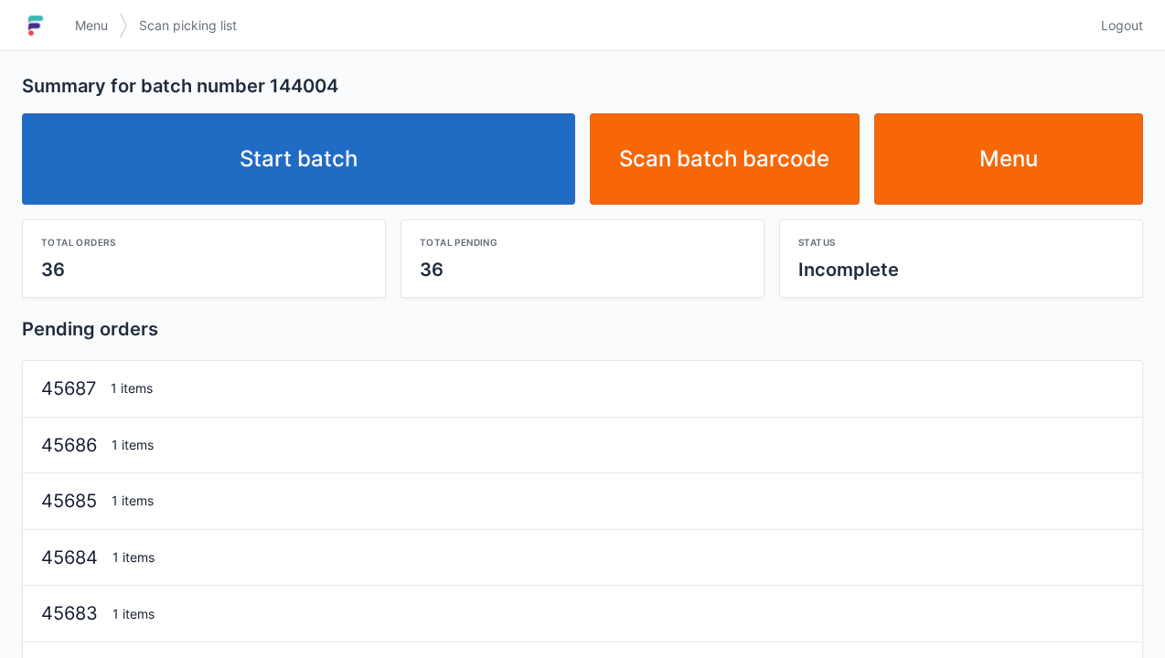
click at [374, 166] on link "Start batch" at bounding box center [298, 158] width 553 height 91
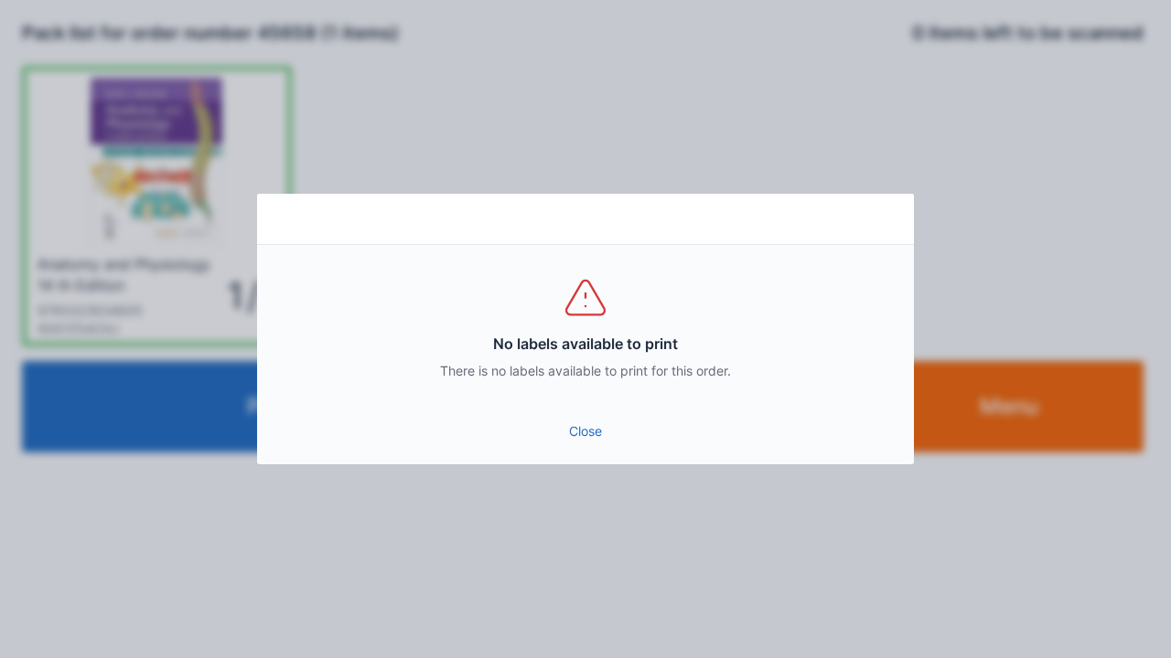
click at [595, 435] on link "Close" at bounding box center [585, 431] width 627 height 33
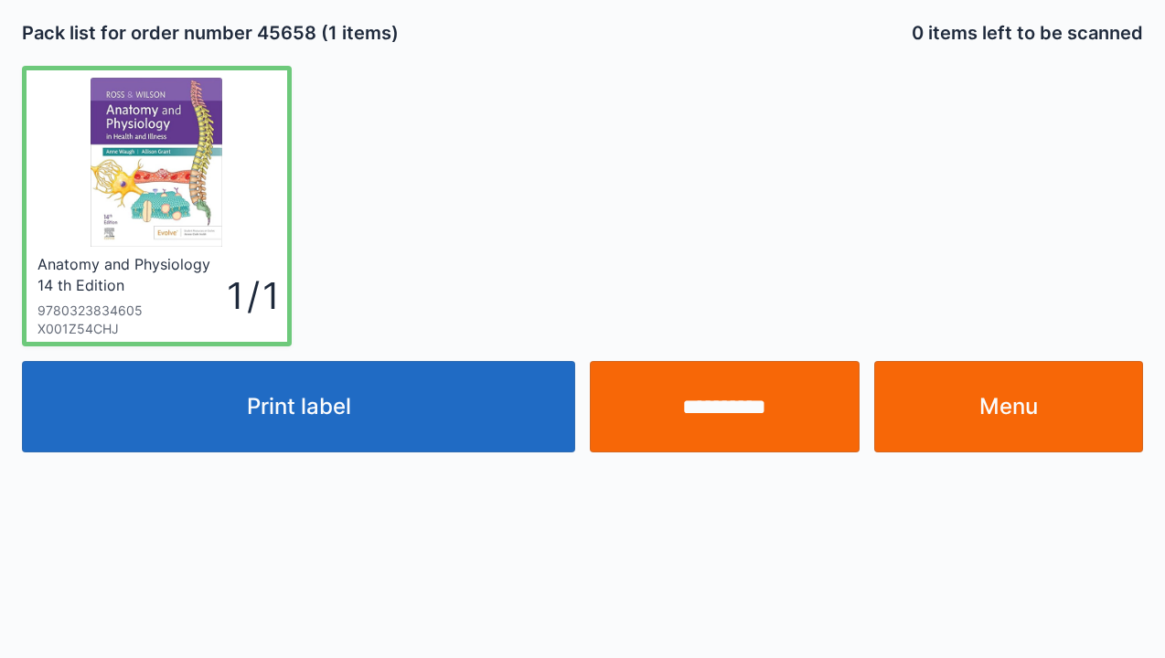
click at [730, 410] on input "**********" at bounding box center [725, 406] width 270 height 91
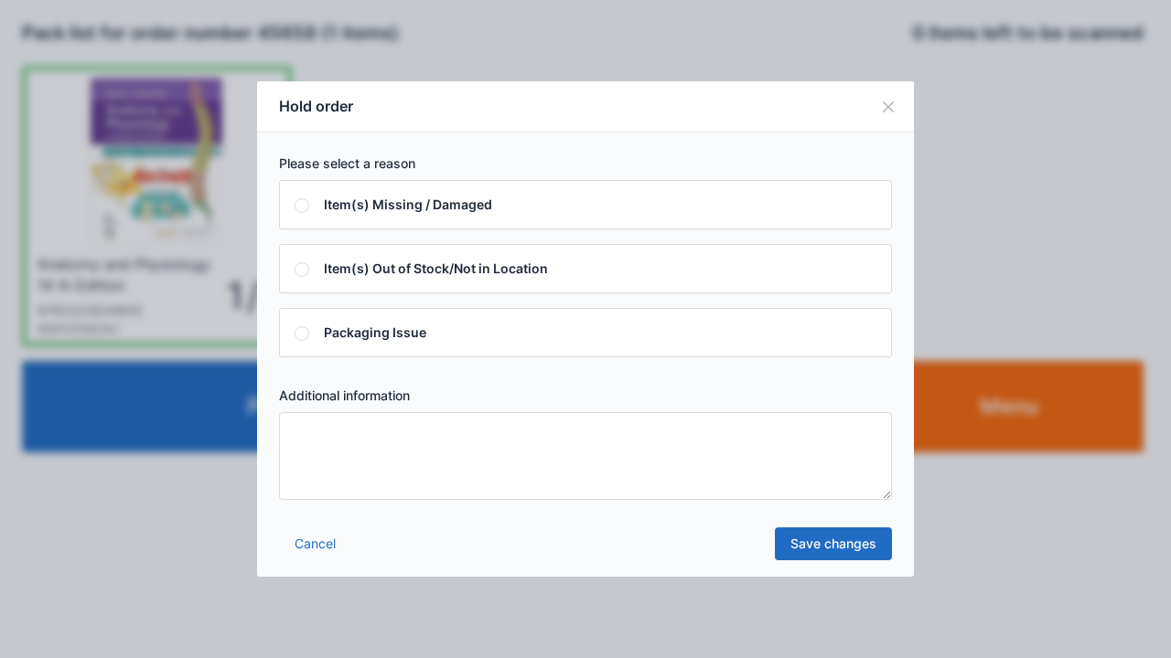
click at [546, 487] on textarea at bounding box center [585, 456] width 613 height 88
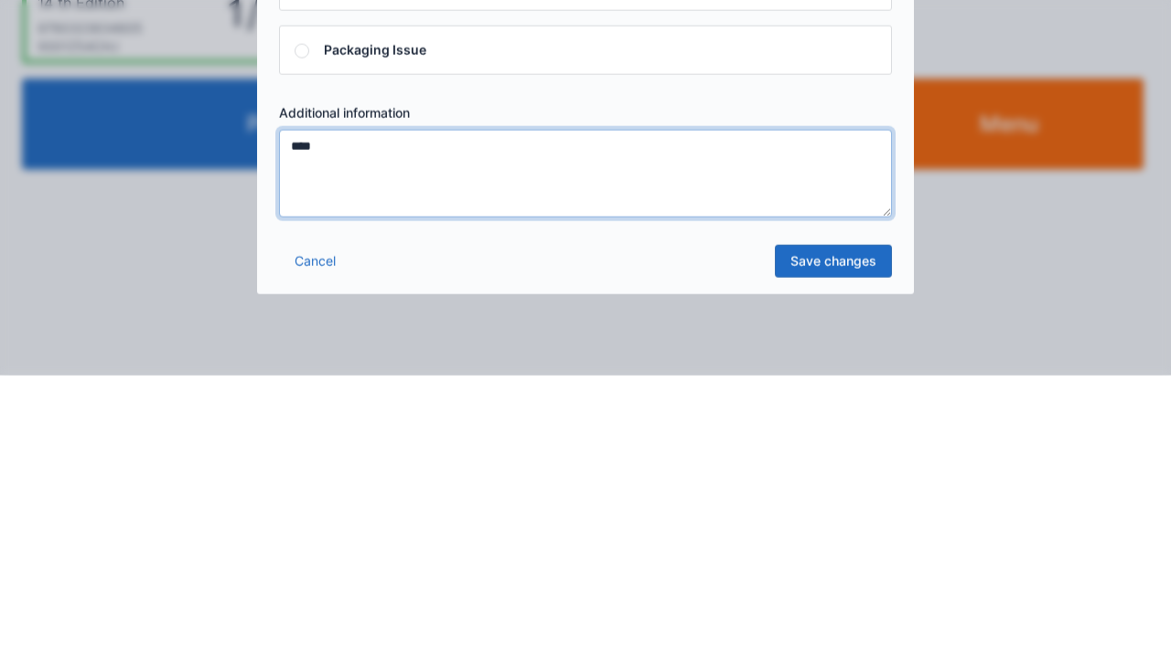
type textarea "****"
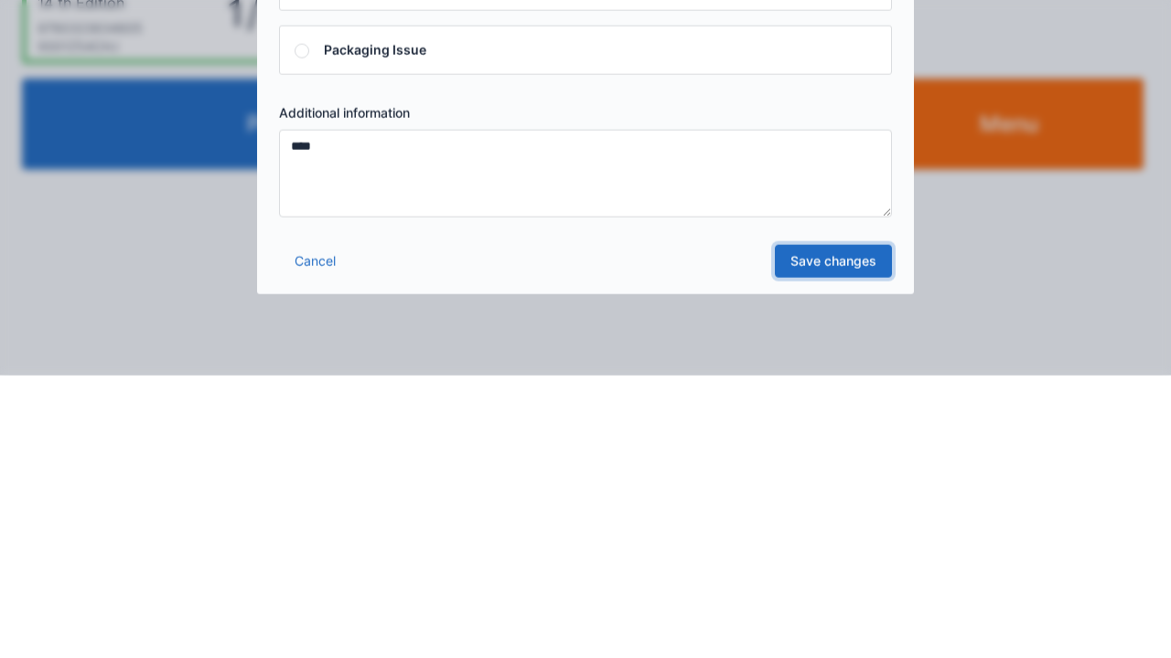
click at [816, 529] on link "Save changes" at bounding box center [833, 544] width 117 height 33
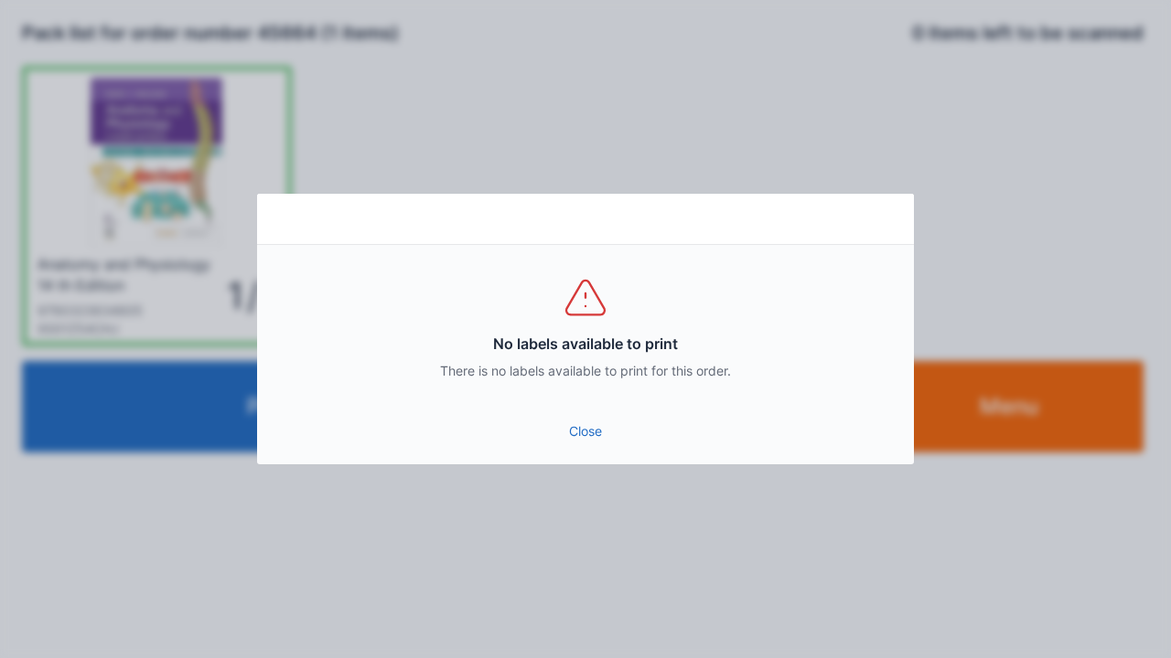
click at [587, 433] on link "Close" at bounding box center [585, 431] width 627 height 33
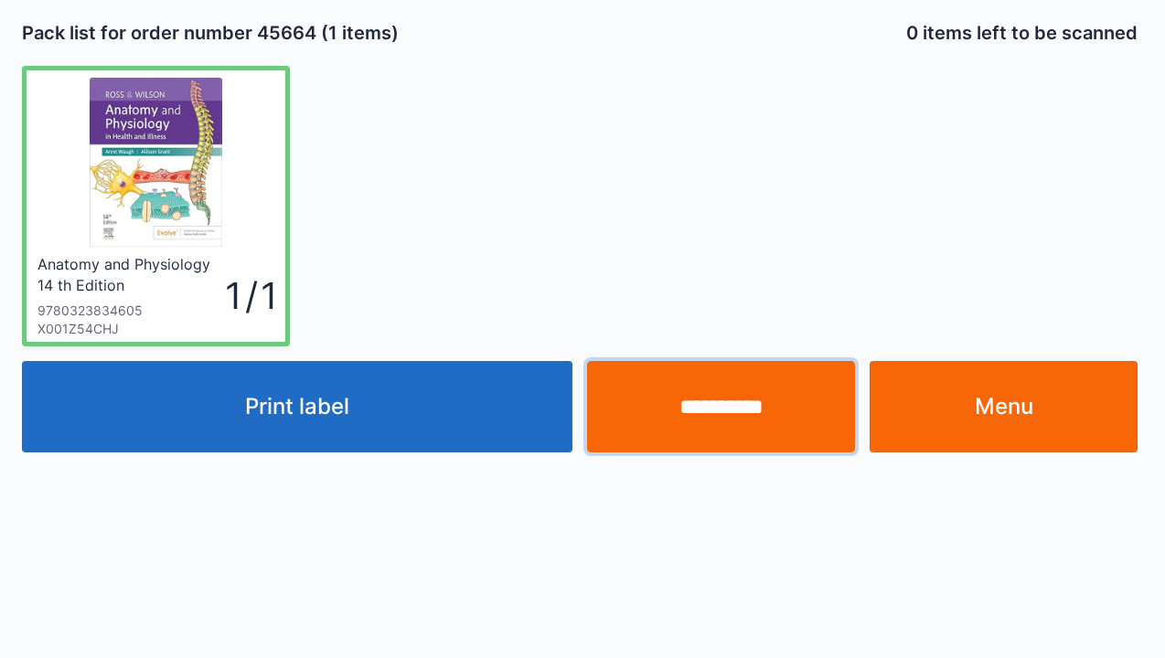
click at [773, 421] on input "**********" at bounding box center [721, 406] width 268 height 91
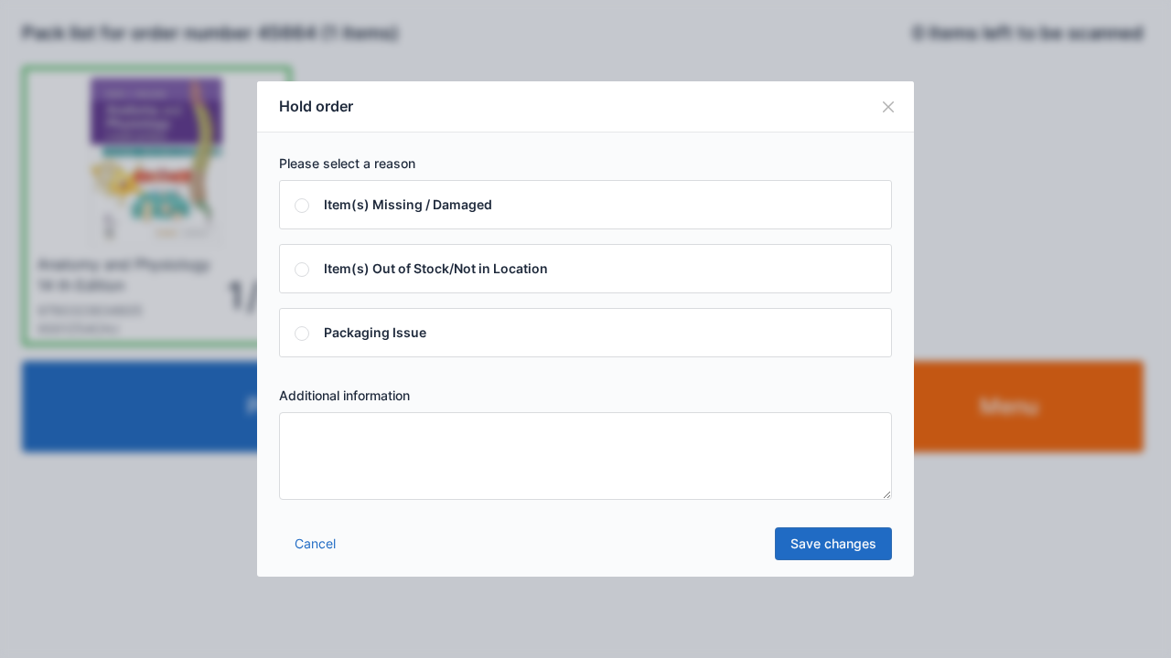
click at [627, 433] on textarea at bounding box center [585, 456] width 613 height 88
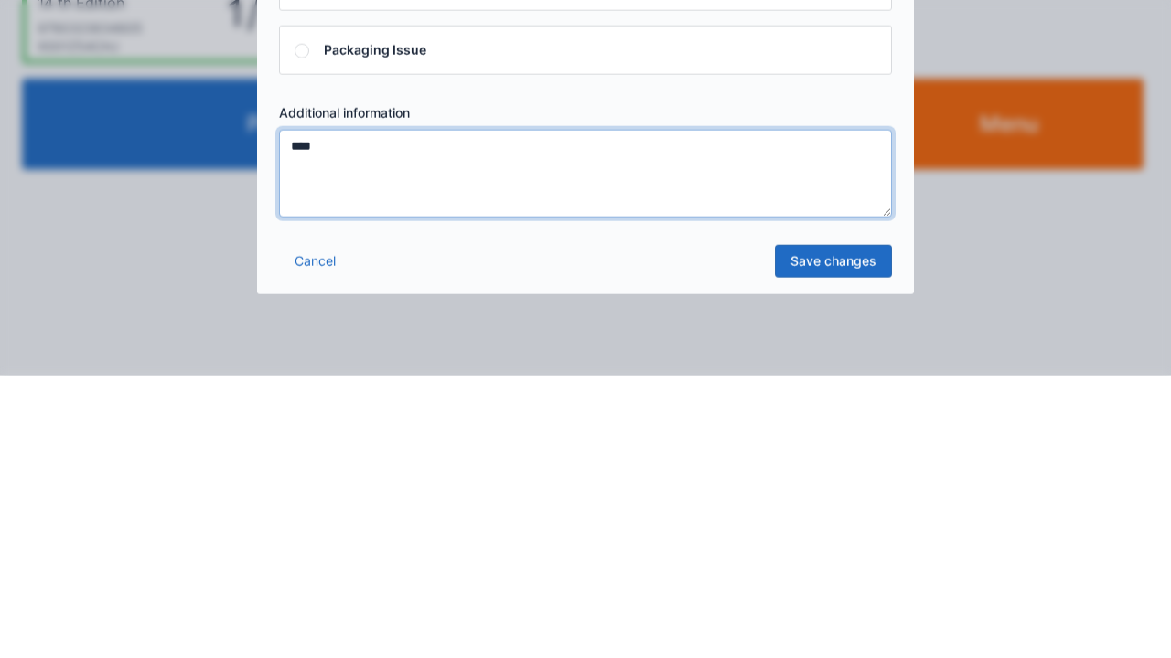
type textarea "****"
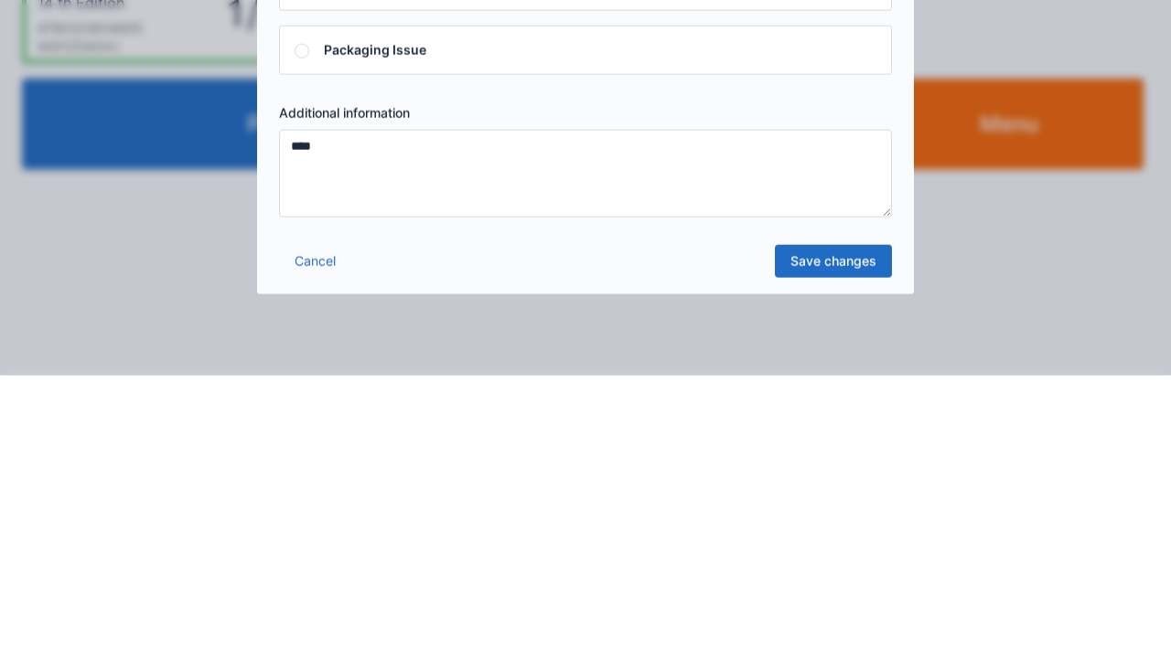
click at [836, 530] on link "Save changes" at bounding box center [833, 544] width 117 height 33
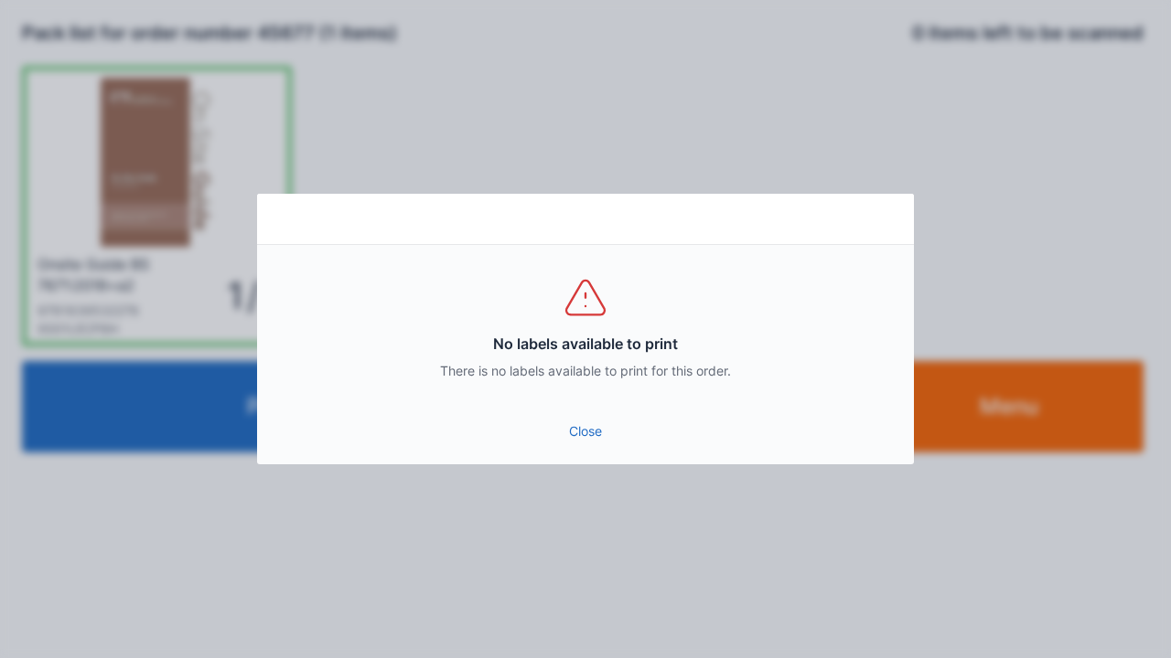
click at [574, 432] on link "Close" at bounding box center [585, 431] width 627 height 33
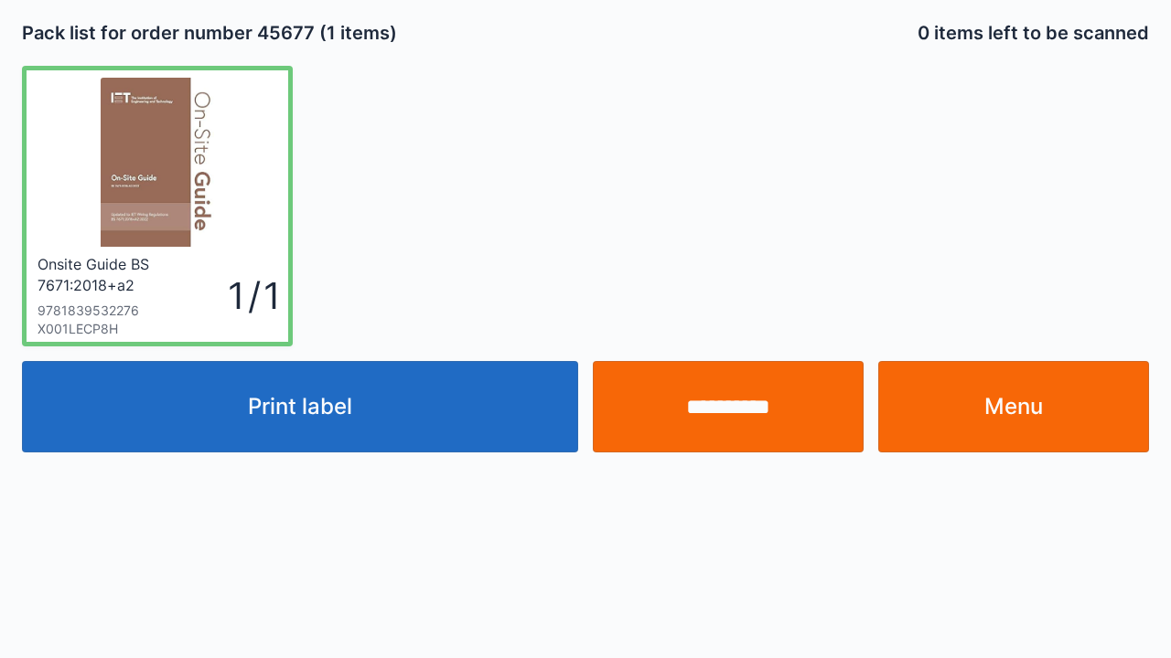
click at [767, 416] on input "**********" at bounding box center [728, 406] width 271 height 91
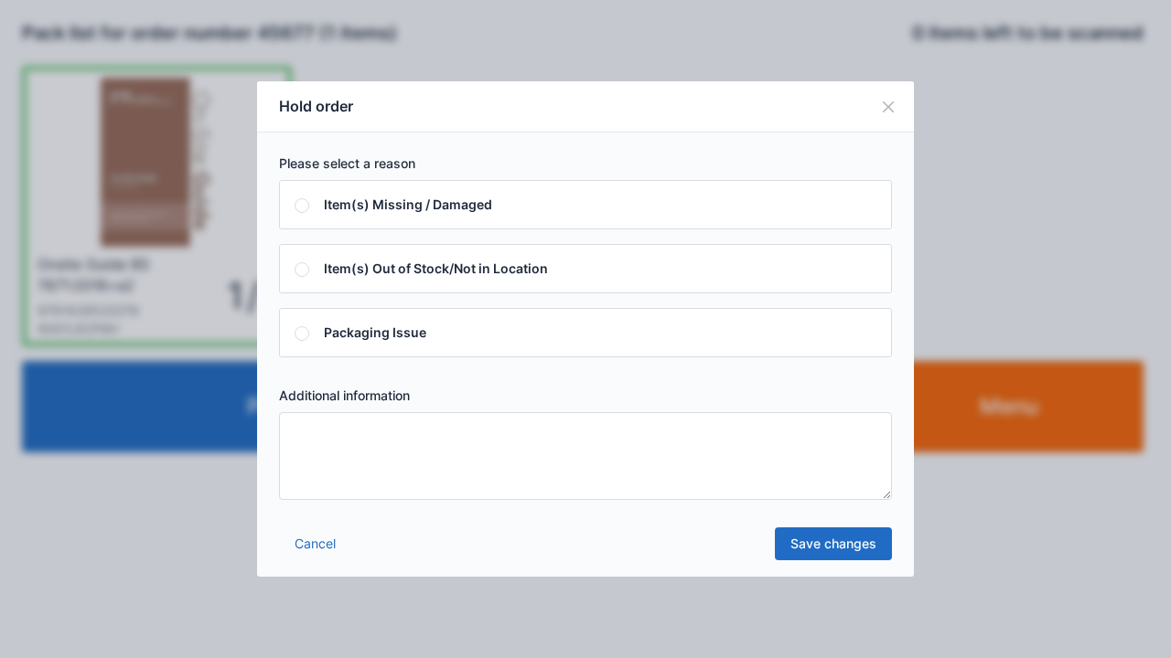
click at [503, 463] on textarea at bounding box center [585, 456] width 613 height 88
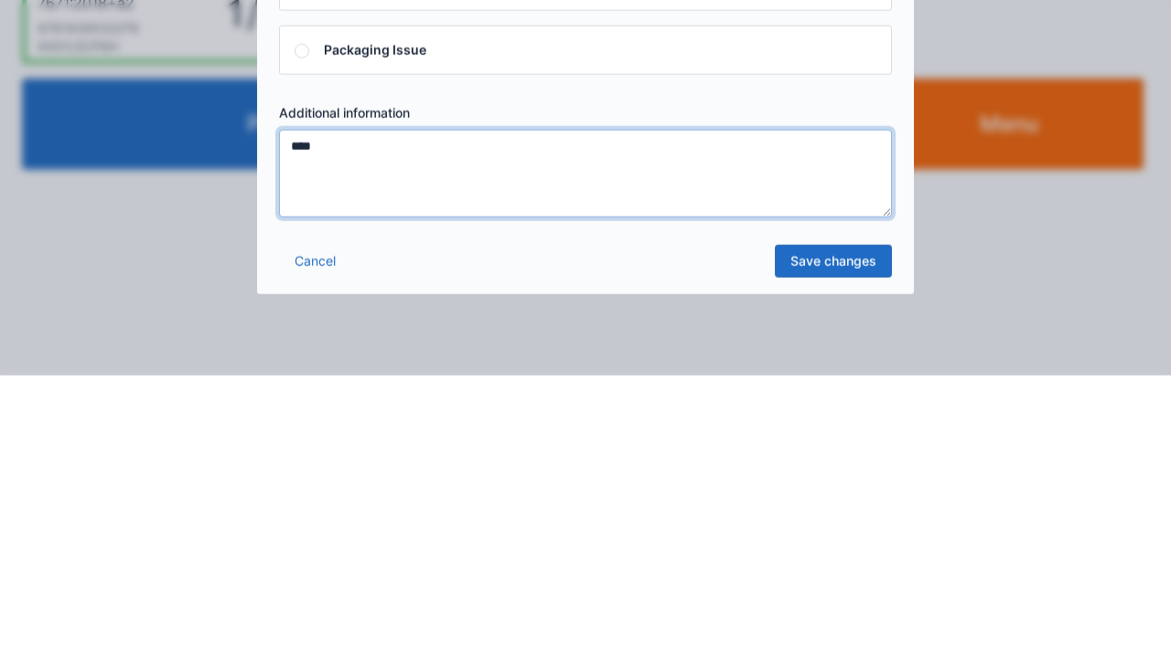
type textarea "****"
click at [821, 543] on link "Save changes" at bounding box center [833, 544] width 117 height 33
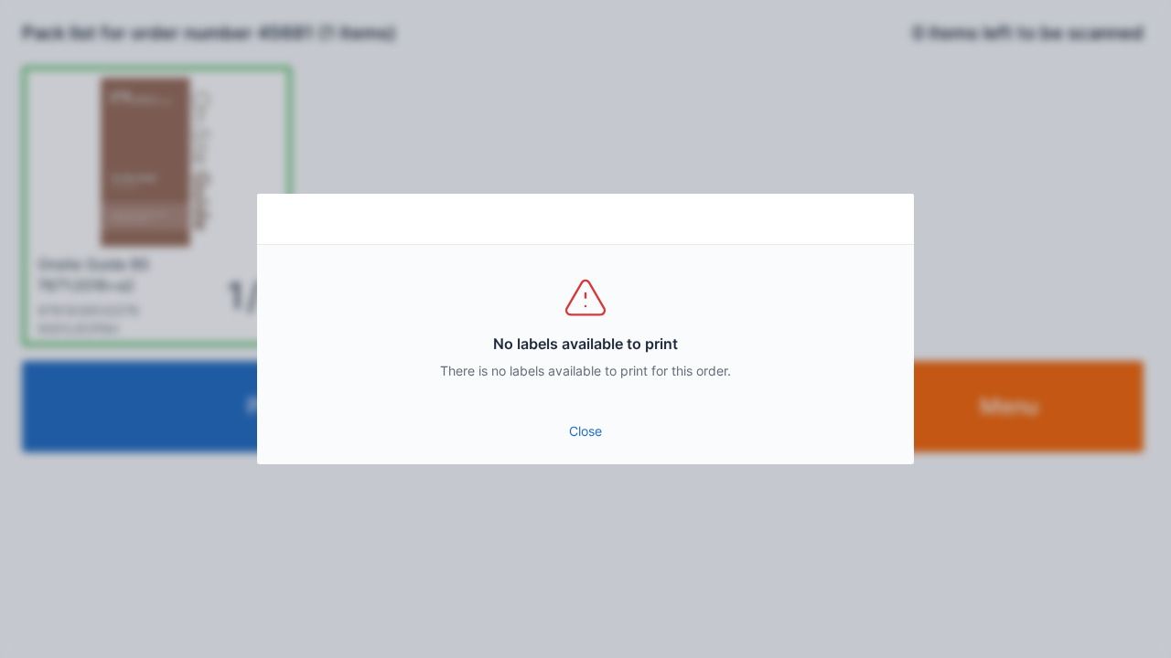
click at [569, 446] on link "Close" at bounding box center [585, 431] width 627 height 33
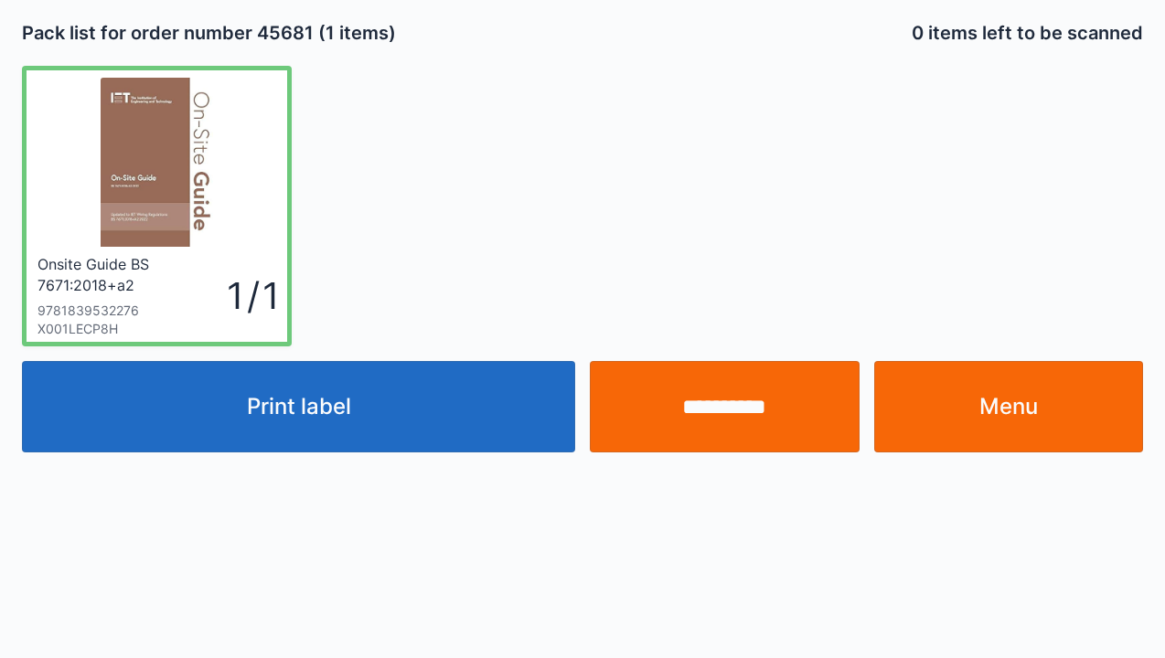
click at [744, 417] on input "**********" at bounding box center [725, 406] width 270 height 91
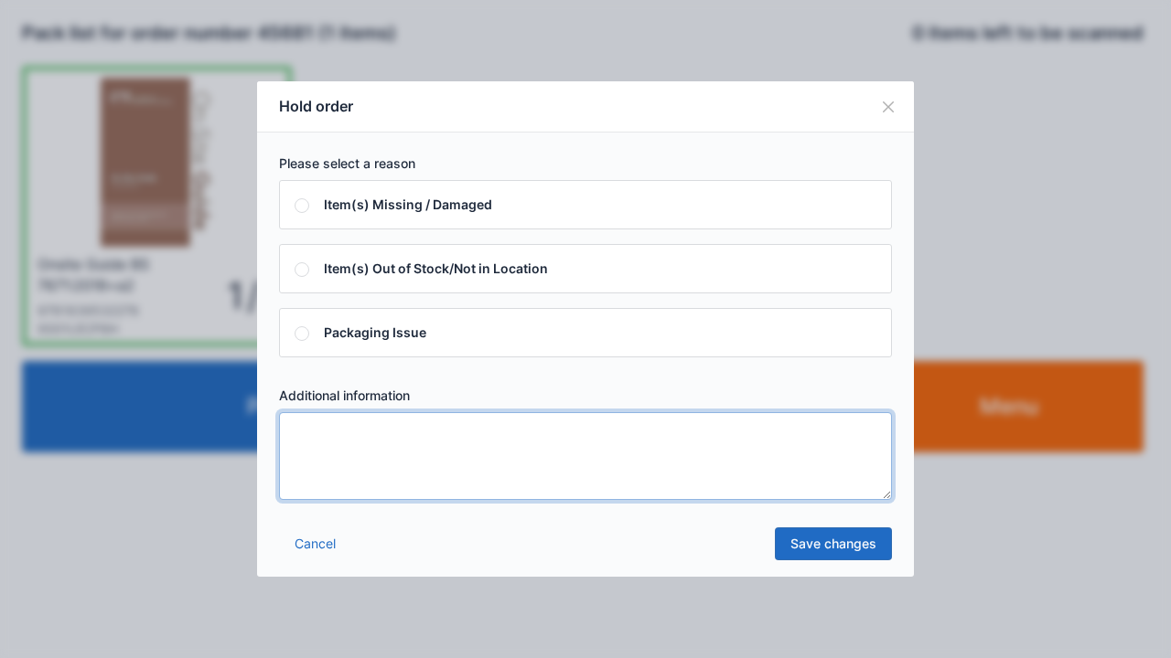
click at [605, 477] on textarea at bounding box center [585, 456] width 613 height 88
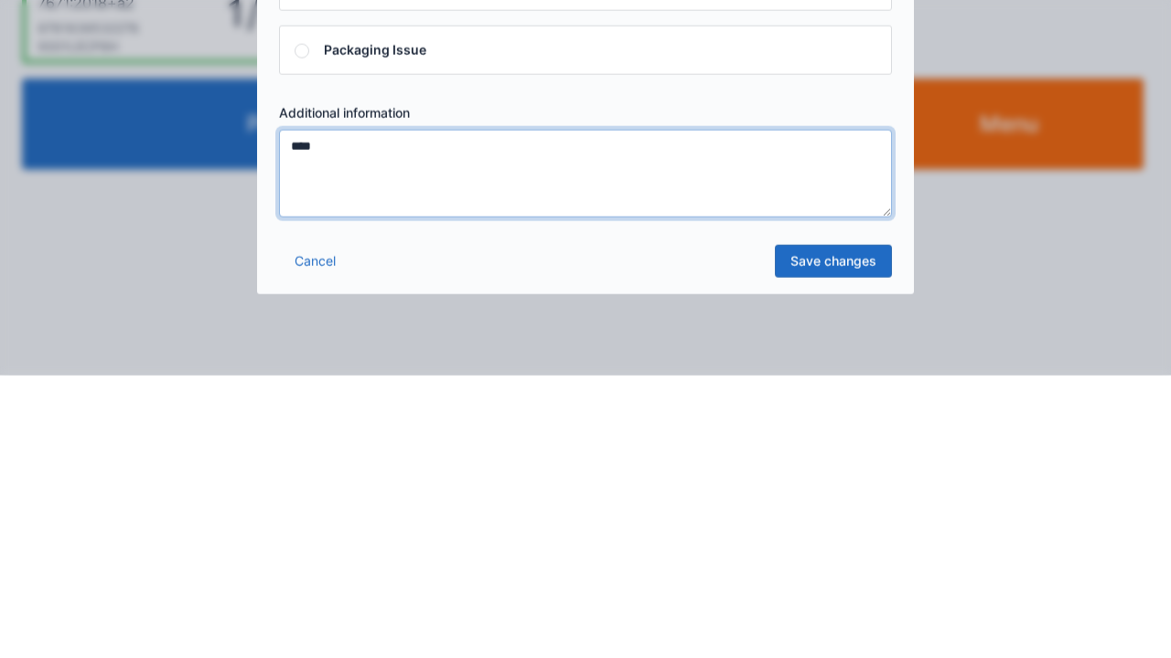
type textarea "****"
click at [816, 551] on link "Save changes" at bounding box center [833, 544] width 117 height 33
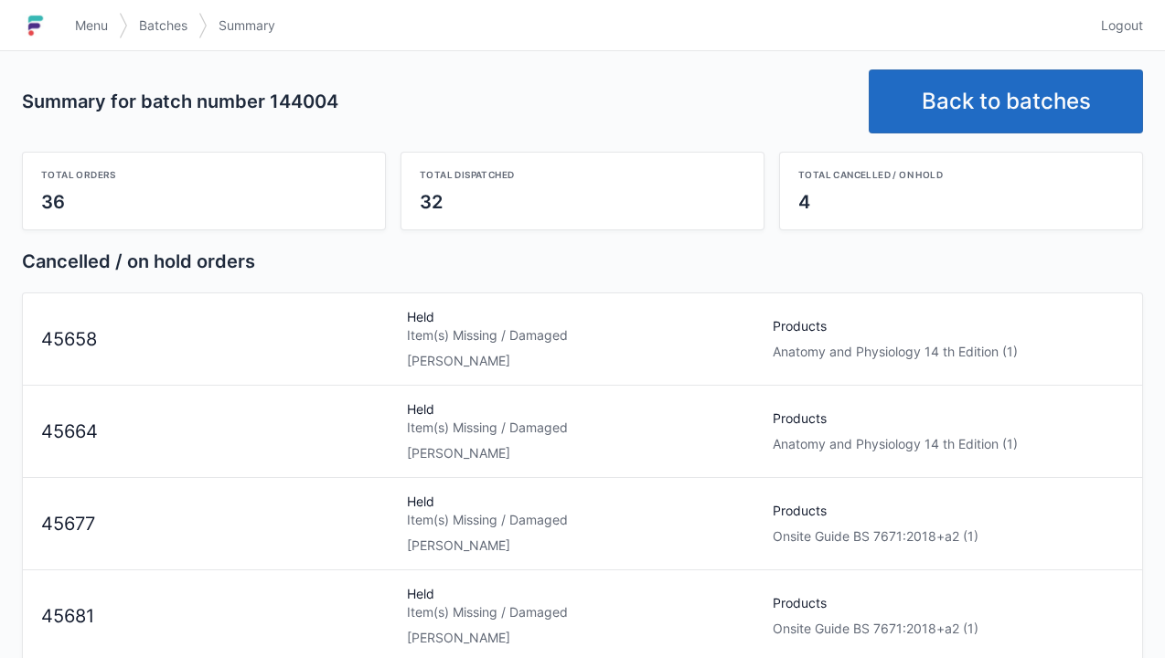
click at [85, 26] on span "Menu" at bounding box center [91, 25] width 33 height 18
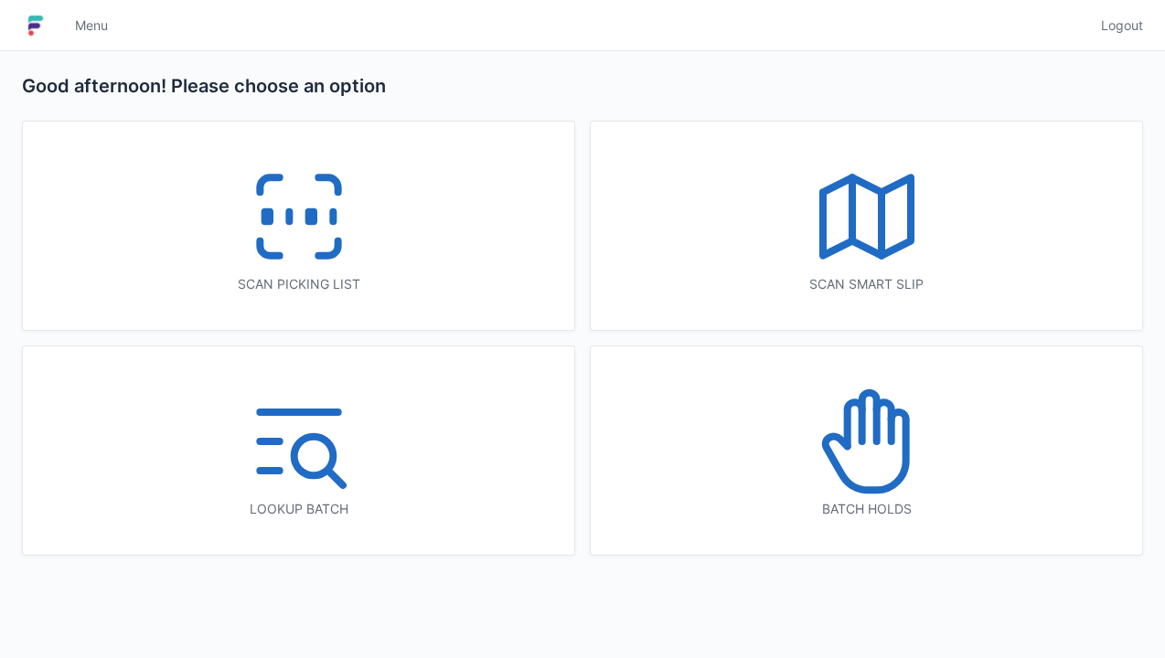
click at [973, 500] on div "Batch holds" at bounding box center [866, 509] width 478 height 18
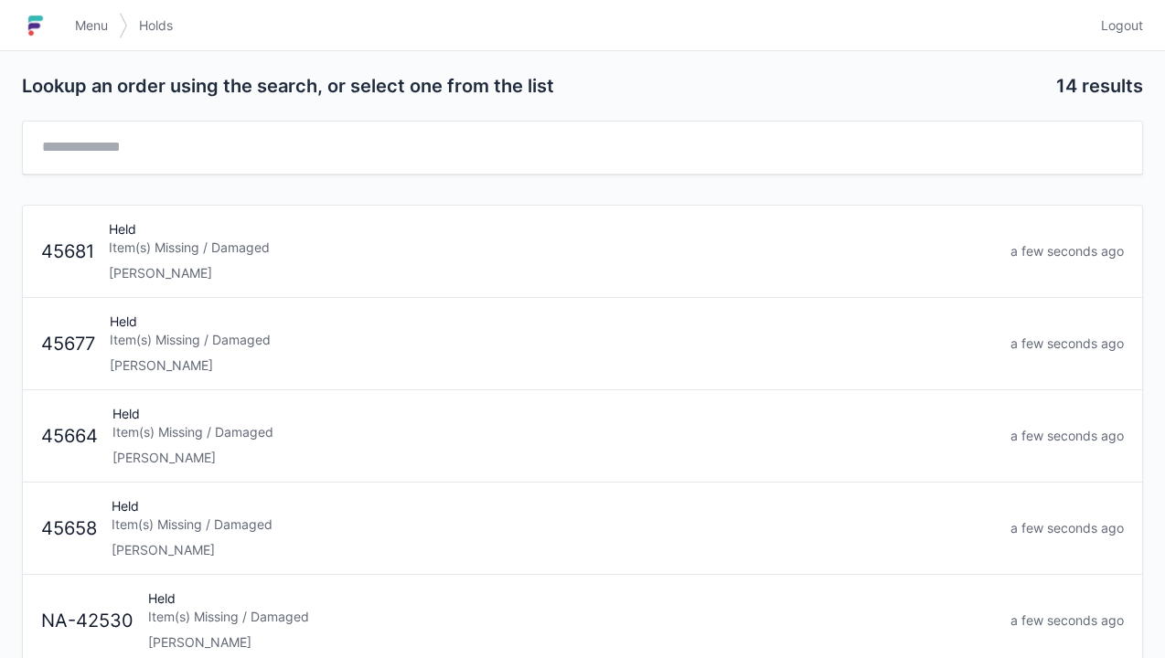
click at [559, 254] on div "Item(s) Missing / Damaged" at bounding box center [552, 248] width 887 height 18
click at [455, 243] on div "Item(s) Missing / Damaged" at bounding box center [553, 248] width 886 height 18
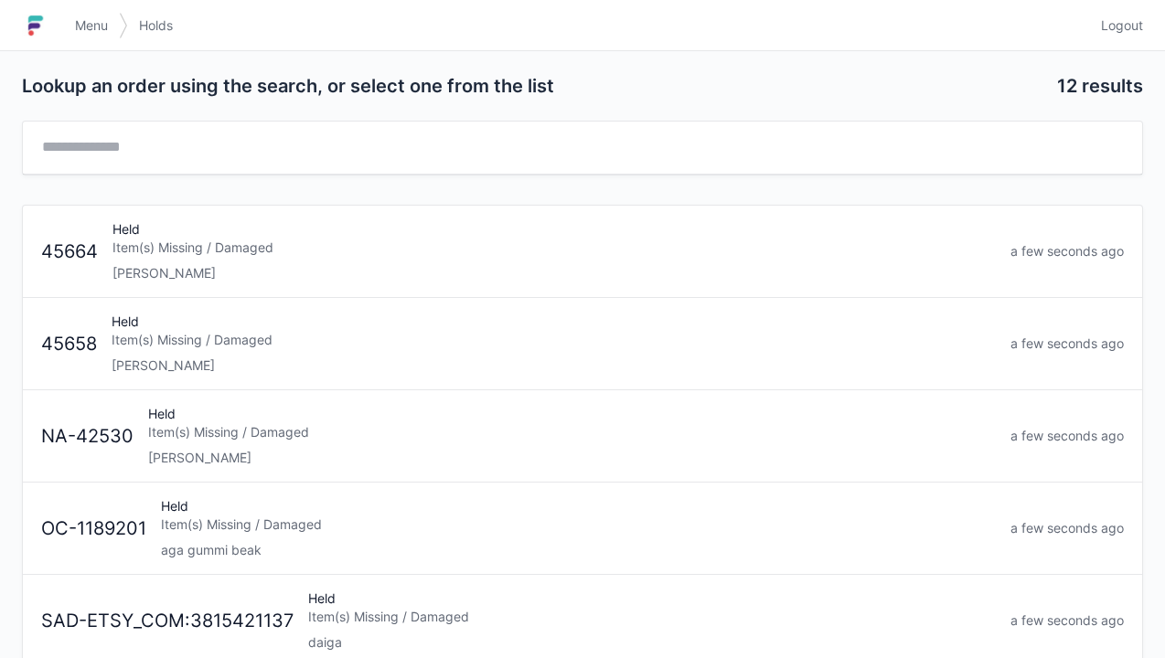
click at [421, 234] on div "Held Item(s) Missing / Damaged [PERSON_NAME]" at bounding box center [554, 251] width 898 height 62
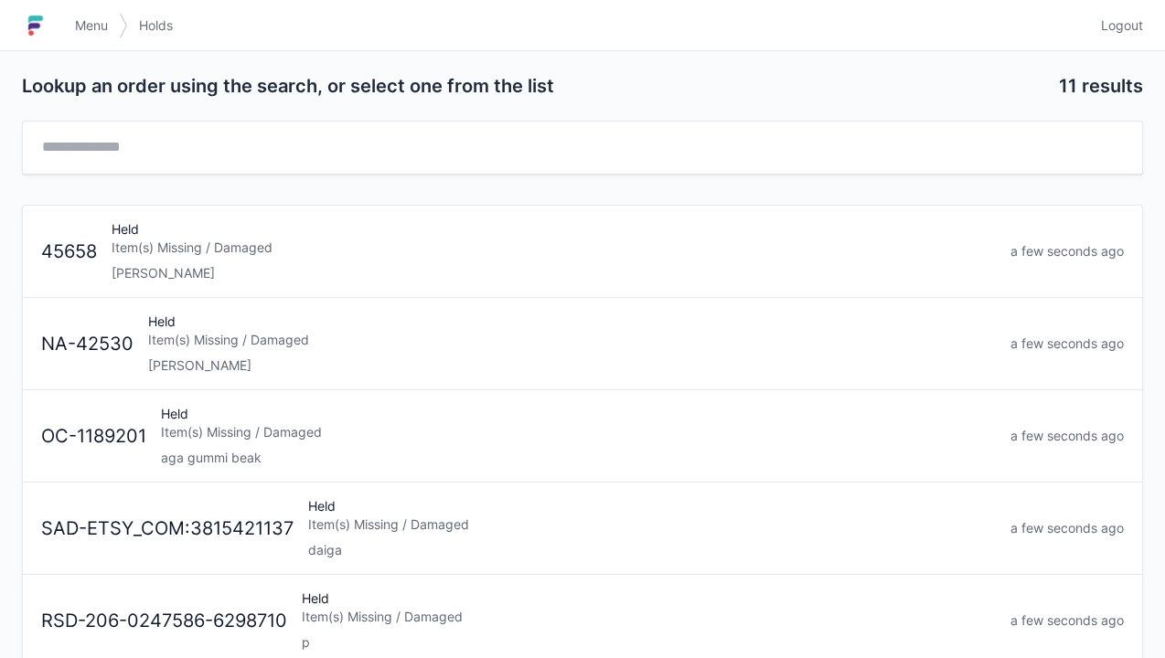
click at [445, 243] on div "Item(s) Missing / Damaged" at bounding box center [554, 248] width 884 height 18
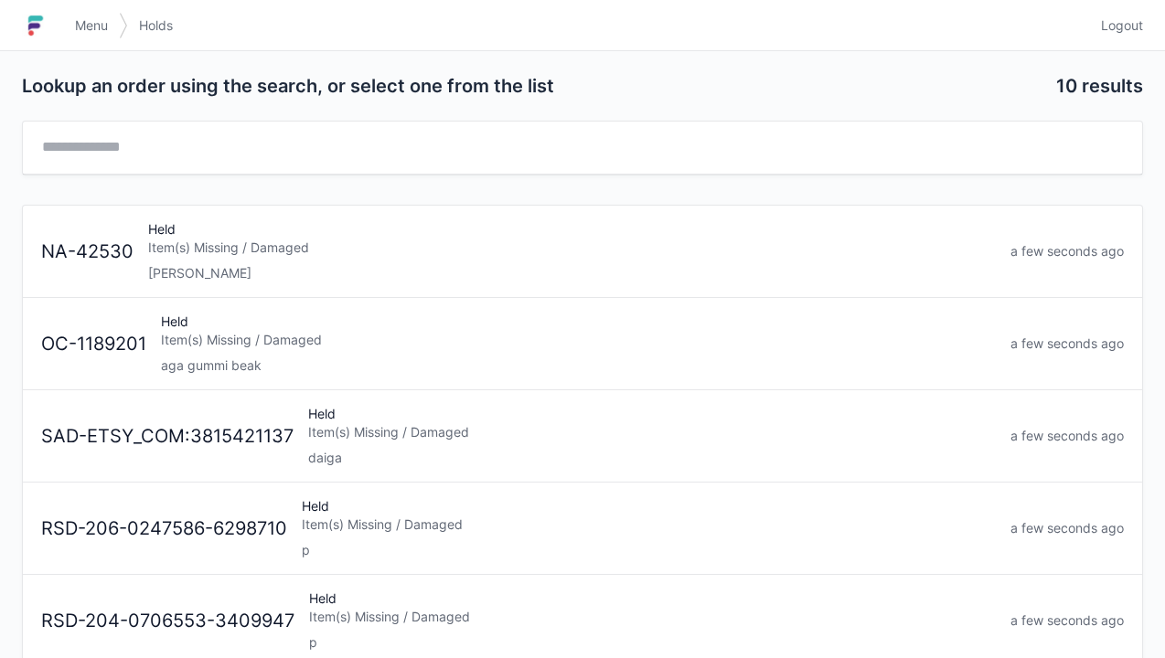
click at [90, 37] on link "Menu" at bounding box center [91, 25] width 55 height 33
